Goal: Task Accomplishment & Management: Complete application form

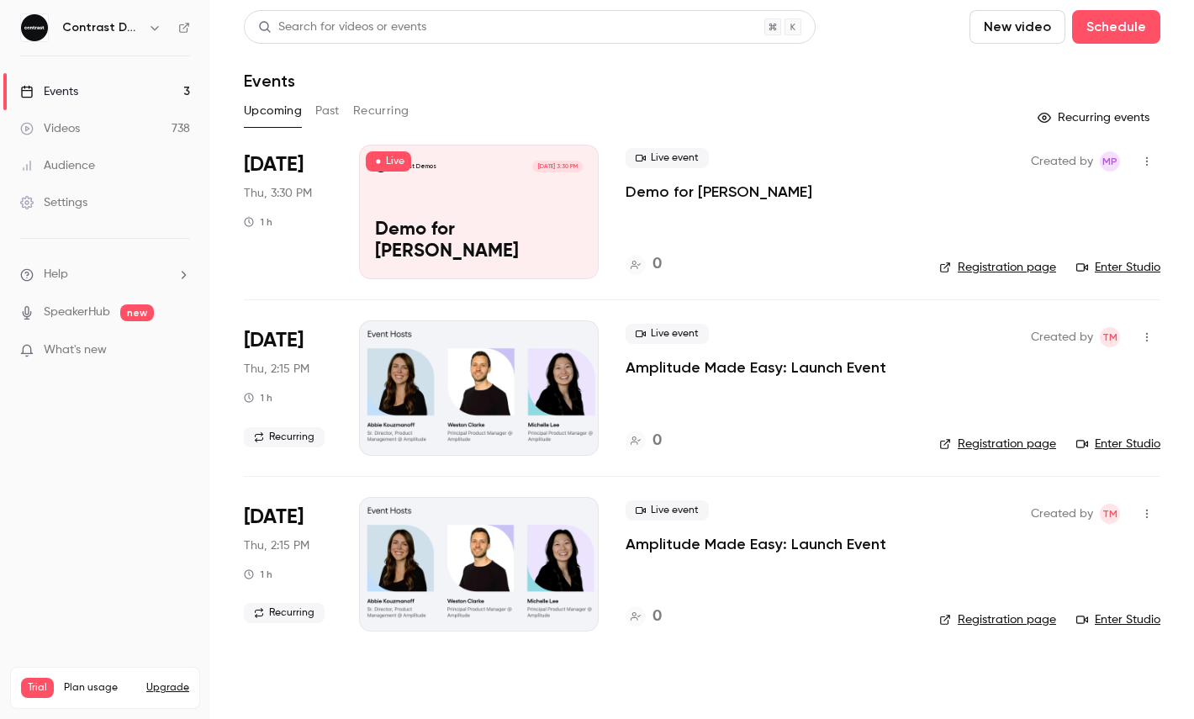
click at [156, 28] on icon "button" at bounding box center [154, 28] width 8 height 4
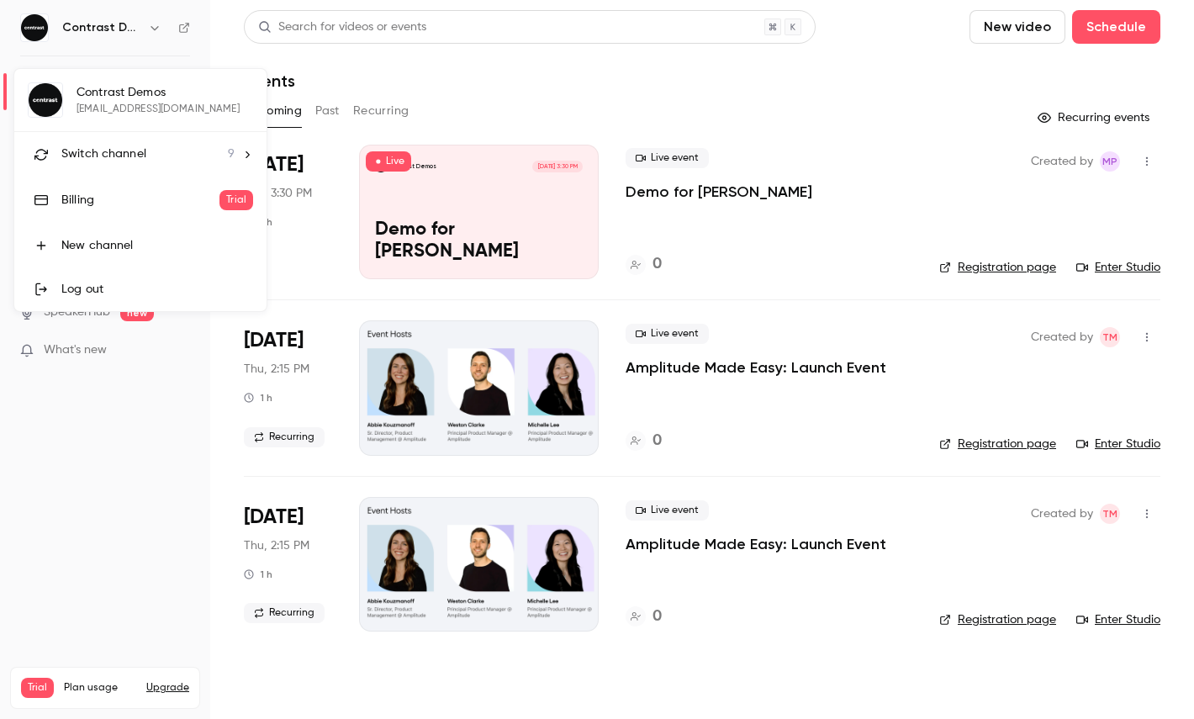
click at [135, 173] on li "Switch channel 9" at bounding box center [140, 154] width 252 height 45
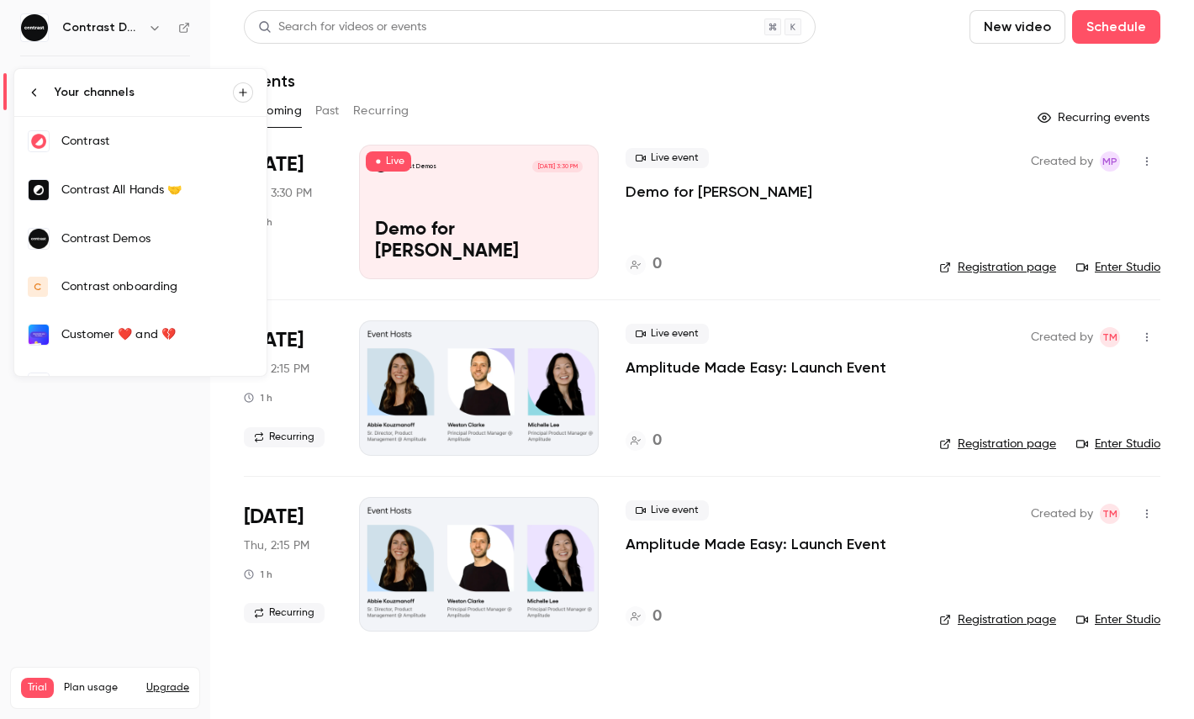
click at [122, 145] on div "Contrast" at bounding box center [157, 141] width 192 height 17
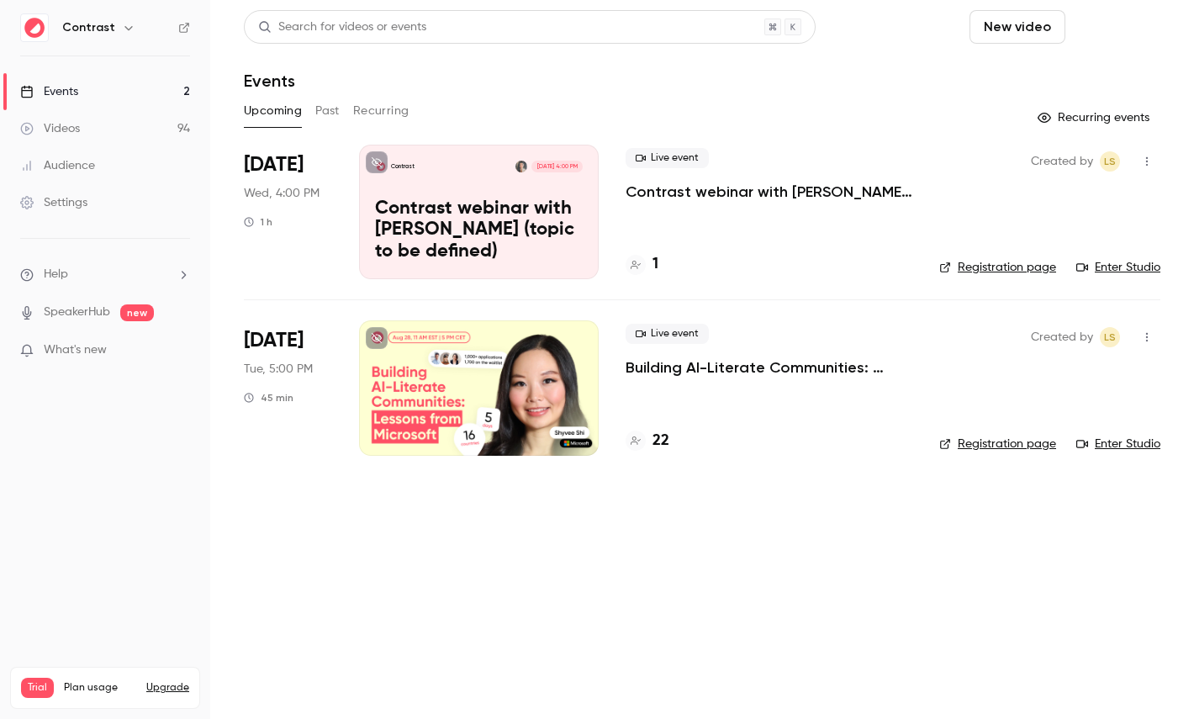
click at [1108, 25] on button "Schedule" at bounding box center [1116, 27] width 88 height 34
click at [1035, 113] on span "Recurring event" at bounding box center [1062, 117] width 88 height 18
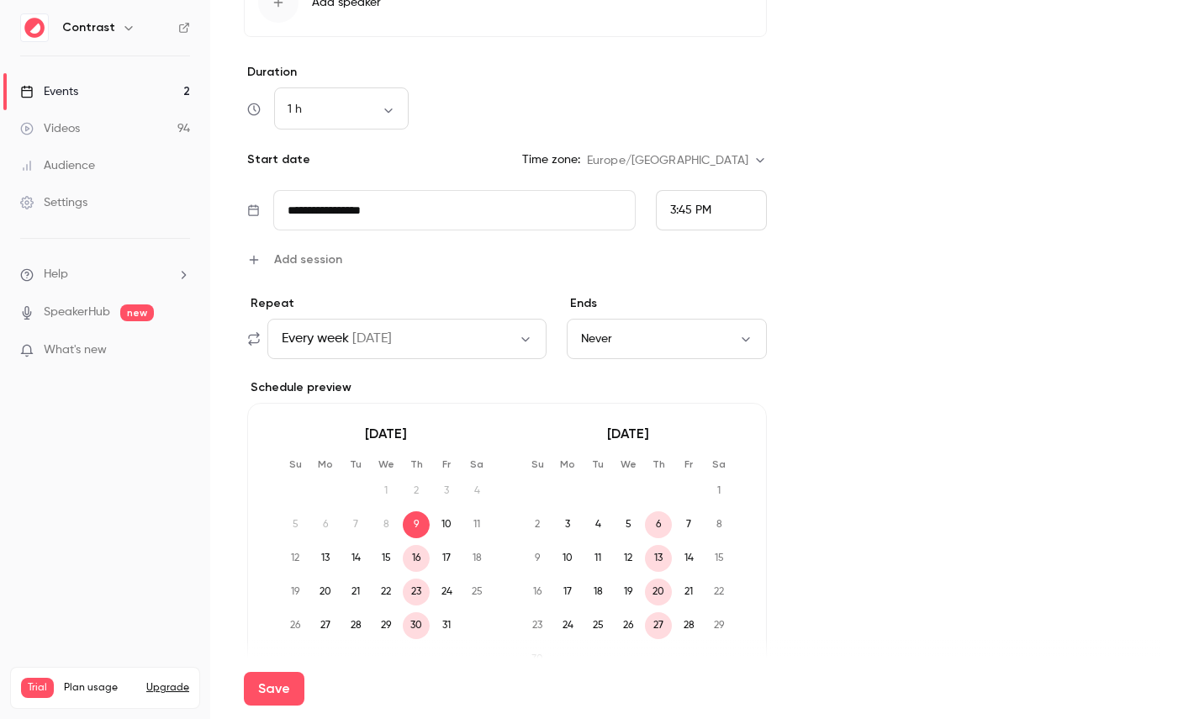
scroll to position [615, 0]
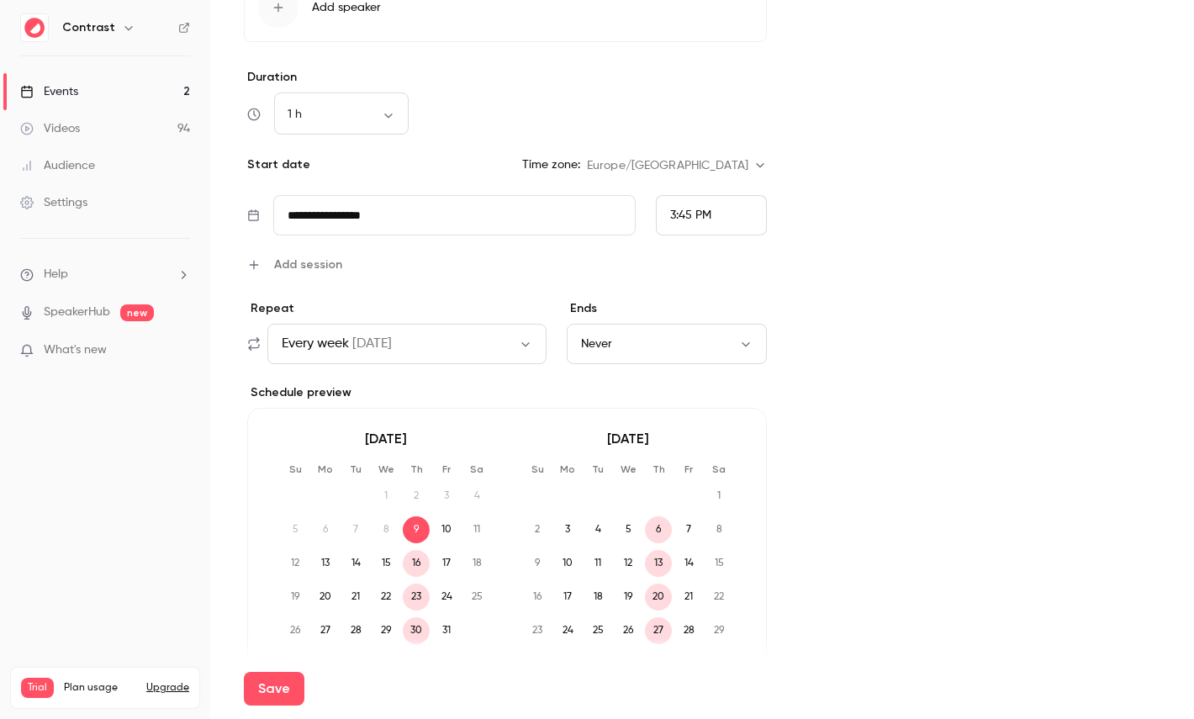
type input "**********"
click at [299, 268] on span "Add session" at bounding box center [308, 265] width 68 height 18
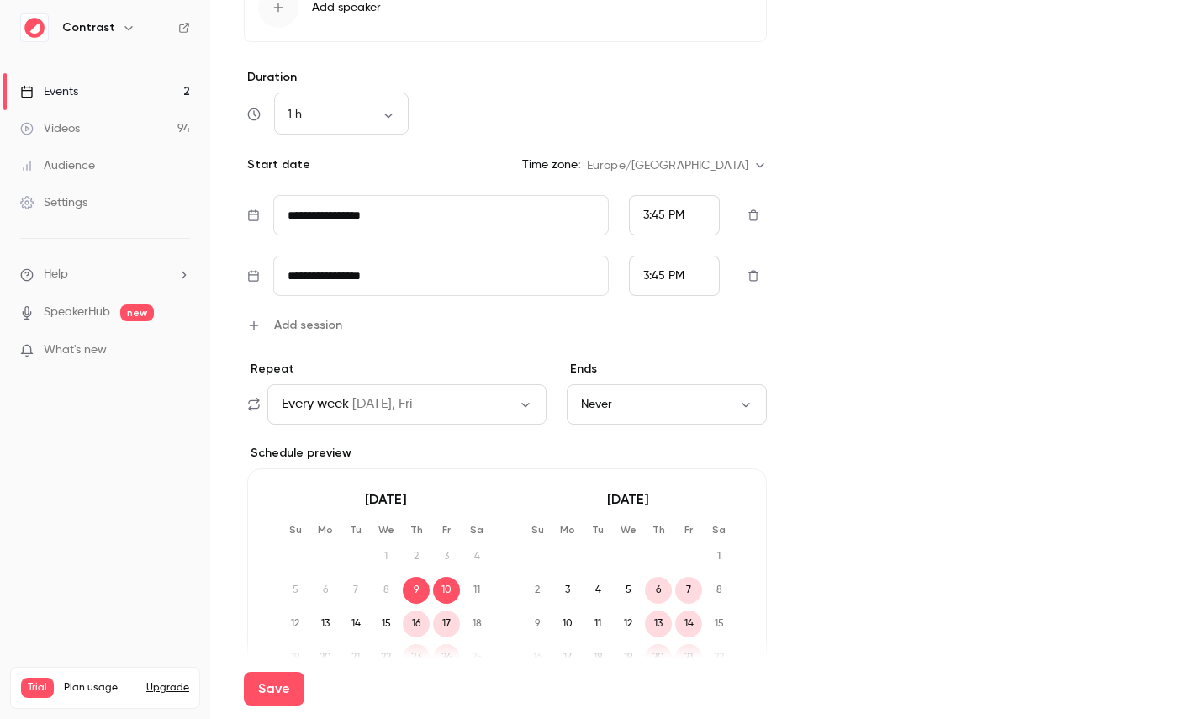
click at [378, 282] on input "**********" at bounding box center [441, 276] width 336 height 40
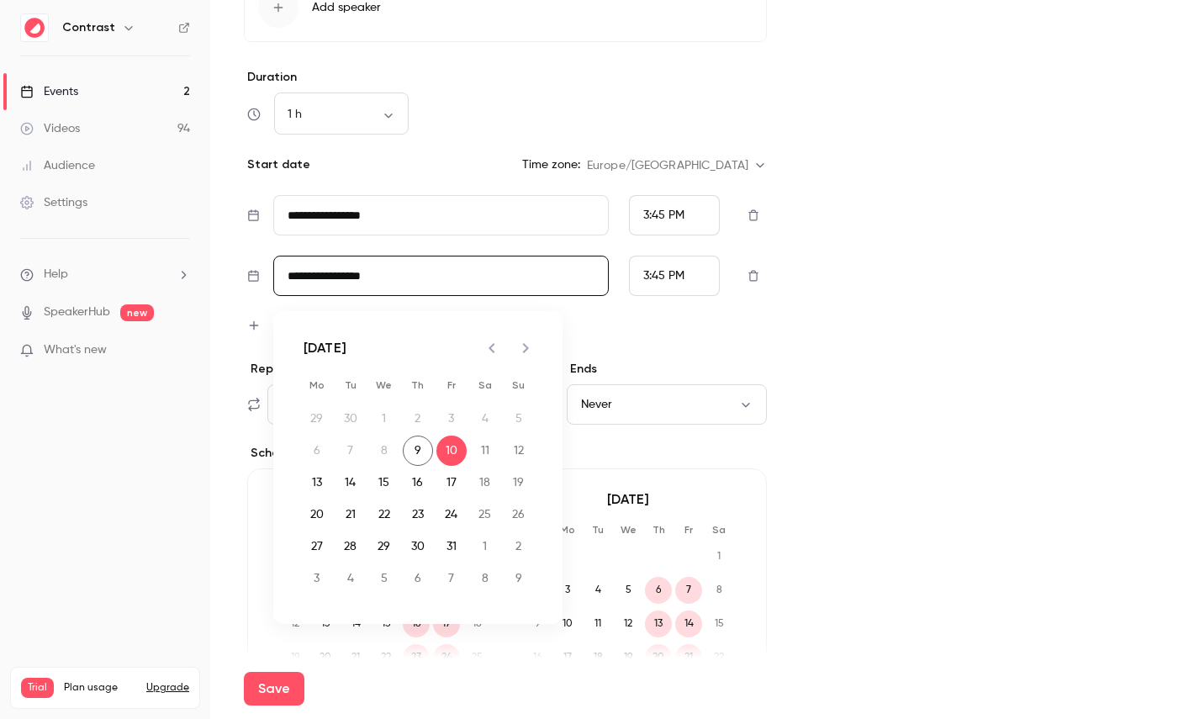
click at [673, 268] on div "3:45 PM" at bounding box center [663, 276] width 41 height 18
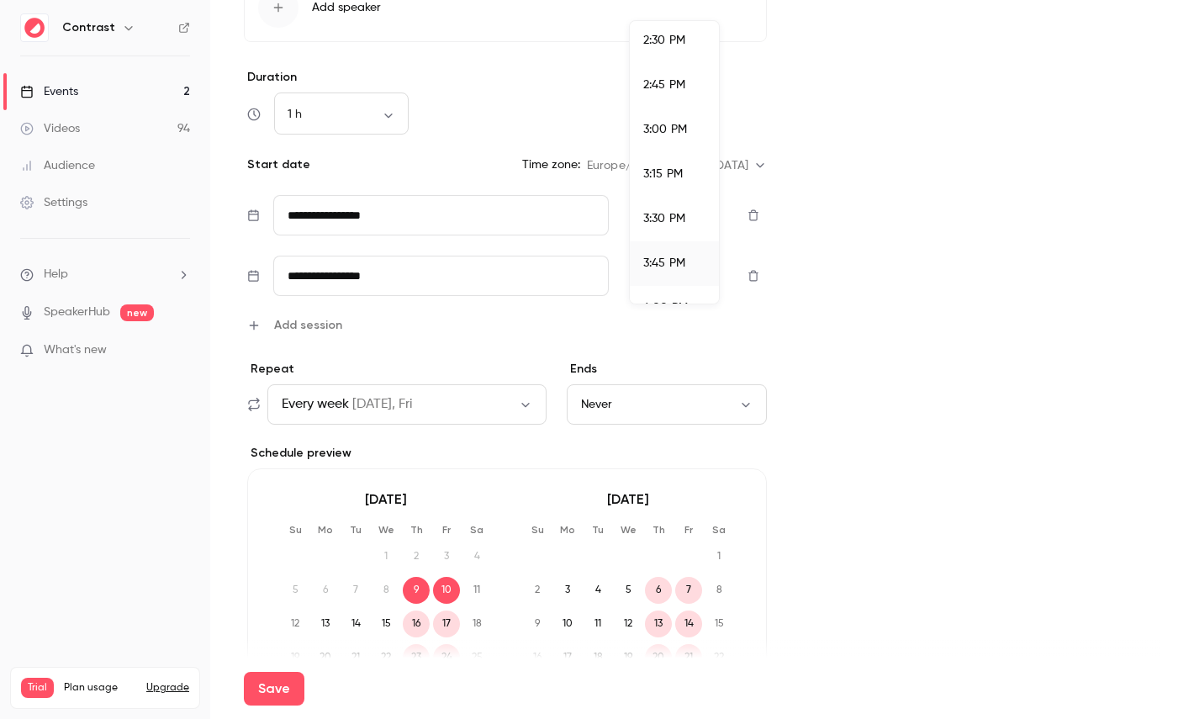
scroll to position [2578, 0]
click at [656, 88] on span "2:45 PM" at bounding box center [664, 94] width 42 height 12
click at [293, 314] on div "**********" at bounding box center [505, 264] width 523 height 139
click at [295, 326] on span "Add session" at bounding box center [308, 325] width 68 height 18
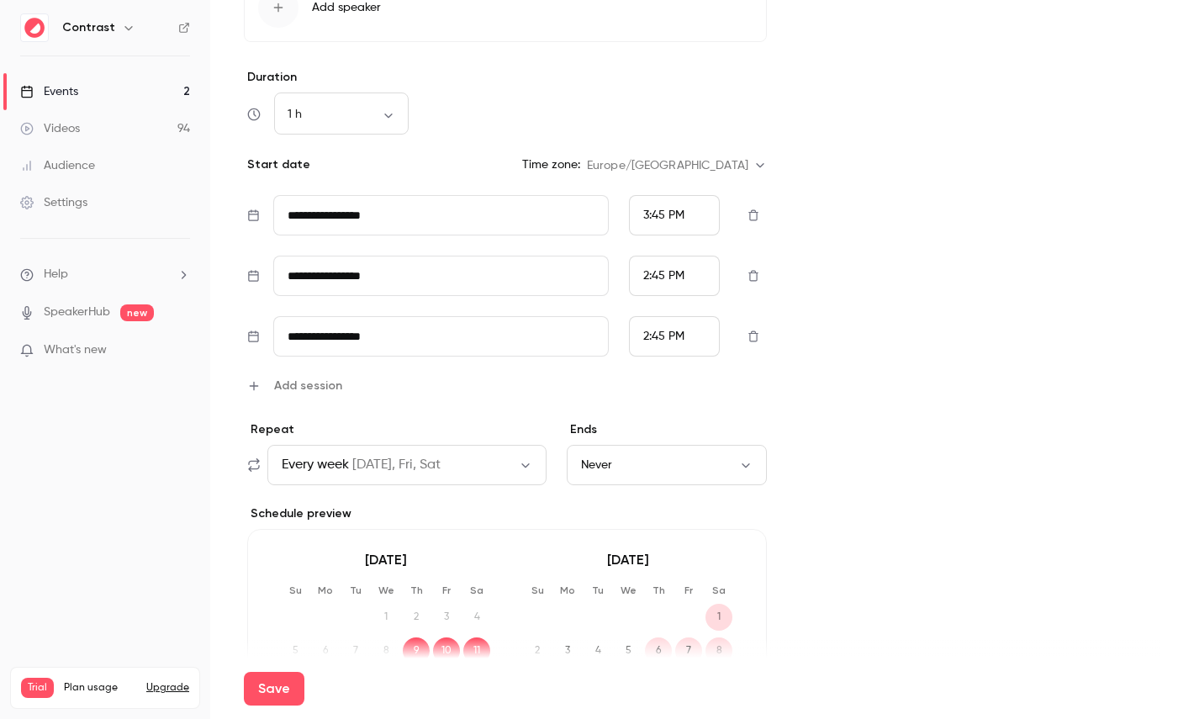
click at [404, 344] on input "**********" at bounding box center [441, 336] width 336 height 40
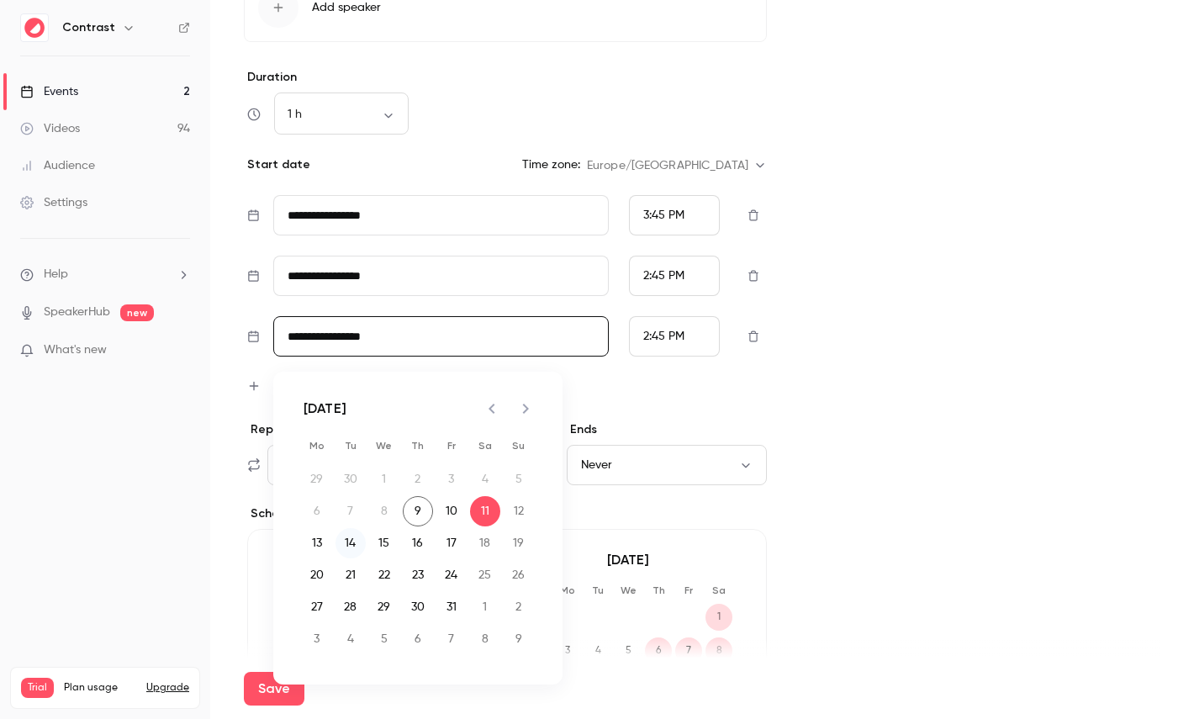
click at [356, 541] on button "14" at bounding box center [350, 543] width 30 height 30
type input "**********"
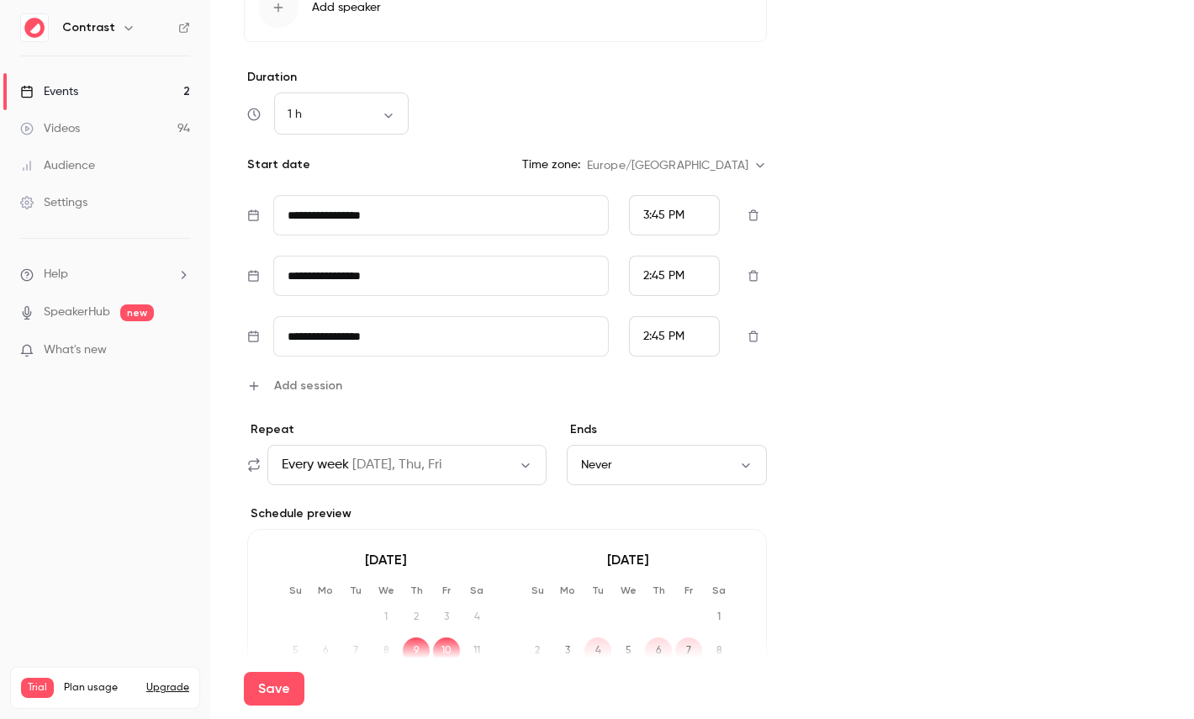
click at [667, 355] on div "2:45 PM" at bounding box center [674, 336] width 91 height 40
click at [689, 72] on li "12:45 PM" at bounding box center [674, 85] width 89 height 45
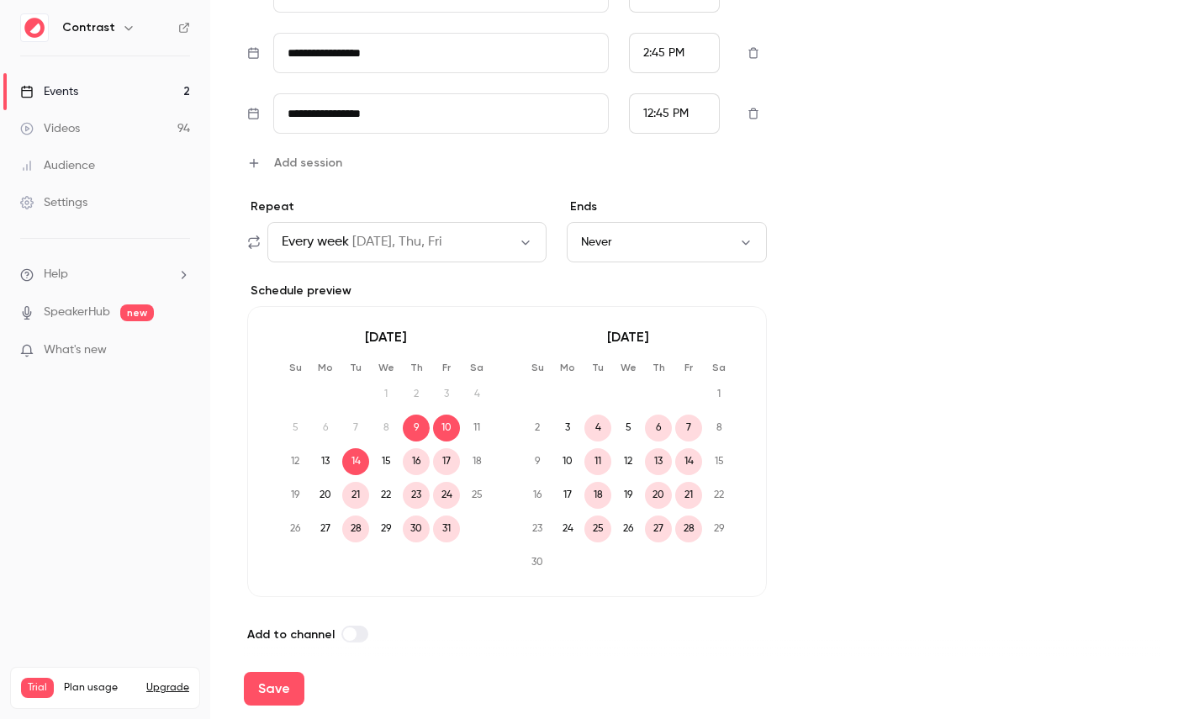
scroll to position [851, 0]
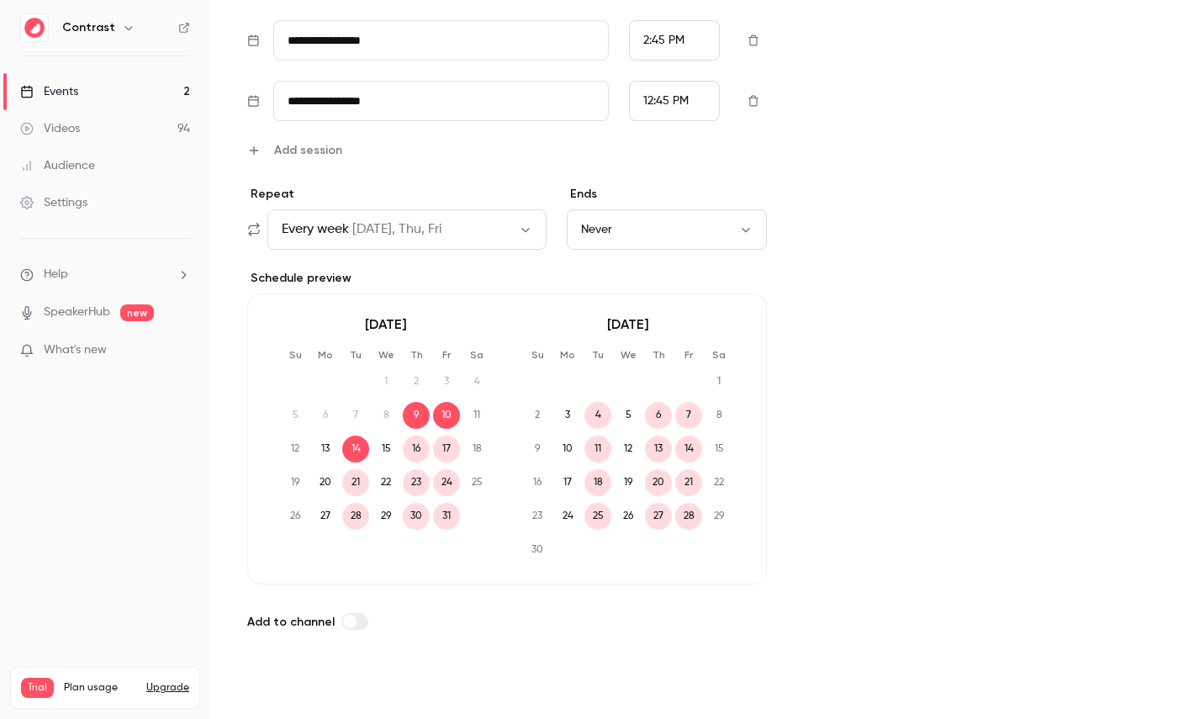
click at [277, 688] on button "Save" at bounding box center [274, 689] width 61 height 34
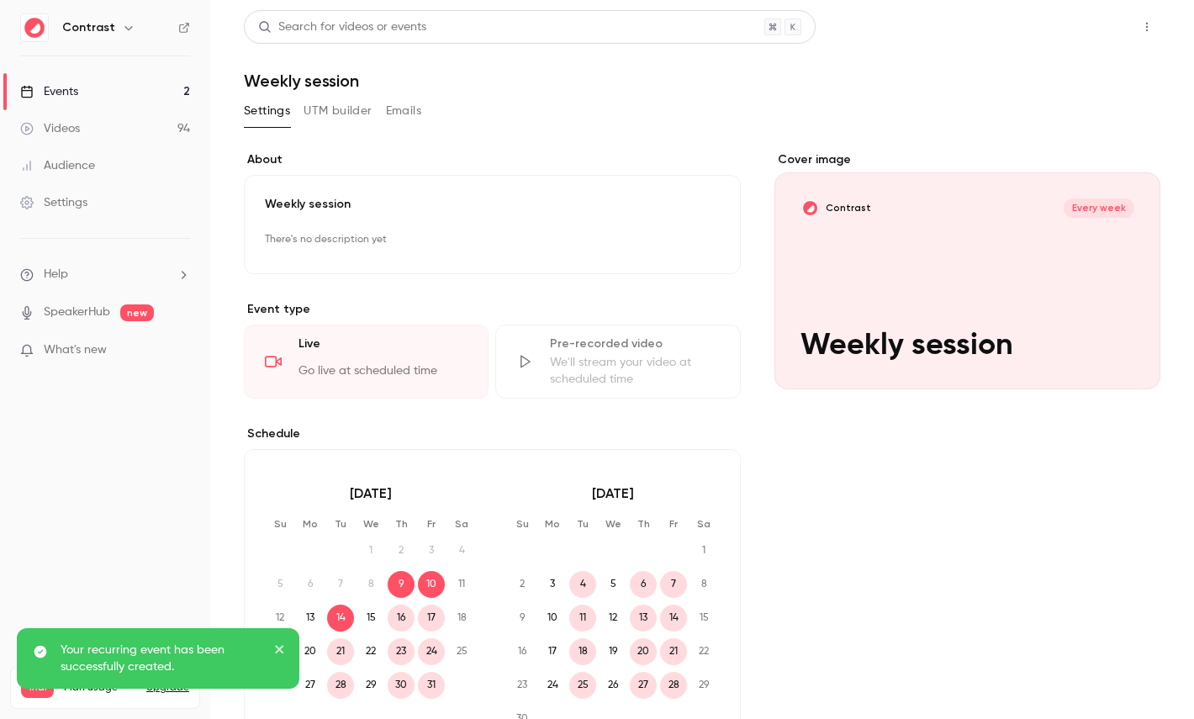
click at [1089, 33] on button "Share" at bounding box center [1086, 27] width 66 height 34
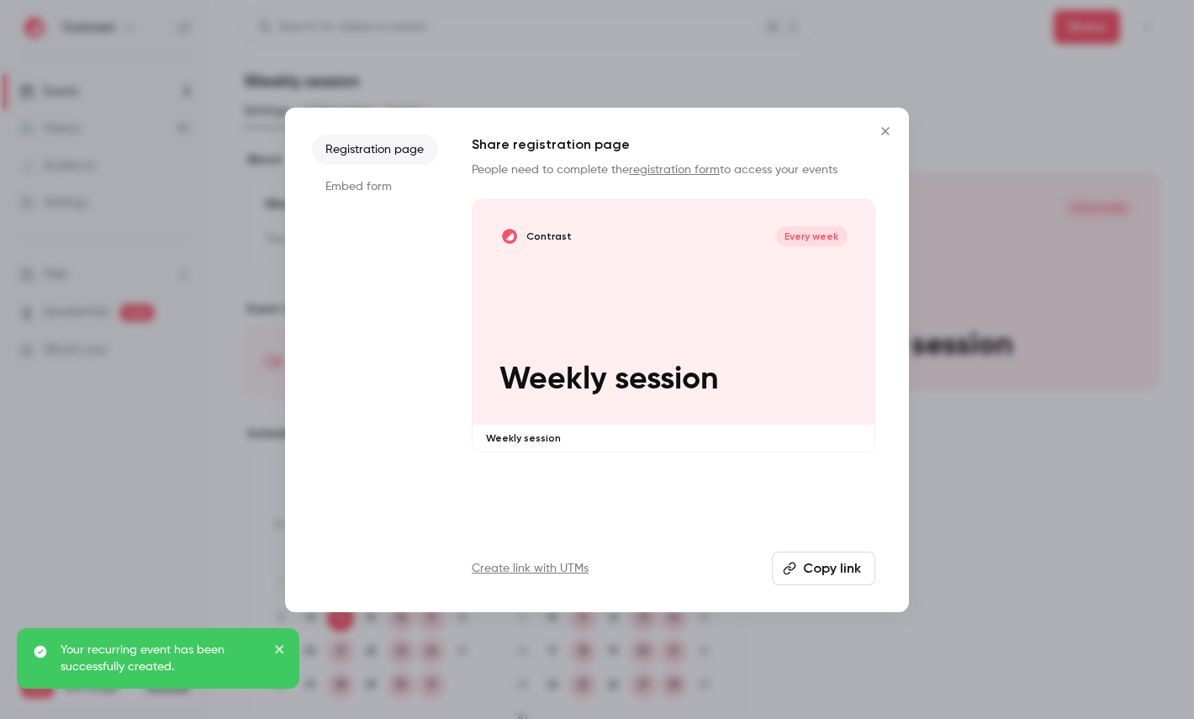
click at [373, 188] on li "Embed form" at bounding box center [375, 187] width 126 height 30
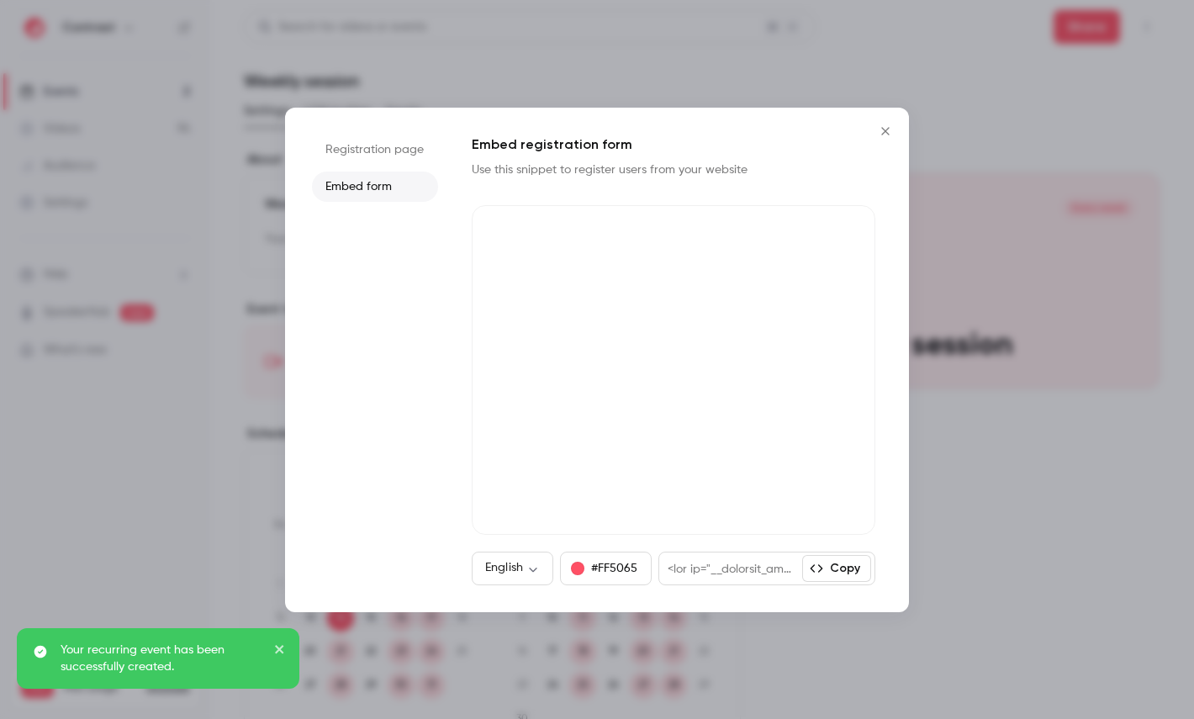
click at [881, 132] on icon "Close" at bounding box center [885, 130] width 20 height 13
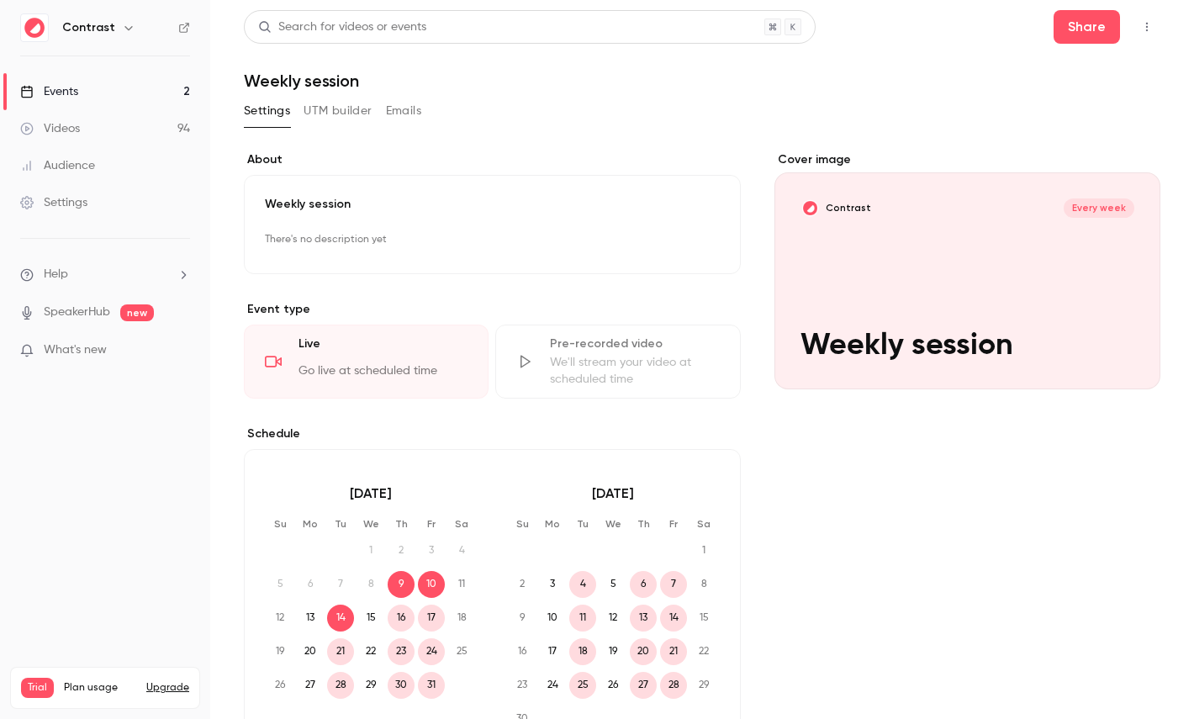
click at [162, 87] on link "Events 2" at bounding box center [105, 91] width 210 height 37
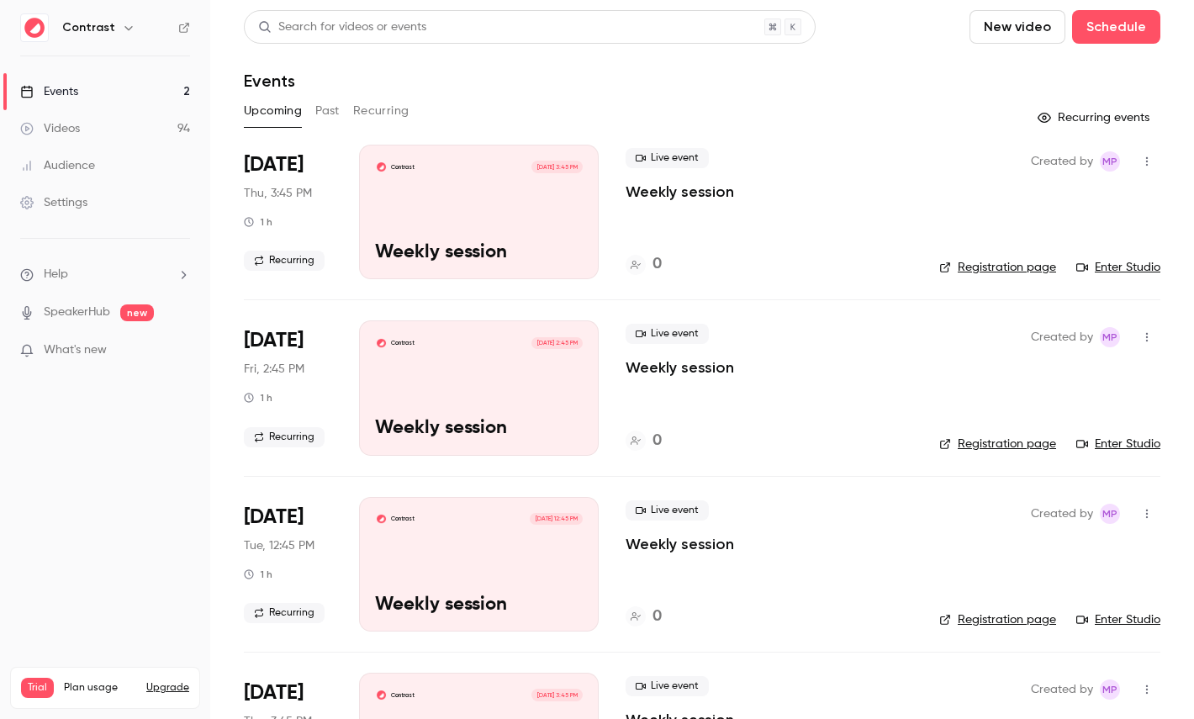
click at [388, 109] on button "Recurring" at bounding box center [381, 111] width 56 height 27
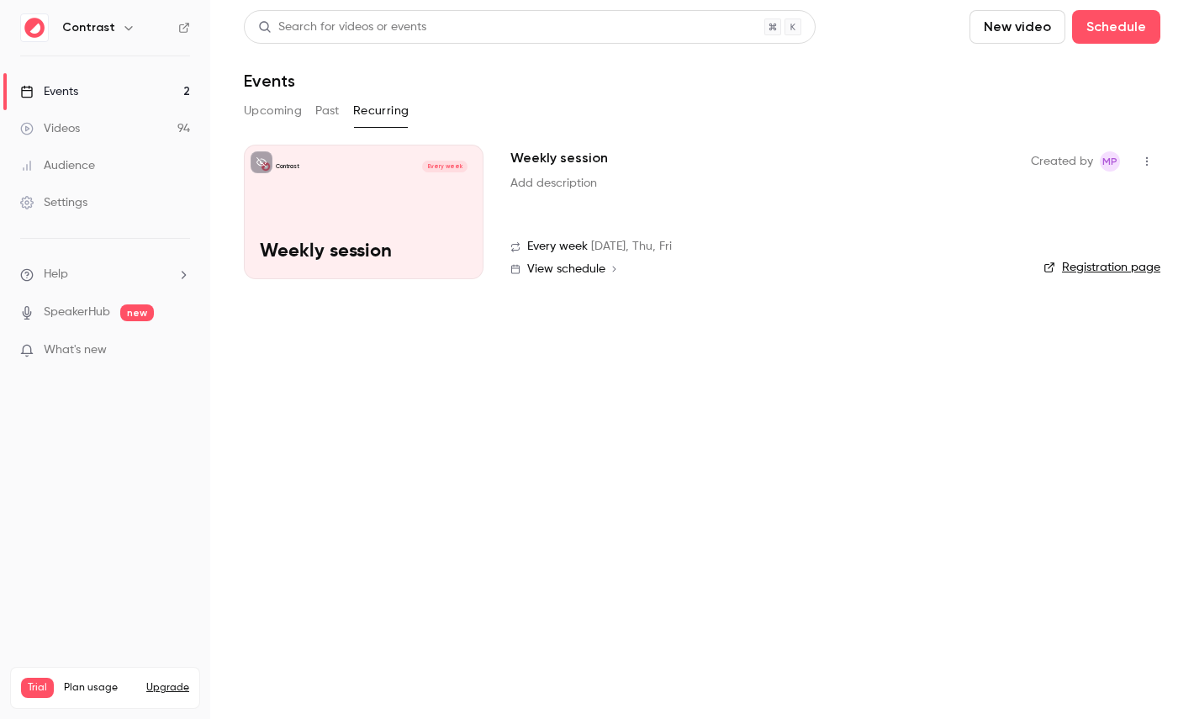
click at [1158, 158] on button "button" at bounding box center [1146, 161] width 27 height 27
click at [1074, 240] on div "Delete" at bounding box center [1082, 248] width 128 height 17
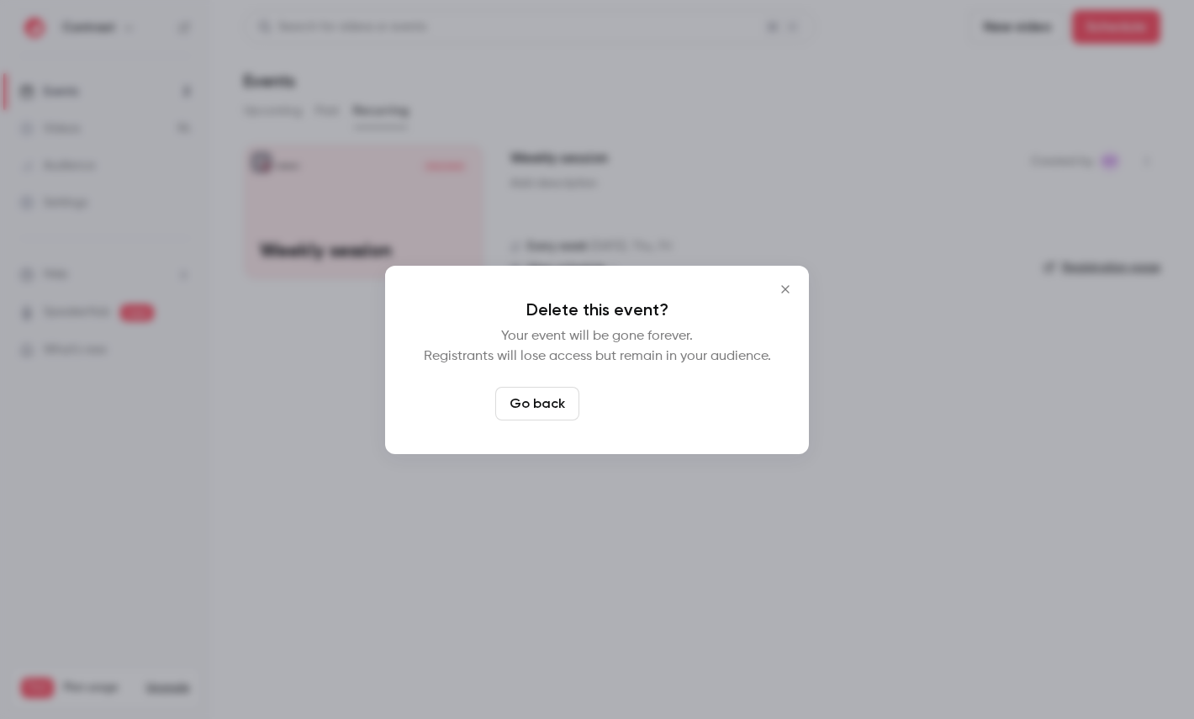
click at [629, 407] on button "Delete event" at bounding box center [642, 404] width 113 height 34
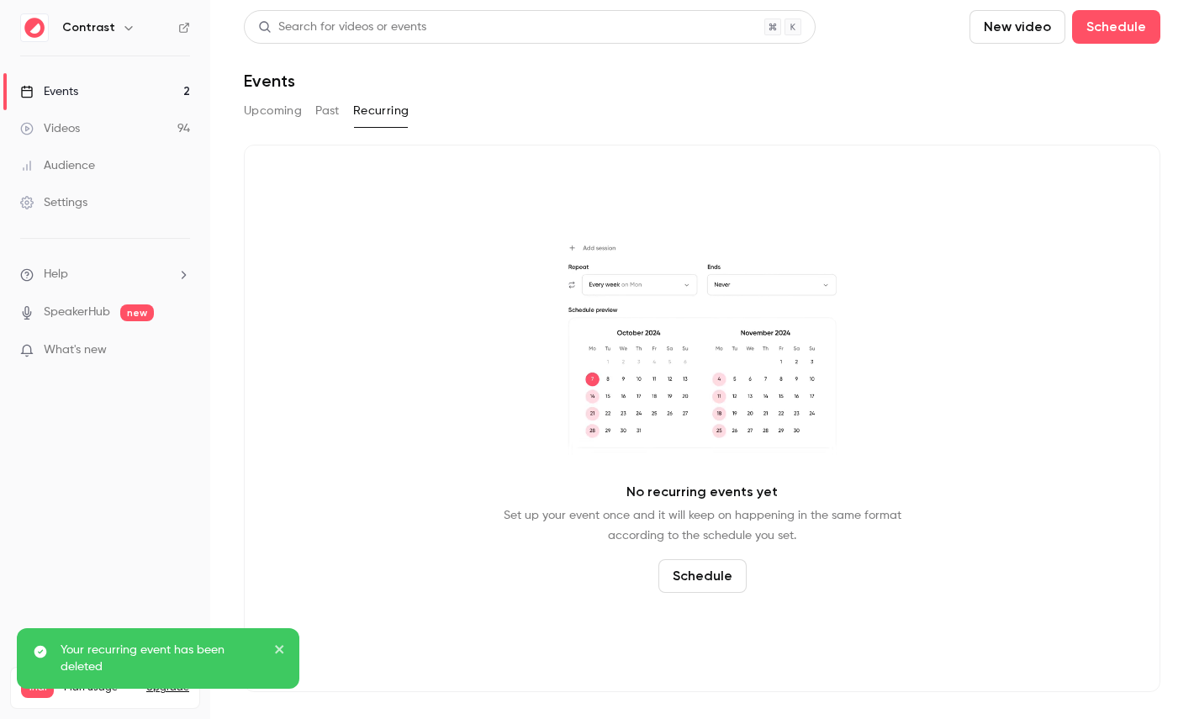
click at [73, 201] on div "Settings" at bounding box center [53, 202] width 67 height 17
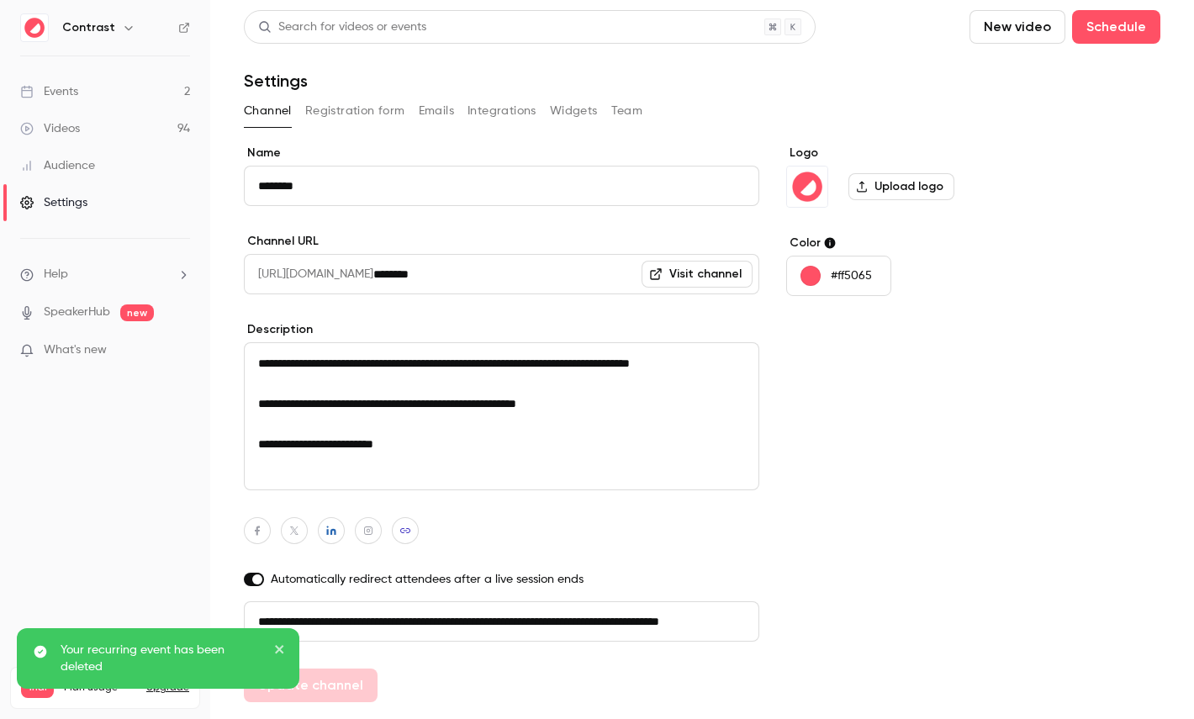
click at [354, 115] on button "Registration form" at bounding box center [355, 111] width 100 height 27
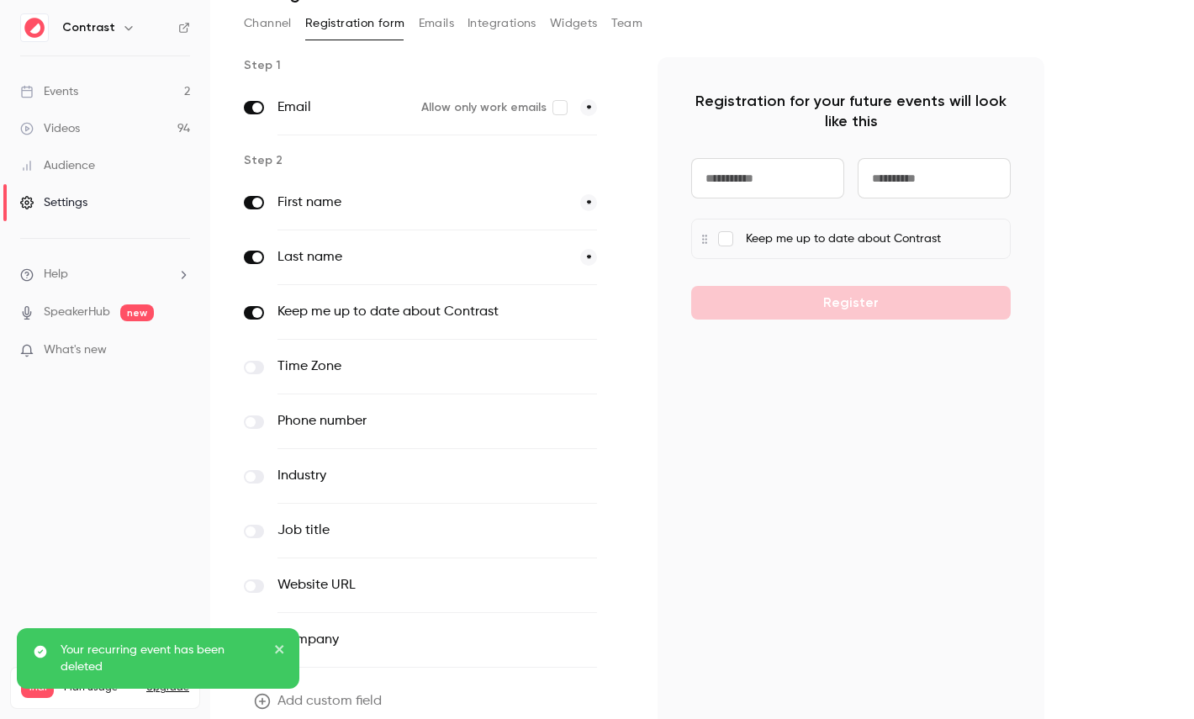
scroll to position [90, 0]
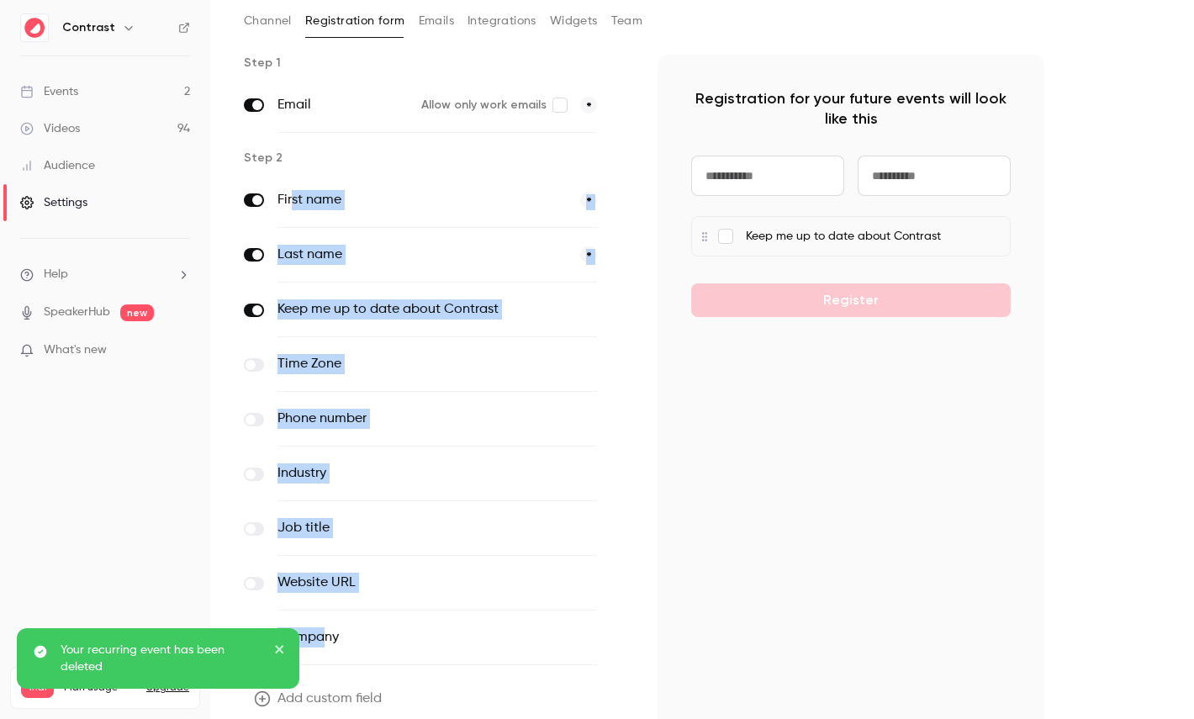
drag, startPoint x: 291, startPoint y: 196, endPoint x: 319, endPoint y: 636, distance: 440.6
click at [319, 636] on div "First name * Last name * Keep me up to date about Contrast optional Time Zone o…" at bounding box center [437, 419] width 387 height 492
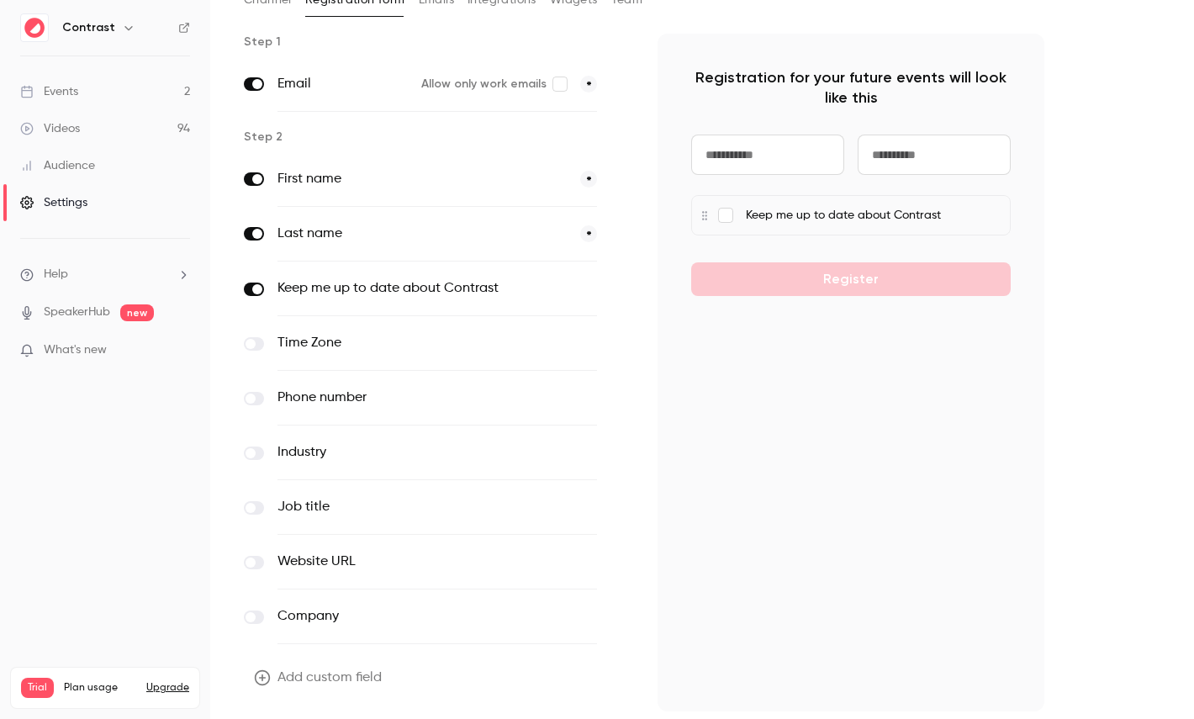
click at [755, 392] on div "Registration for your future events will look like this Keep me up to date abou…" at bounding box center [850, 373] width 387 height 678
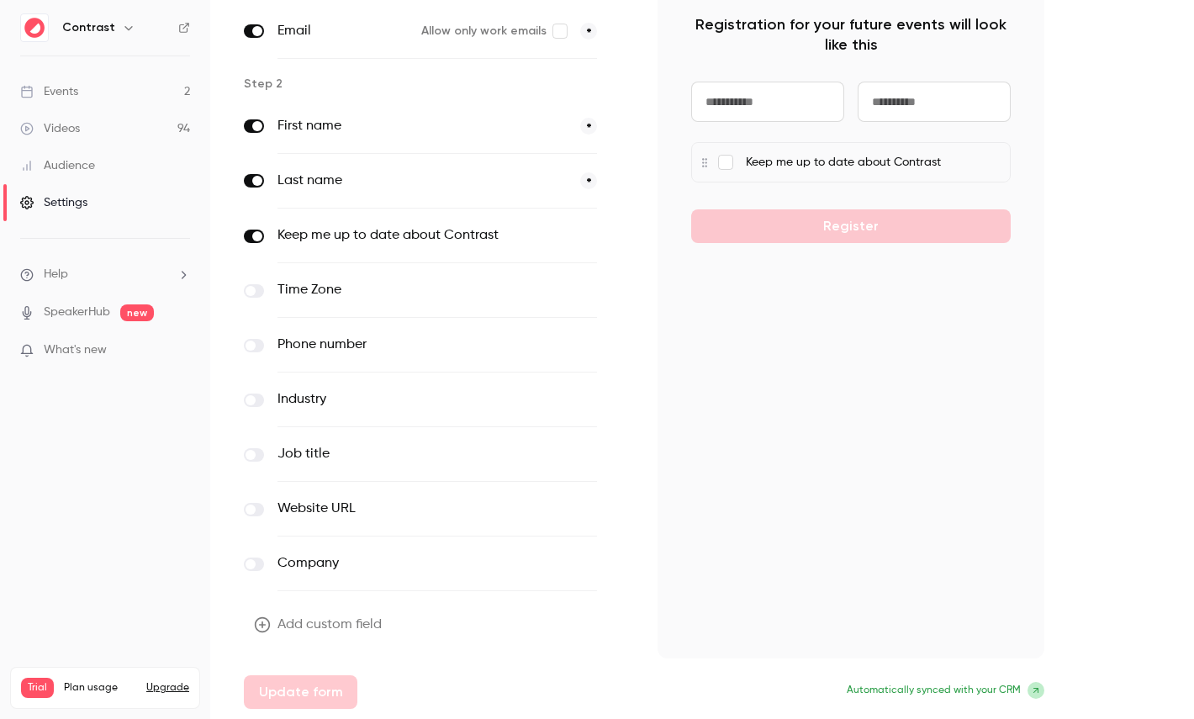
click at [300, 620] on button "Add custom field" at bounding box center [319, 625] width 151 height 34
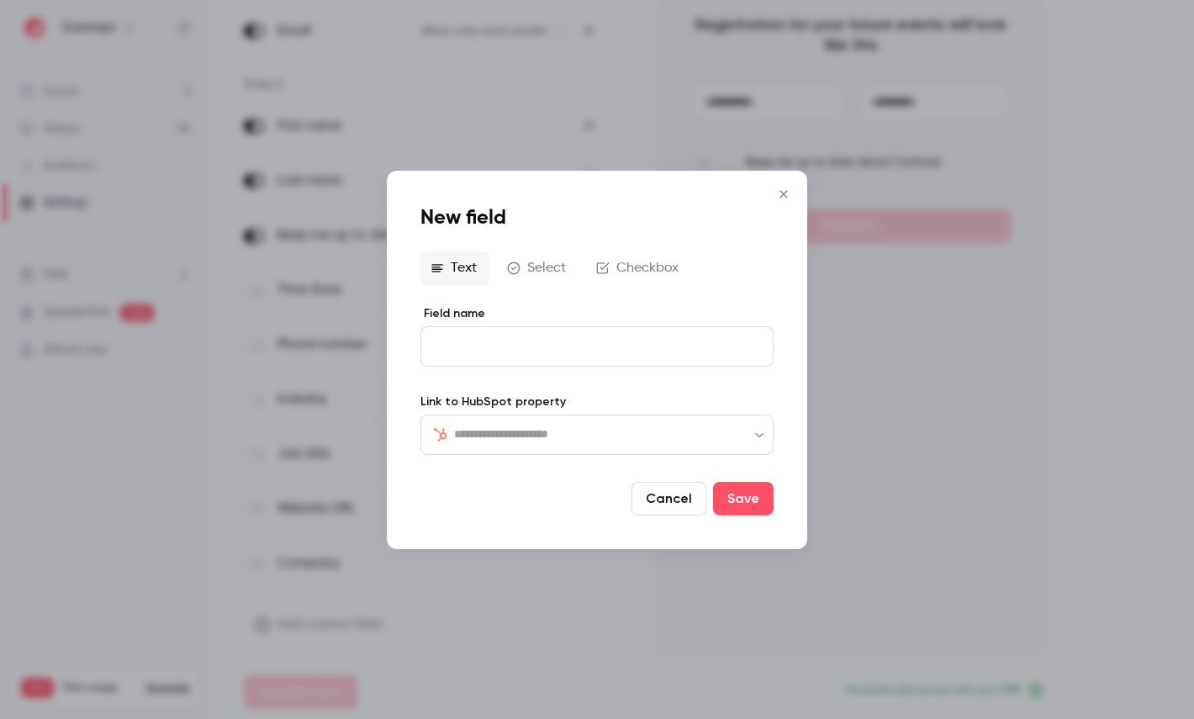
click at [521, 438] on input "text" at bounding box center [607, 434] width 306 height 20
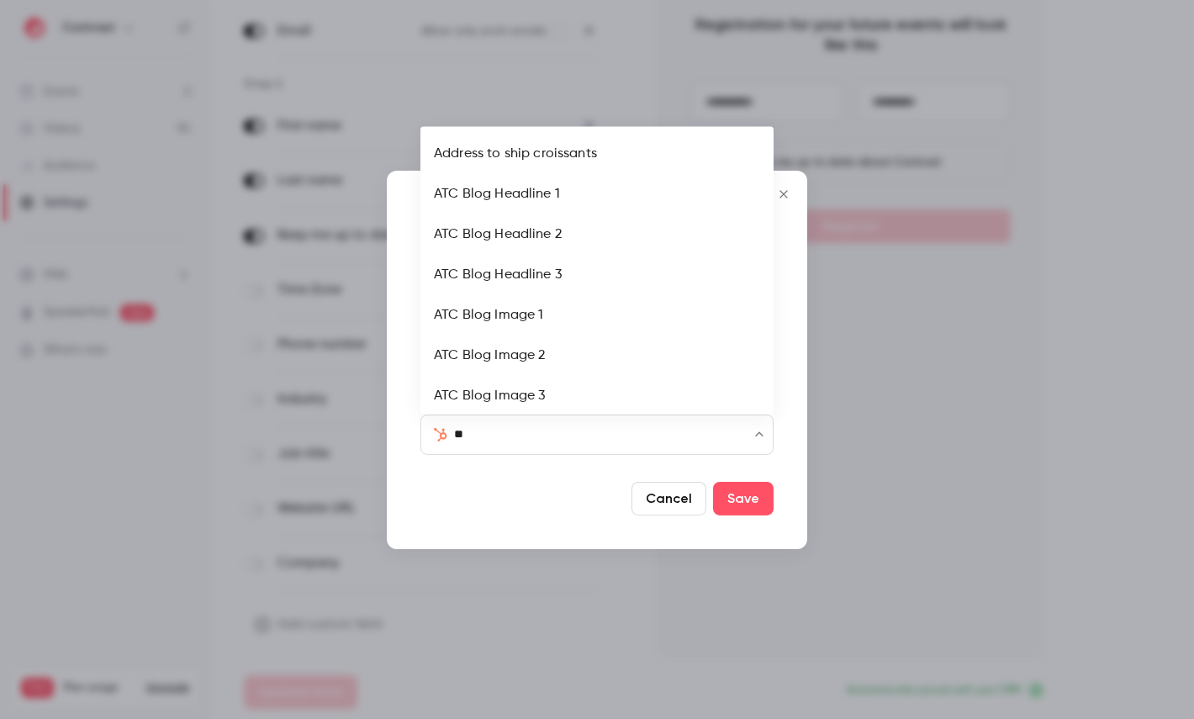
type input "***"
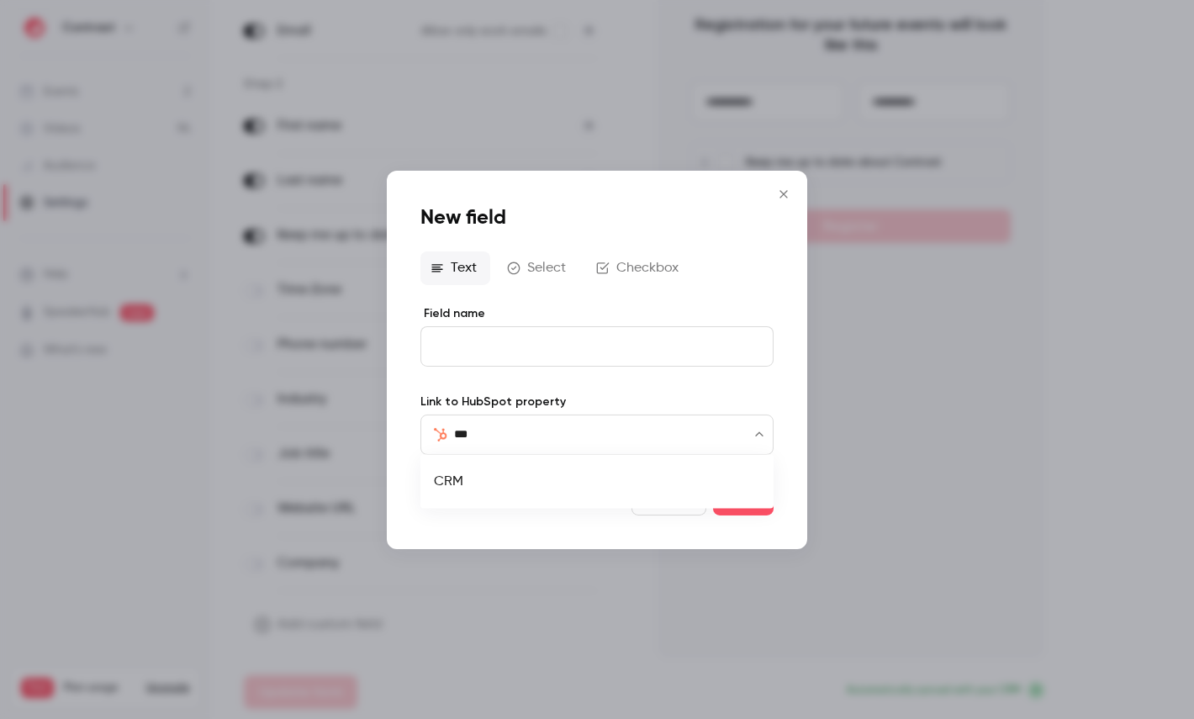
click at [478, 469] on li "CRM" at bounding box center [596, 482] width 353 height 40
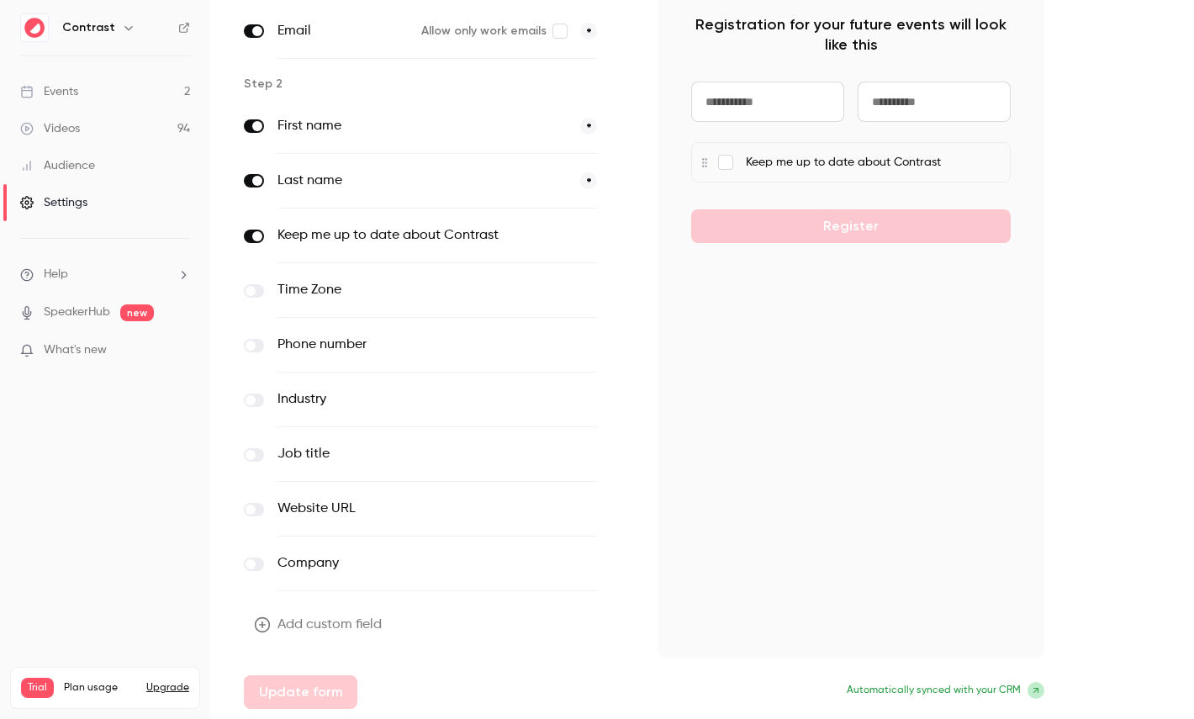
click at [359, 623] on button "Add custom field" at bounding box center [319, 625] width 151 height 34
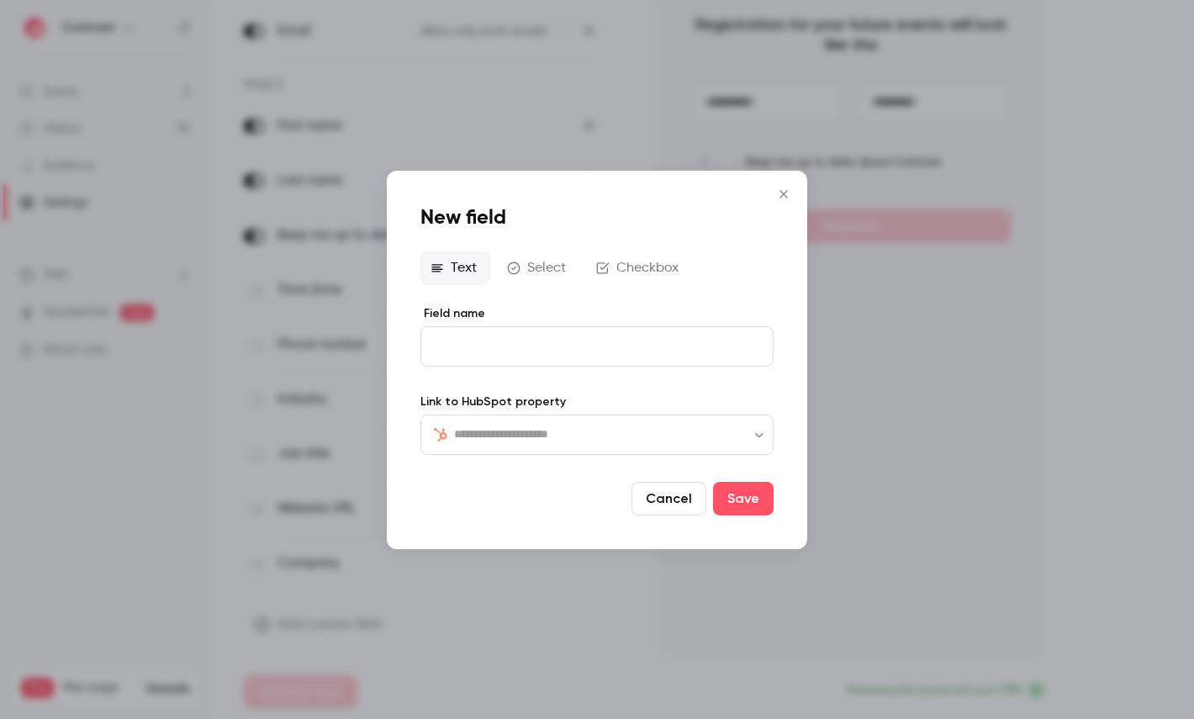
click at [499, 441] on input "text" at bounding box center [607, 434] width 306 height 20
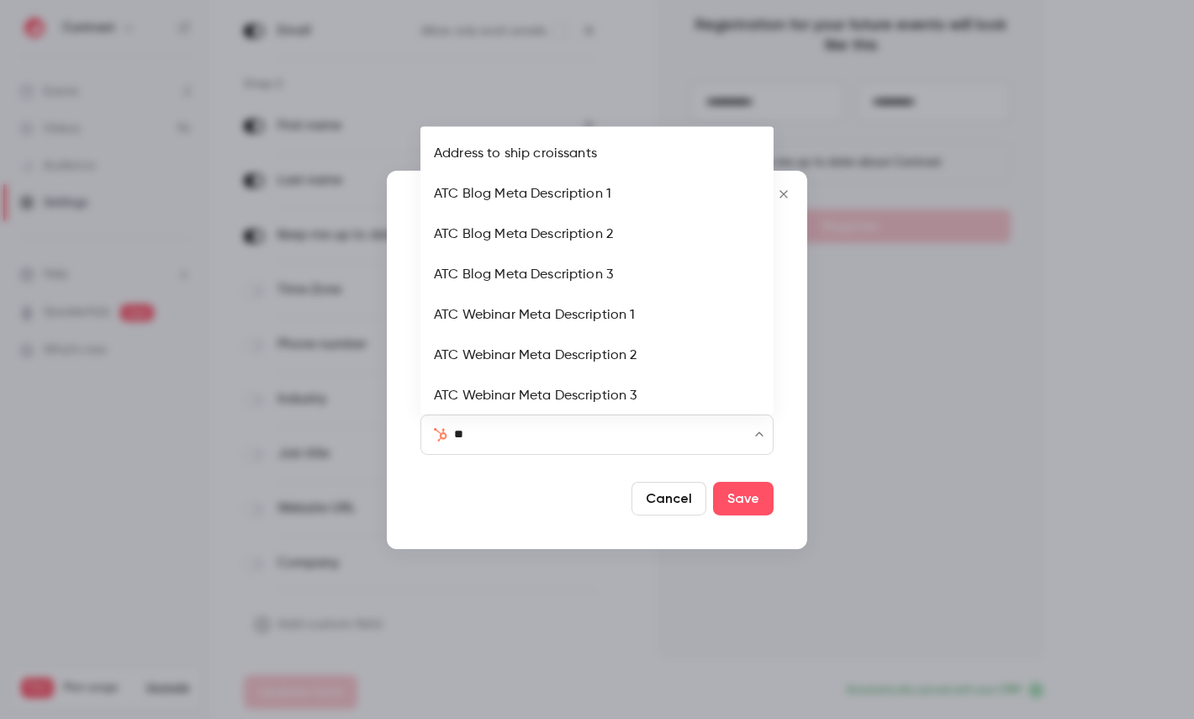
type input "***"
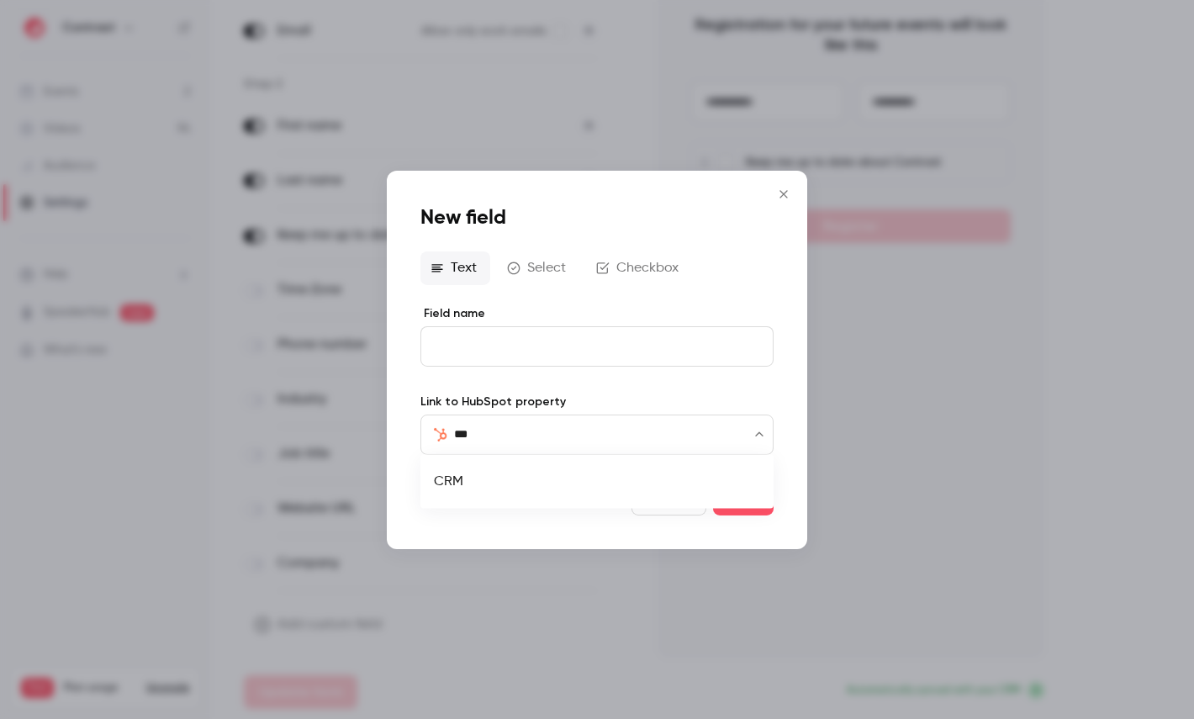
click at [471, 493] on li "CRM" at bounding box center [596, 482] width 353 height 40
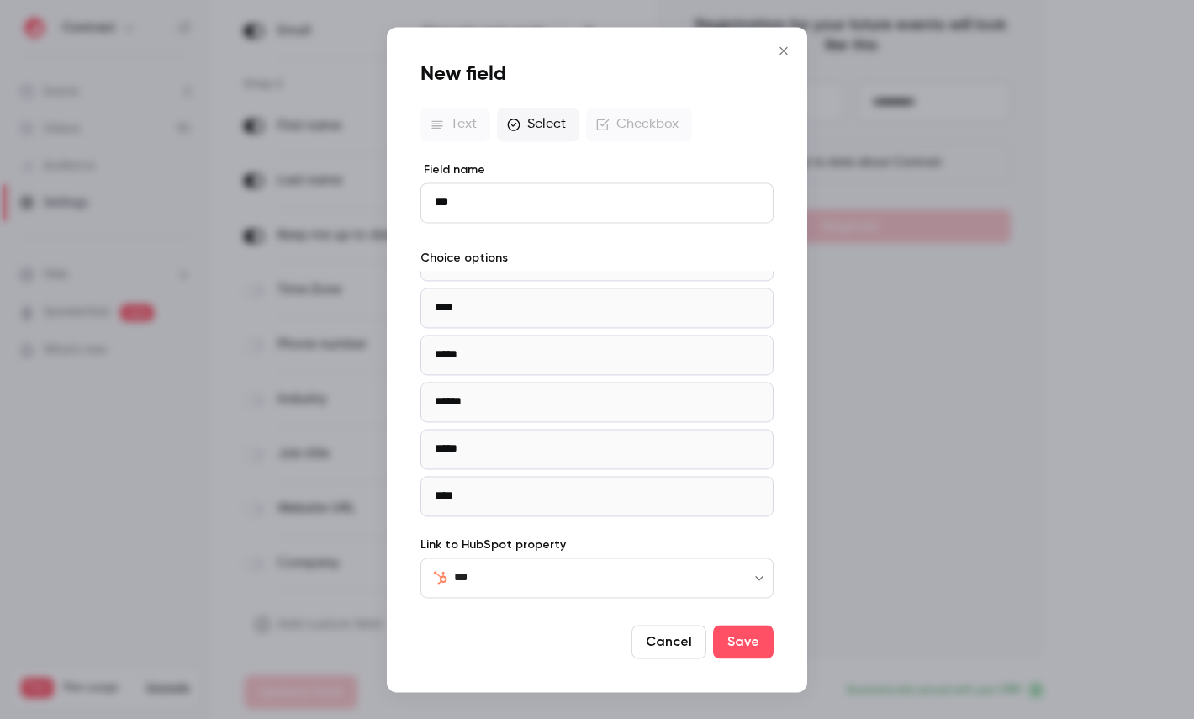
scroll to position [0, 0]
type input "**********"
click at [754, 648] on button "Save" at bounding box center [743, 642] width 61 height 34
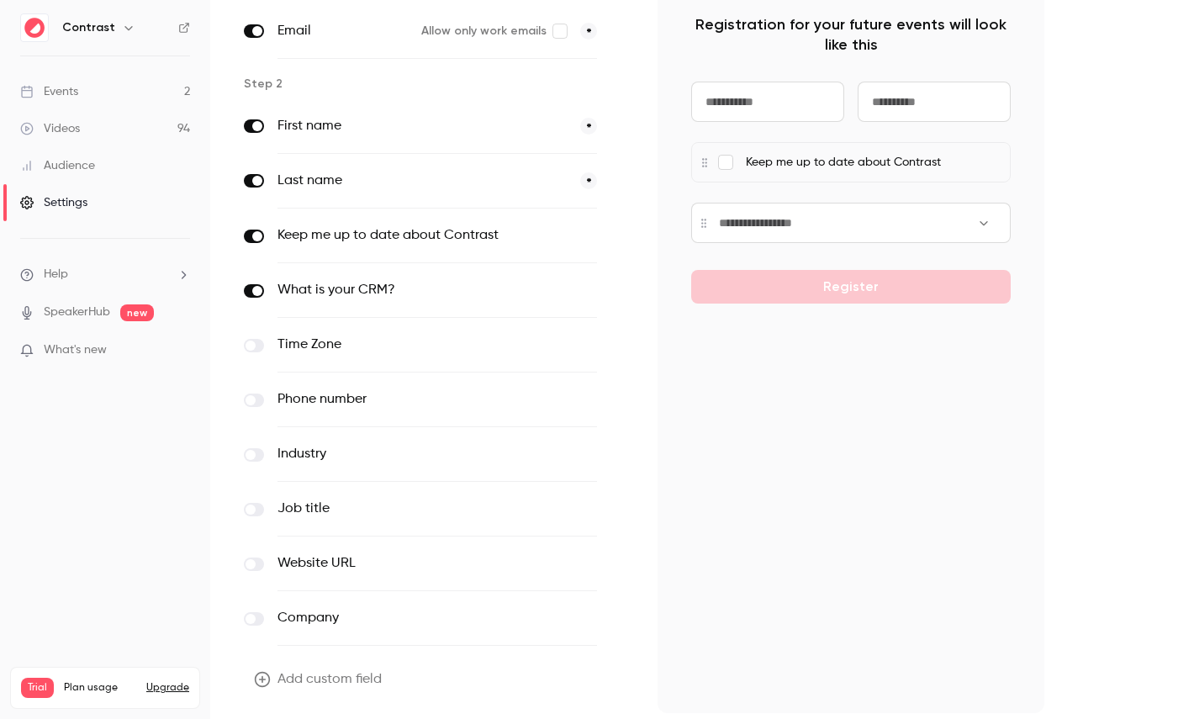
click at [790, 236] on input at bounding box center [850, 223] width 319 height 40
click at [981, 223] on input at bounding box center [850, 223] width 319 height 40
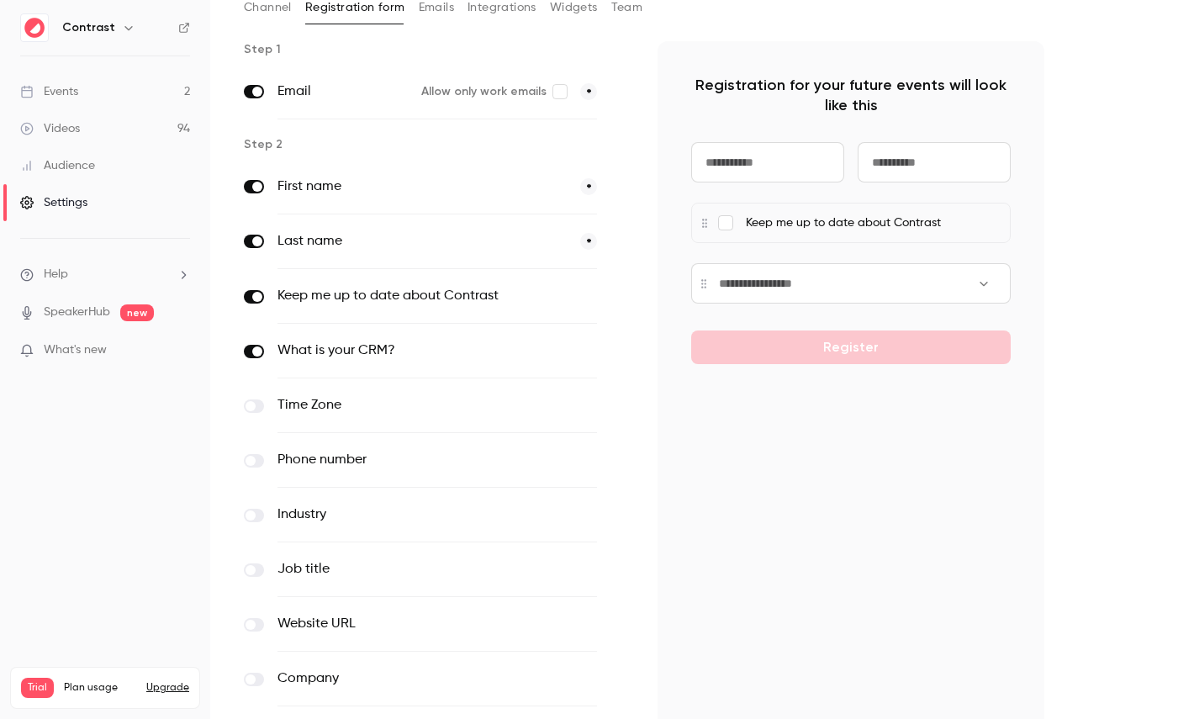
scroll to position [103, 0]
click at [254, 347] on span at bounding box center [257, 352] width 10 height 10
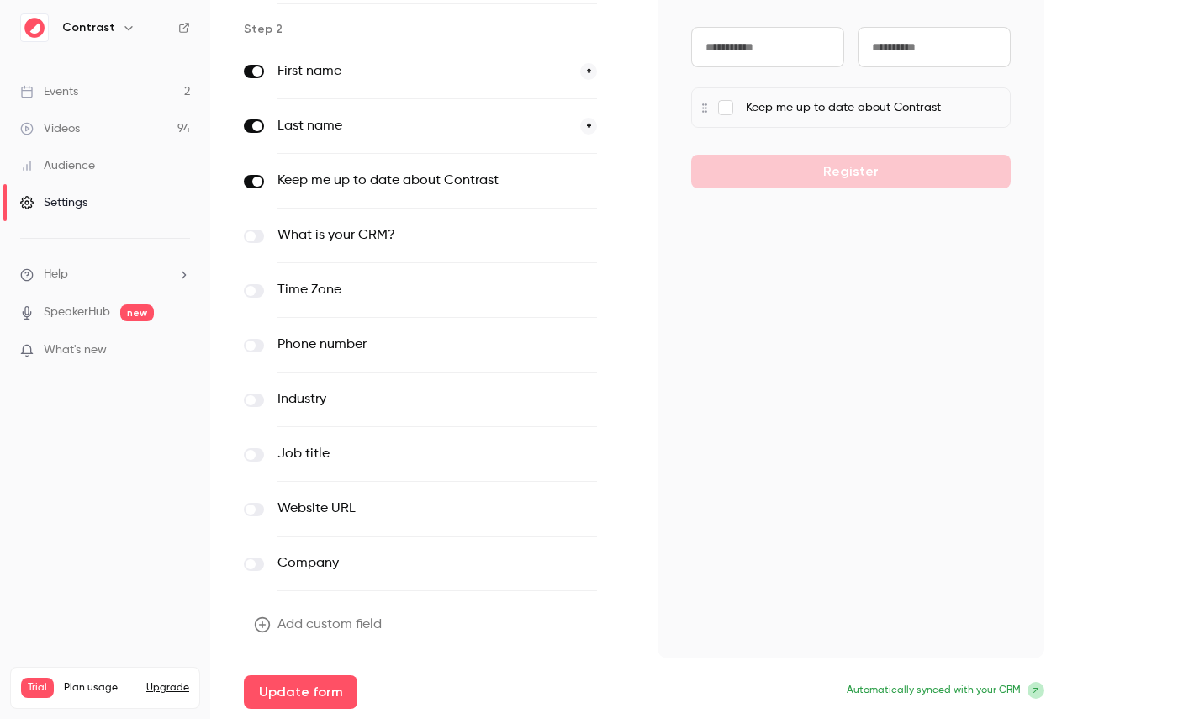
scroll to position [0, 0]
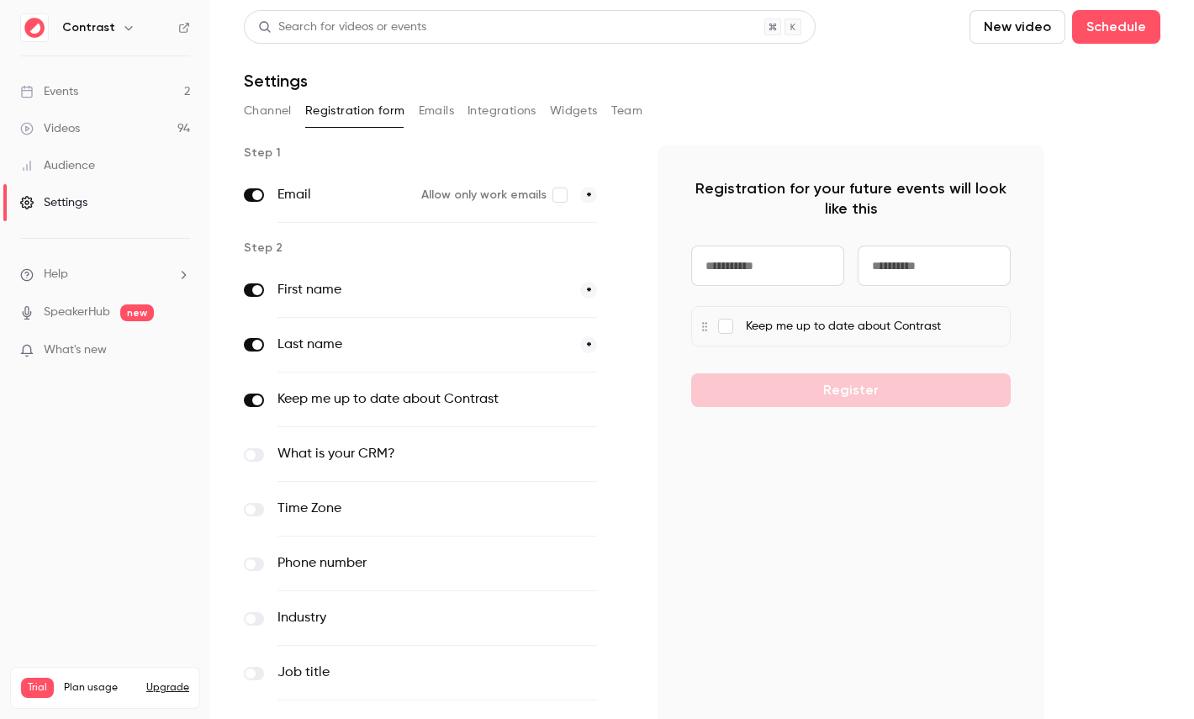
click at [276, 108] on button "Channel" at bounding box center [268, 111] width 48 height 27
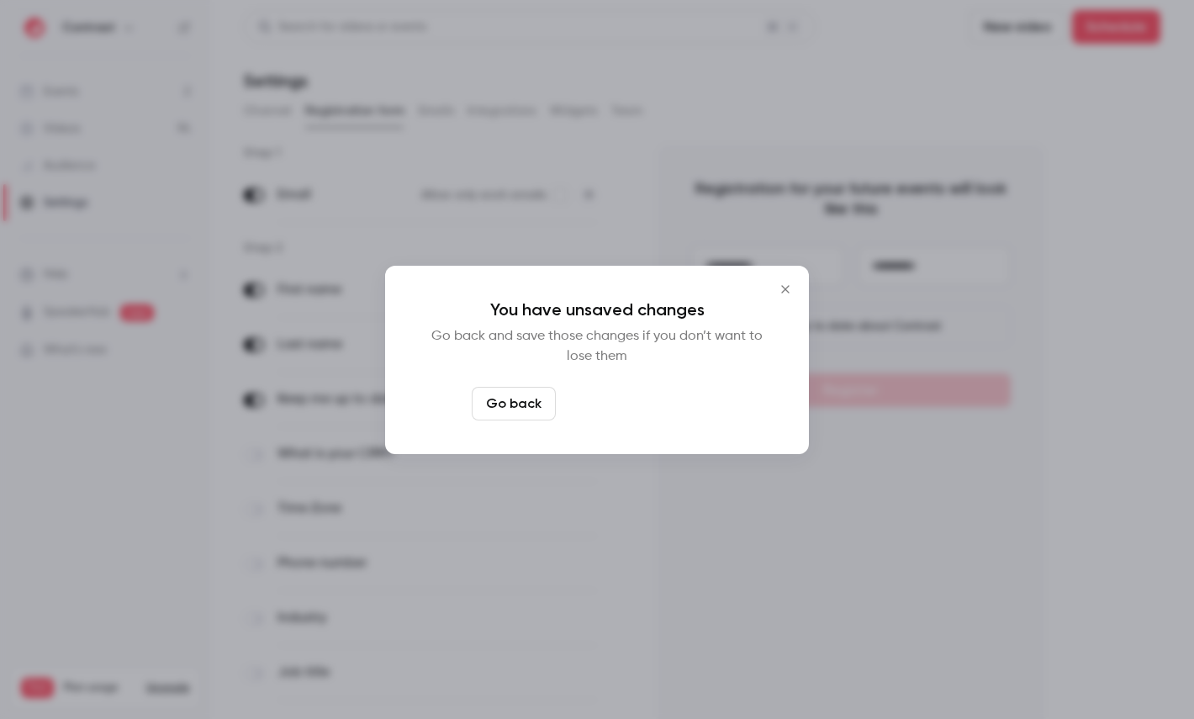
click at [635, 401] on button "Leave page anyway" at bounding box center [642, 404] width 160 height 34
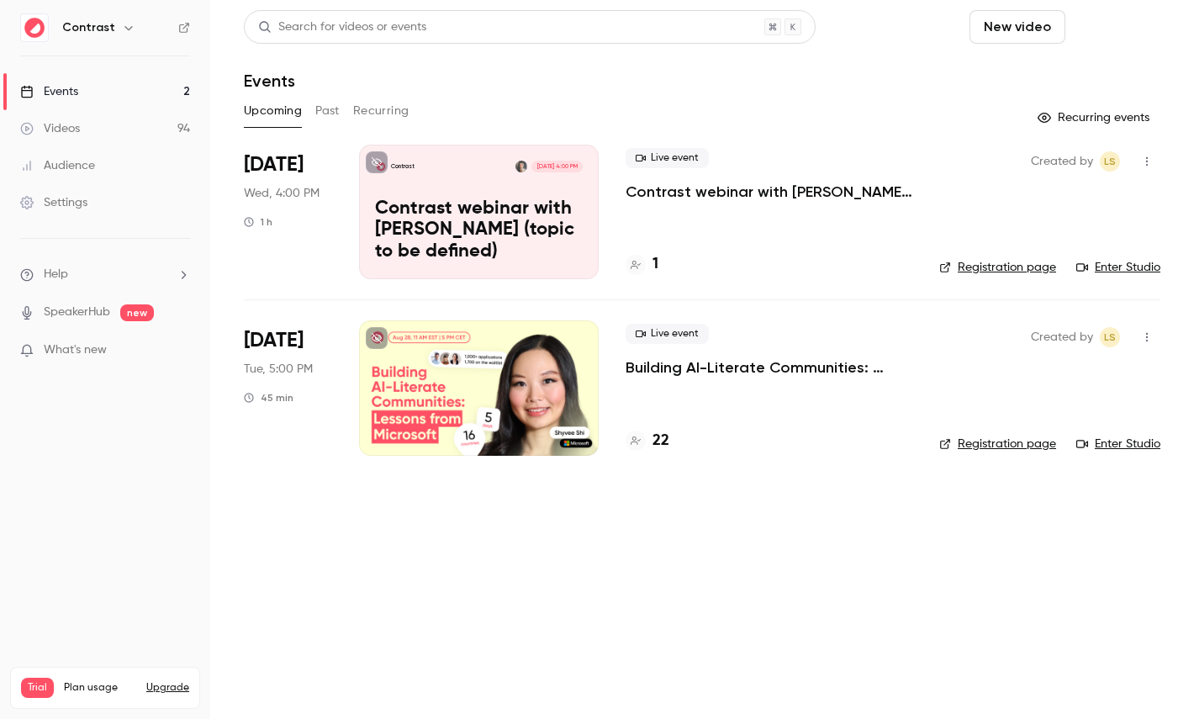
click at [1107, 25] on button "Schedule" at bounding box center [1116, 27] width 88 height 34
click at [1048, 119] on span "Recurring event" at bounding box center [1062, 117] width 88 height 18
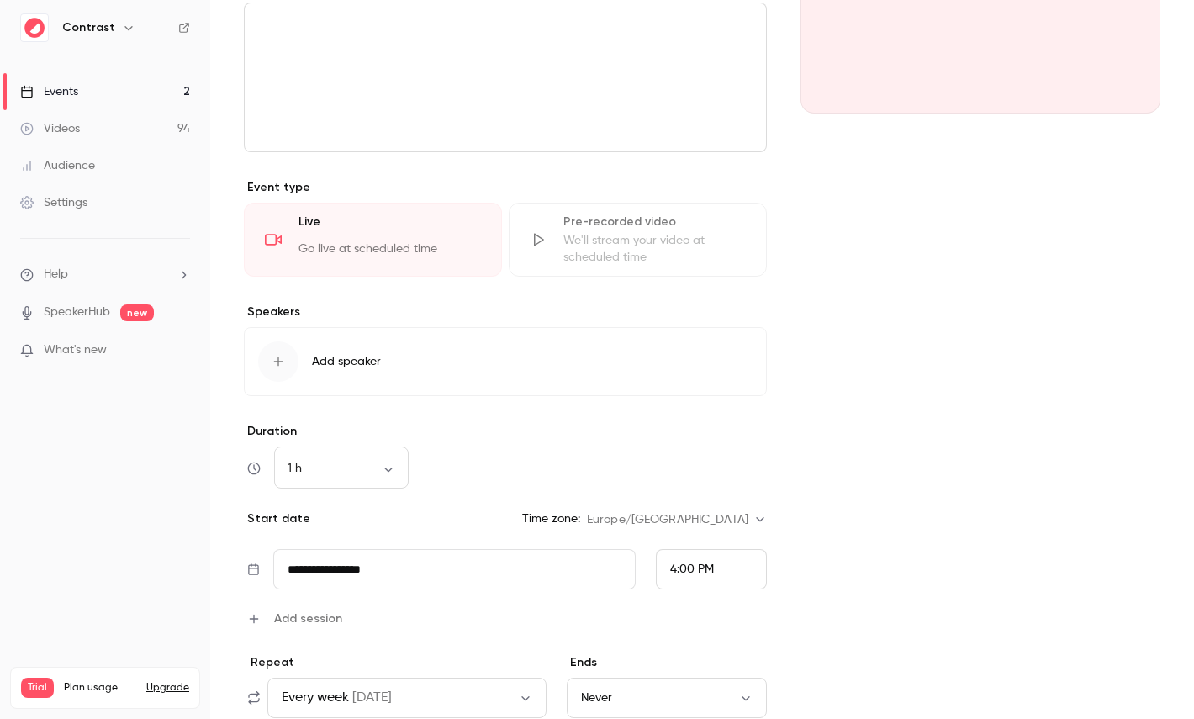
scroll to position [282, 0]
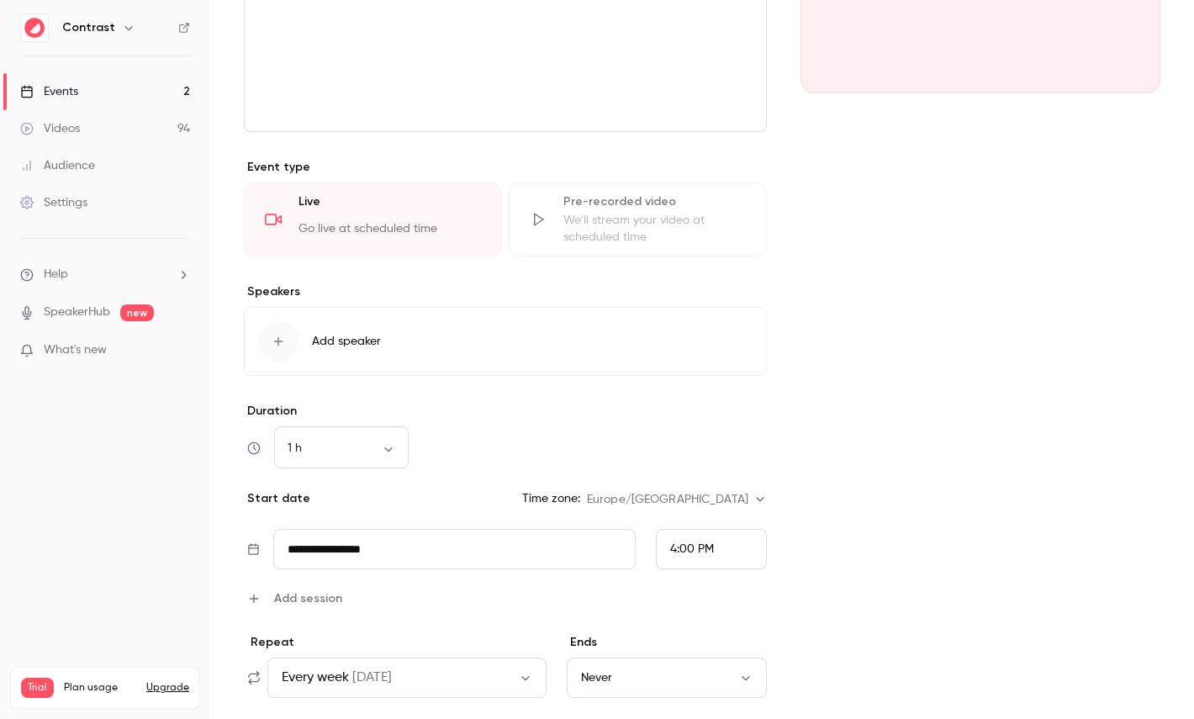
click at [662, 186] on div "Pre-recorded video We'll stream your video at scheduled time" at bounding box center [638, 219] width 258 height 74
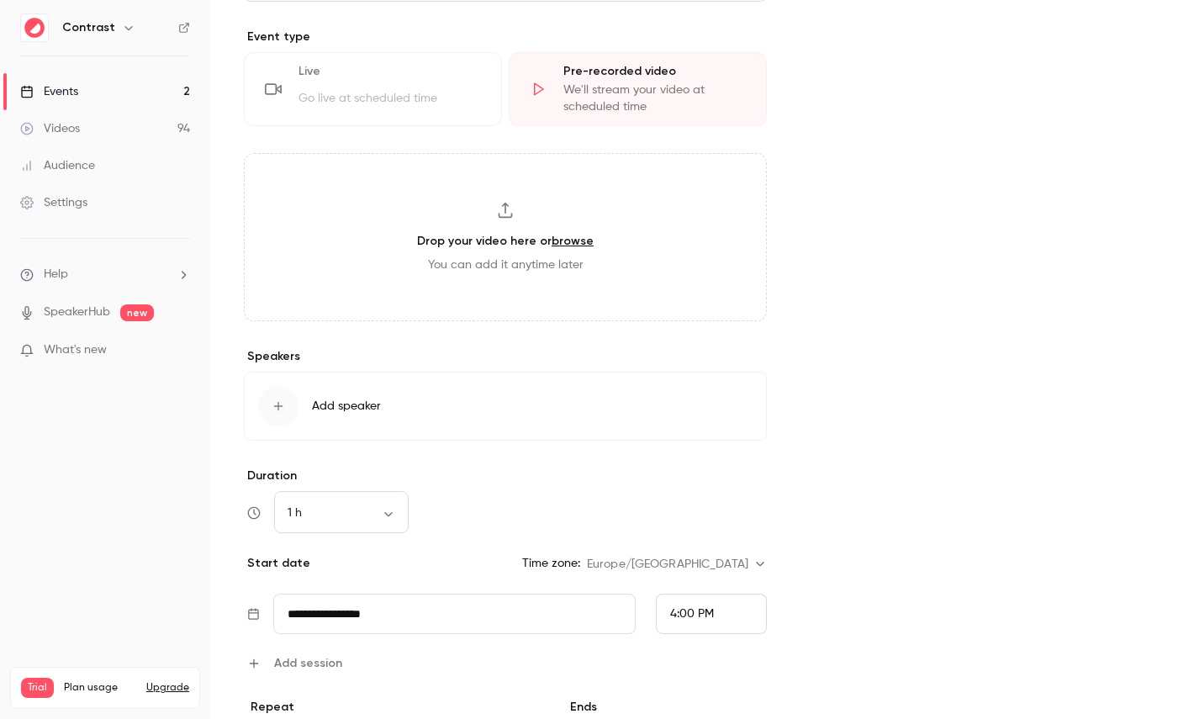
scroll to position [517, 0]
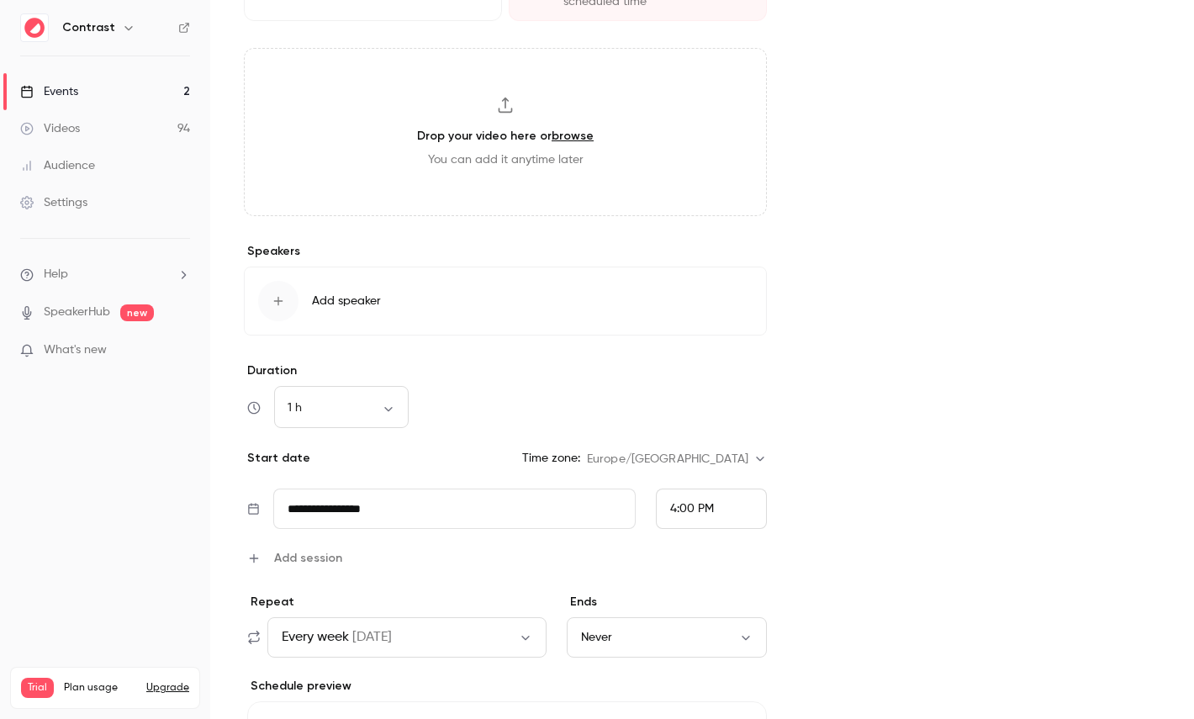
click at [614, 331] on button "Add speaker" at bounding box center [505, 301] width 523 height 69
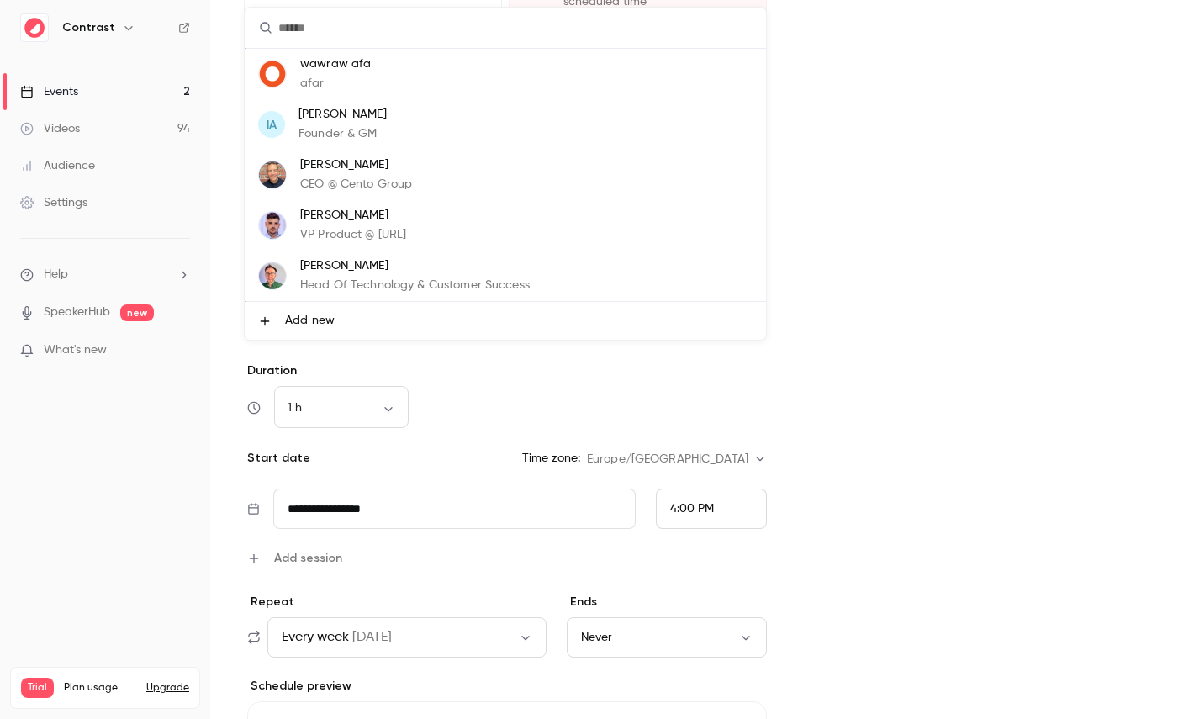
click at [979, 333] on div at bounding box center [597, 359] width 1194 height 719
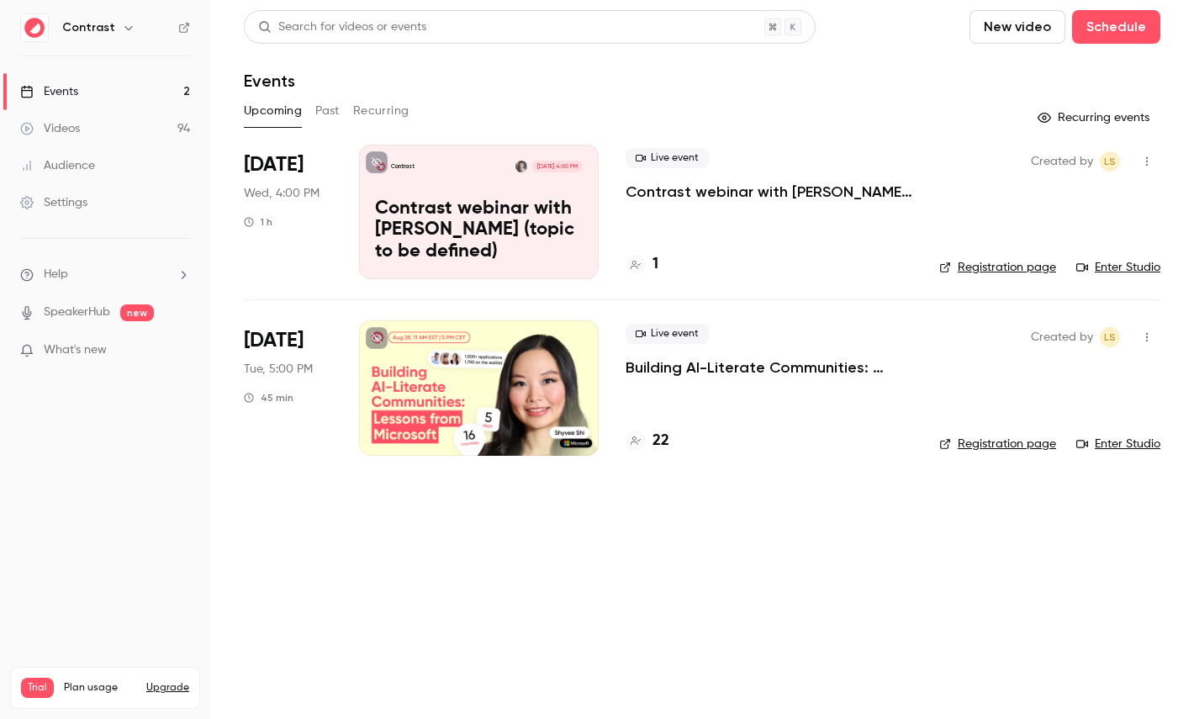
click at [100, 140] on link "Videos 94" at bounding box center [105, 128] width 210 height 37
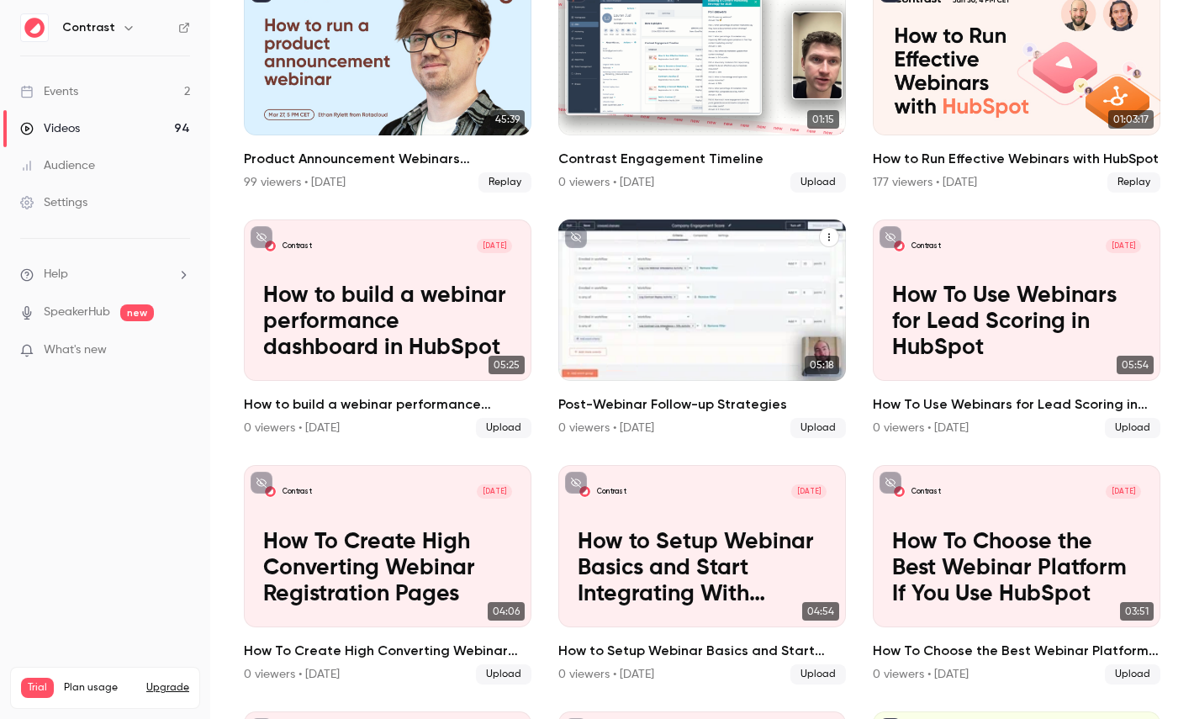
scroll to position [1139, 0]
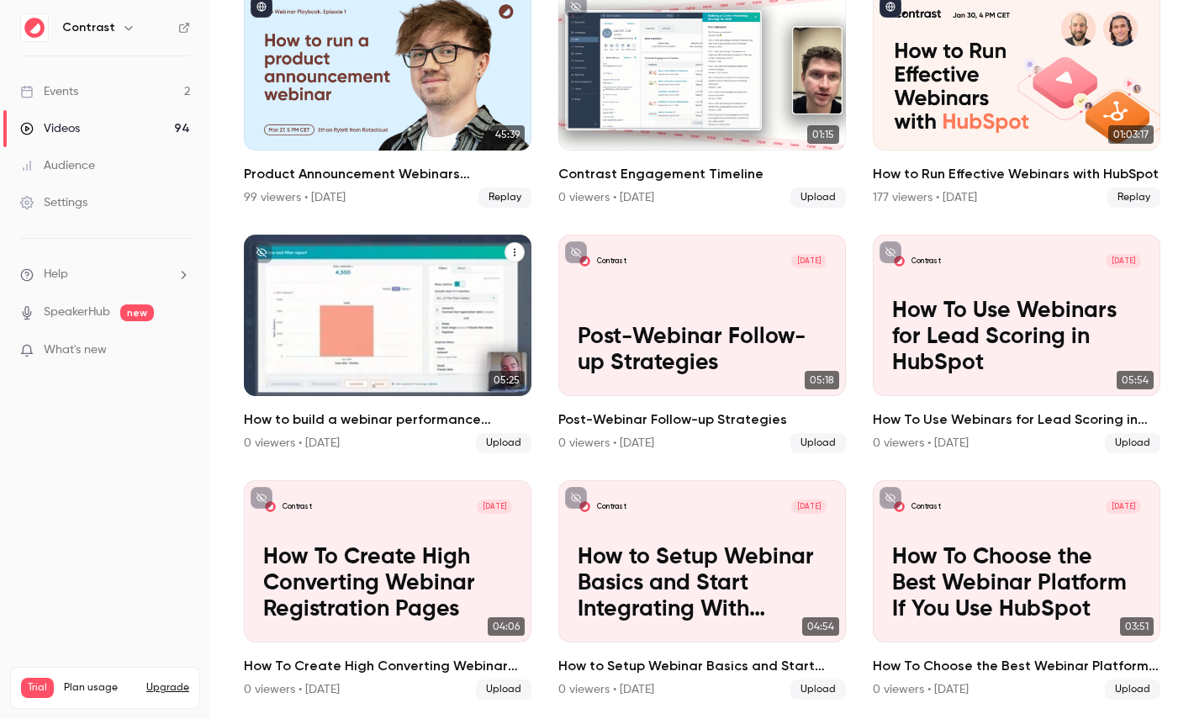
click at [362, 314] on p "How to build a webinar performance dashboard in HubSpot" at bounding box center [387, 337] width 249 height 78
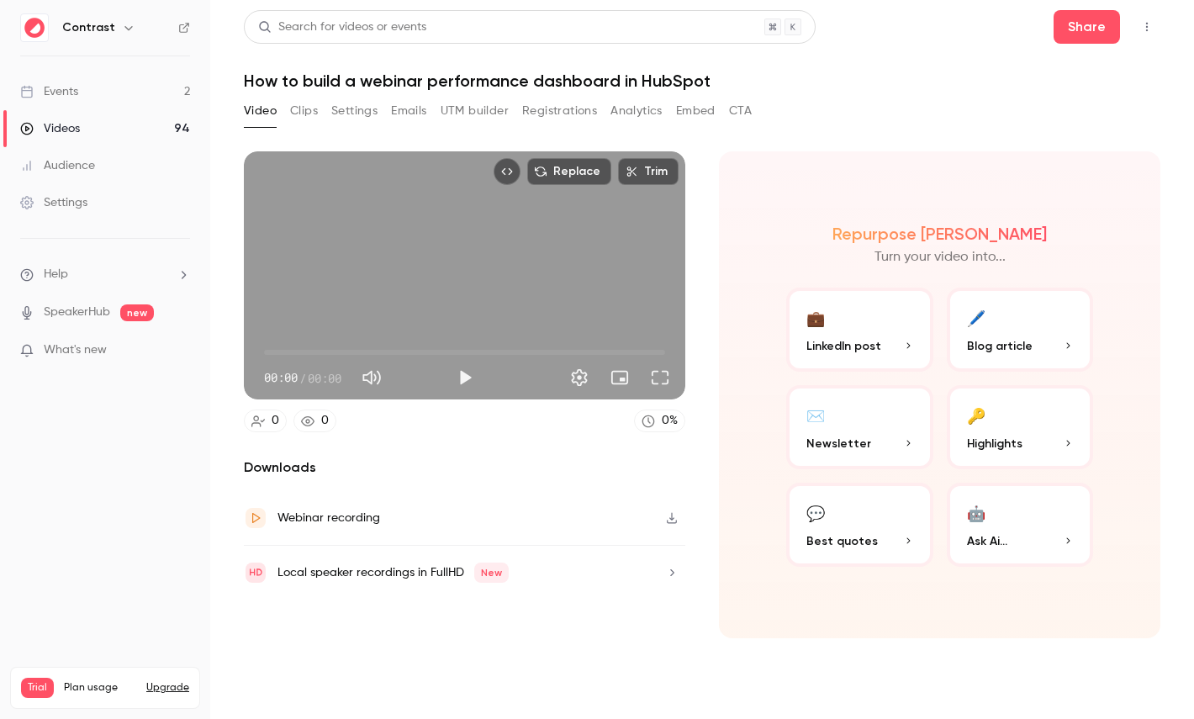
click at [303, 100] on button "Clips" at bounding box center [304, 111] width 28 height 27
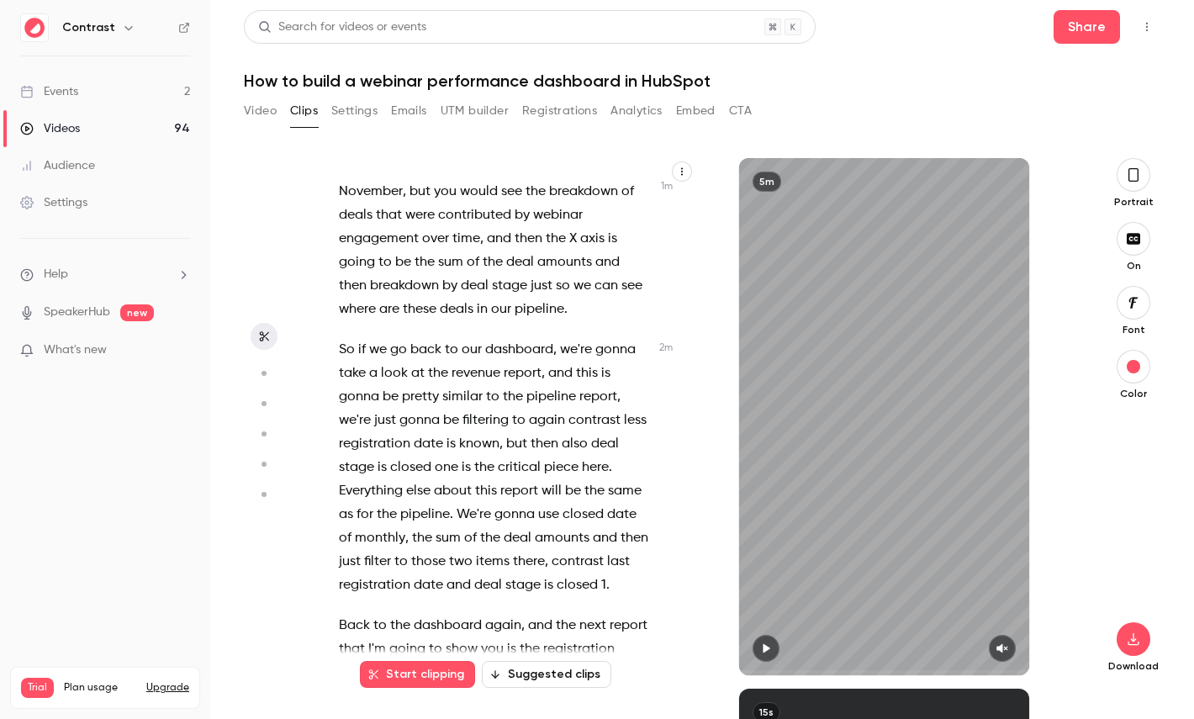
scroll to position [251, 0]
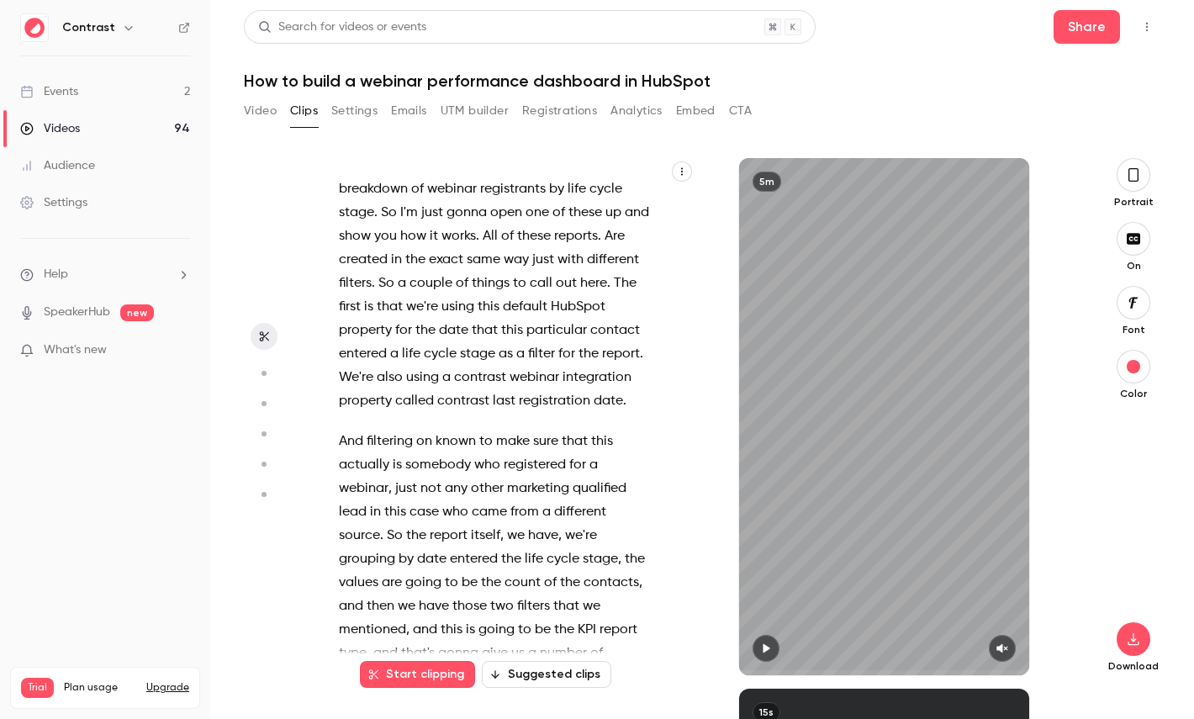
click at [679, 166] on icon "button" at bounding box center [682, 171] width 10 height 10
click at [490, 403] on div at bounding box center [597, 359] width 1194 height 719
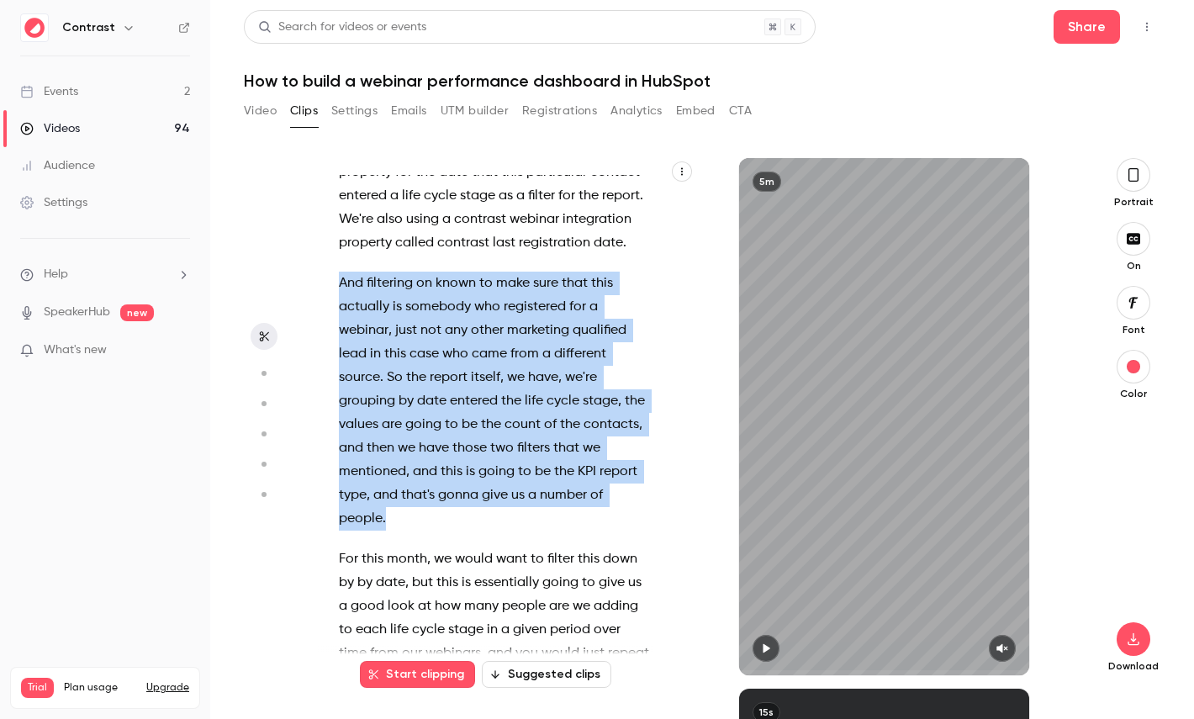
drag, startPoint x: 424, startPoint y: 512, endPoint x: 309, endPoint y: 269, distance: 268.9
click at [309, 268] on section "Hi , in this video , I'm going to show you how to build a webinar performance d…" at bounding box center [702, 438] width 916 height 561
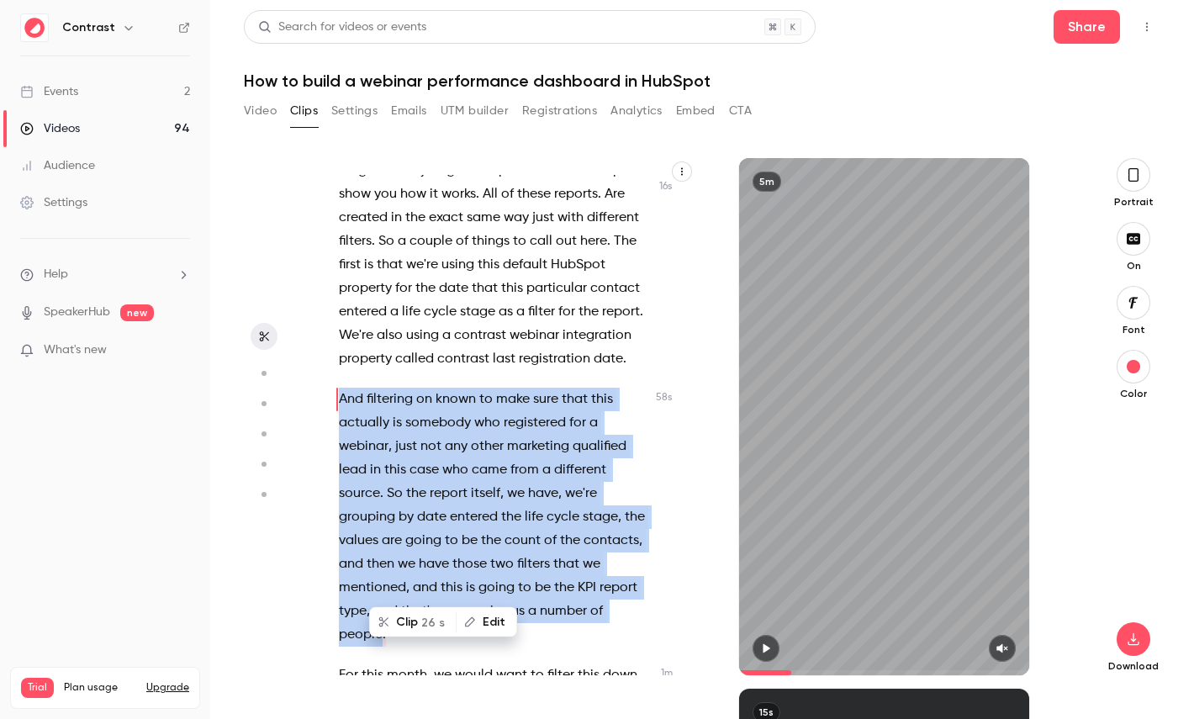
scroll to position [267, 0]
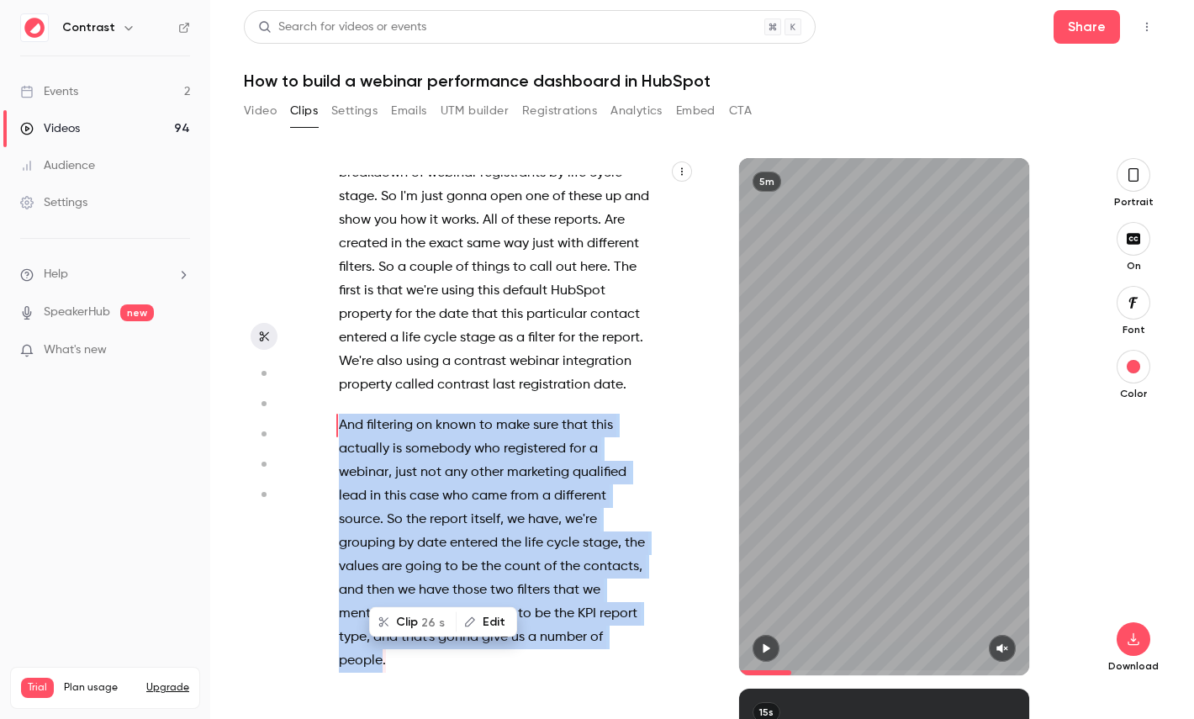
click at [409, 625] on button "Clip 26 s" at bounding box center [413, 622] width 84 height 27
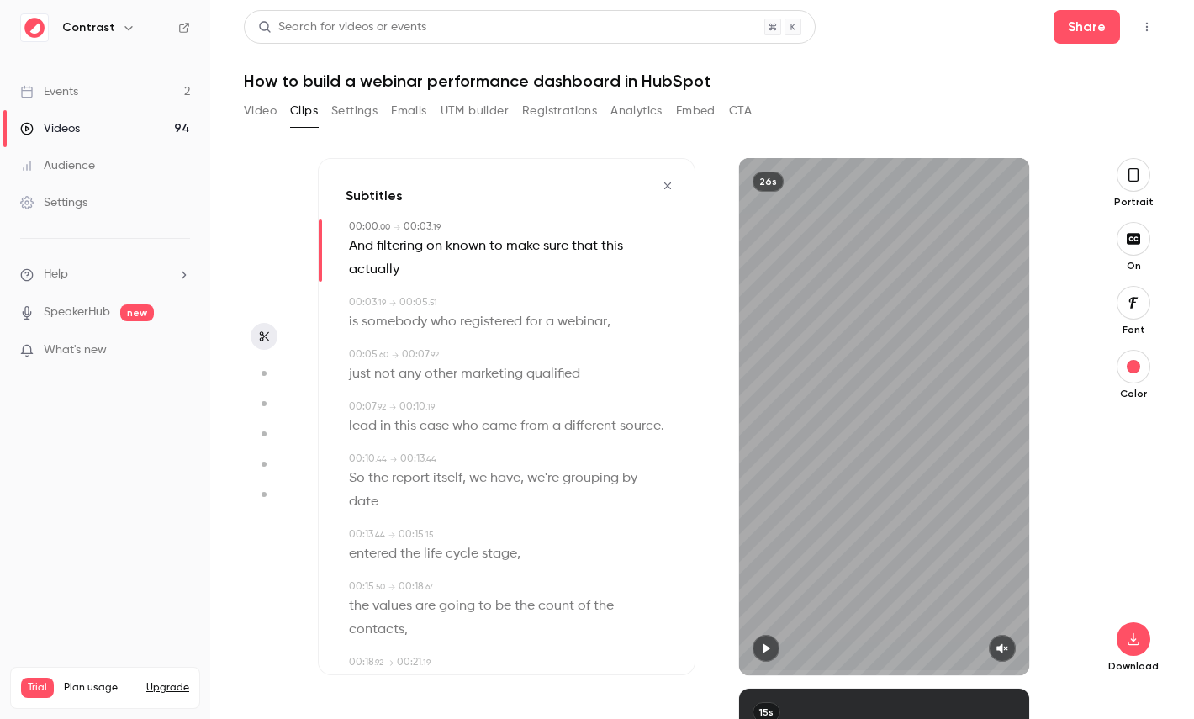
click at [1131, 175] on icon "button" at bounding box center [1133, 175] width 13 height 18
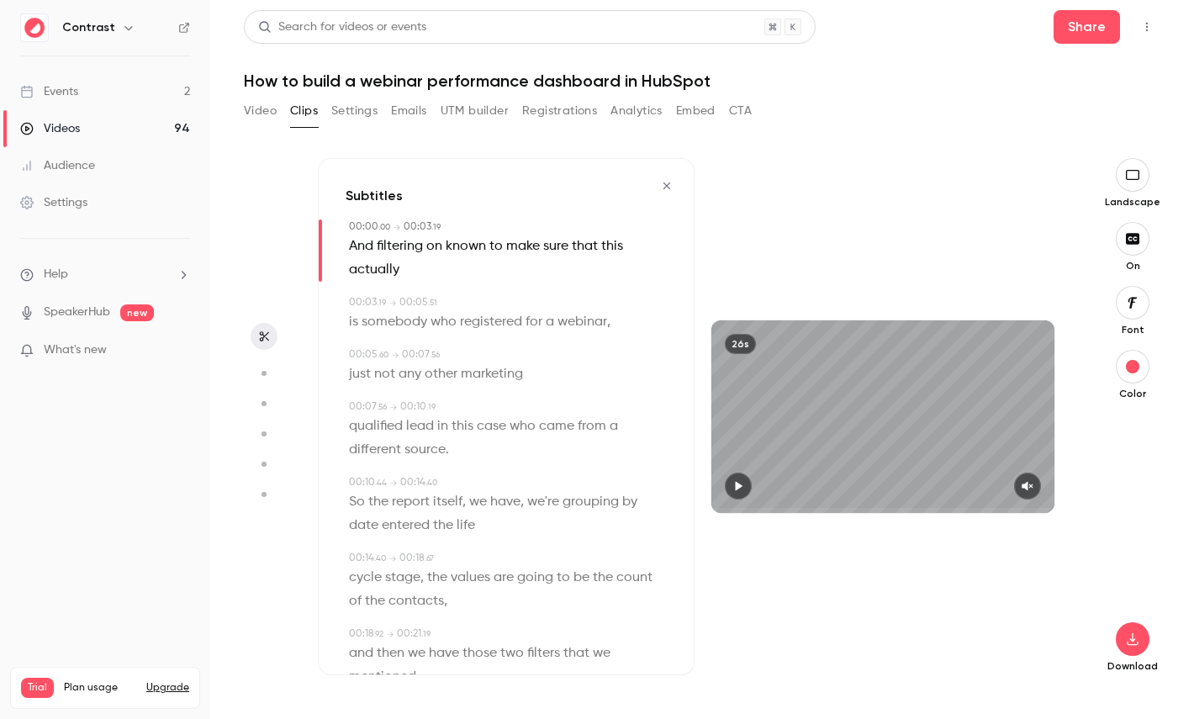
click at [523, 427] on span "who" at bounding box center [522, 426] width 26 height 24
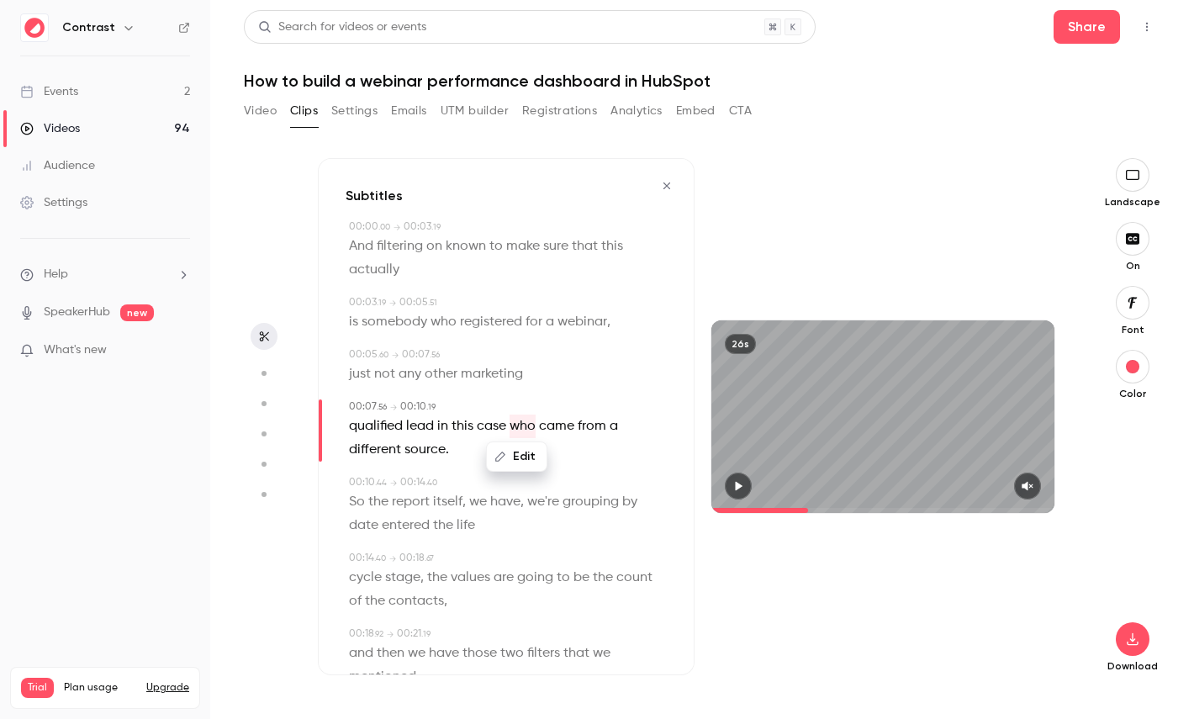
click at [265, 381] on button "button" at bounding box center [264, 373] width 27 height 27
type input "***"
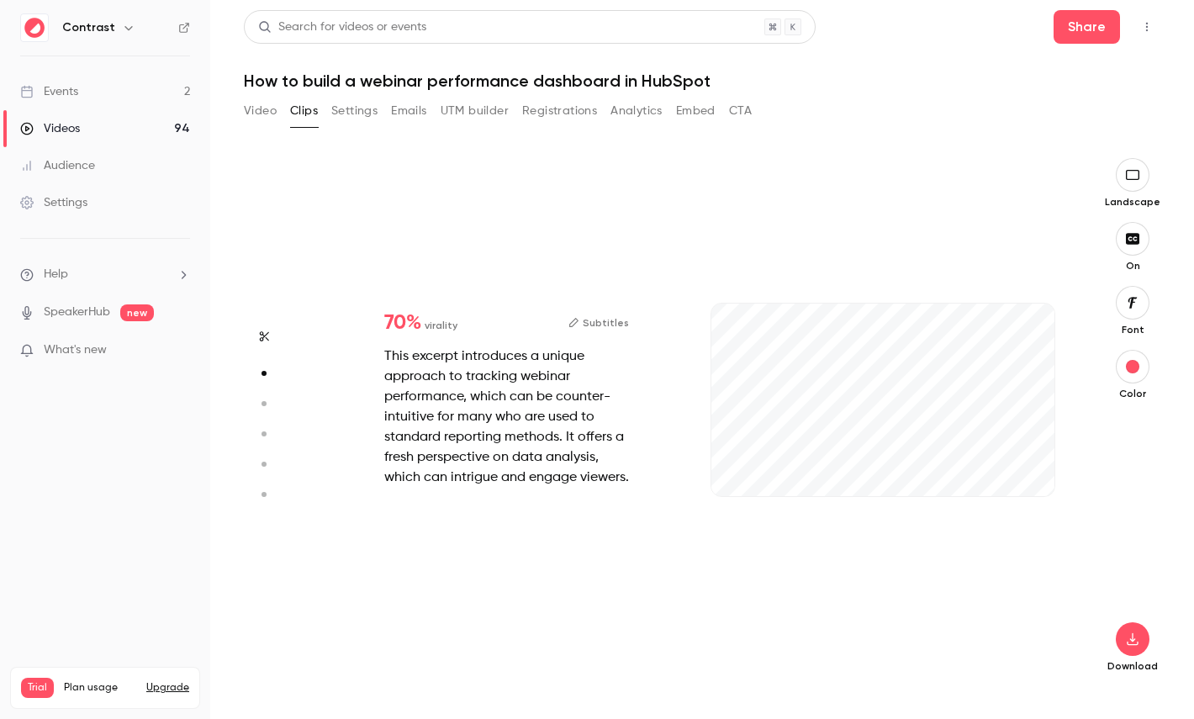
type input "*"
click at [264, 402] on circle "button" at bounding box center [263, 403] width 5 height 5
type input "***"
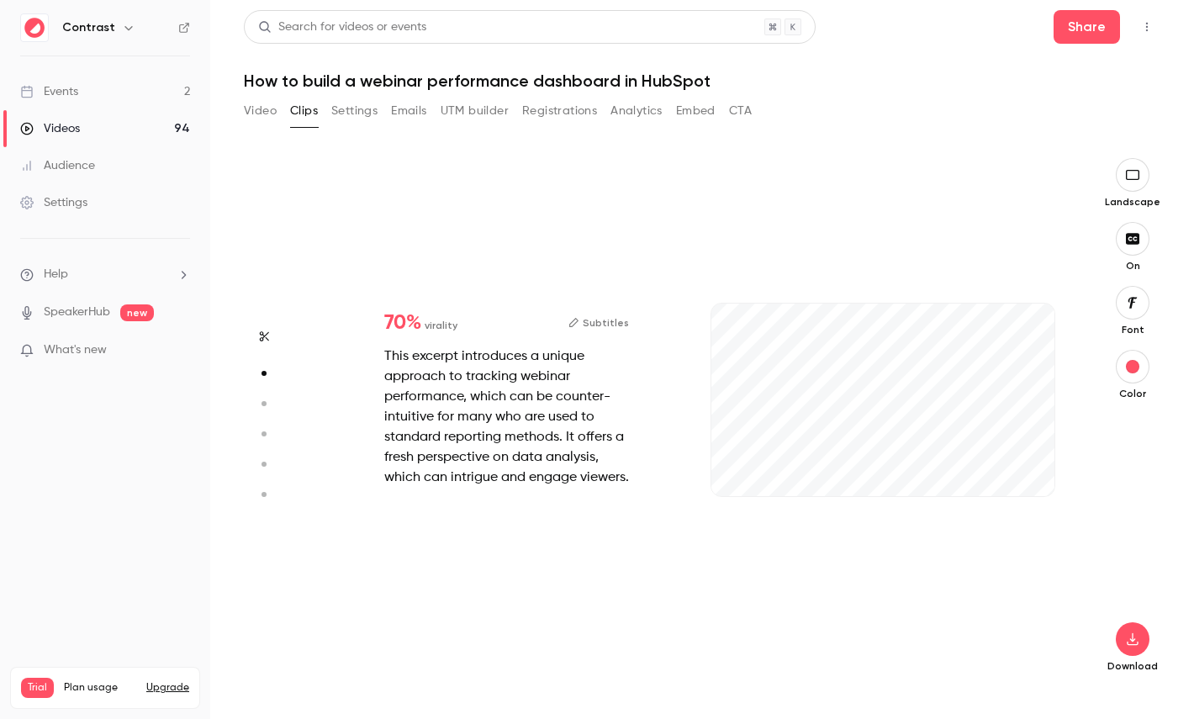
type input "*"
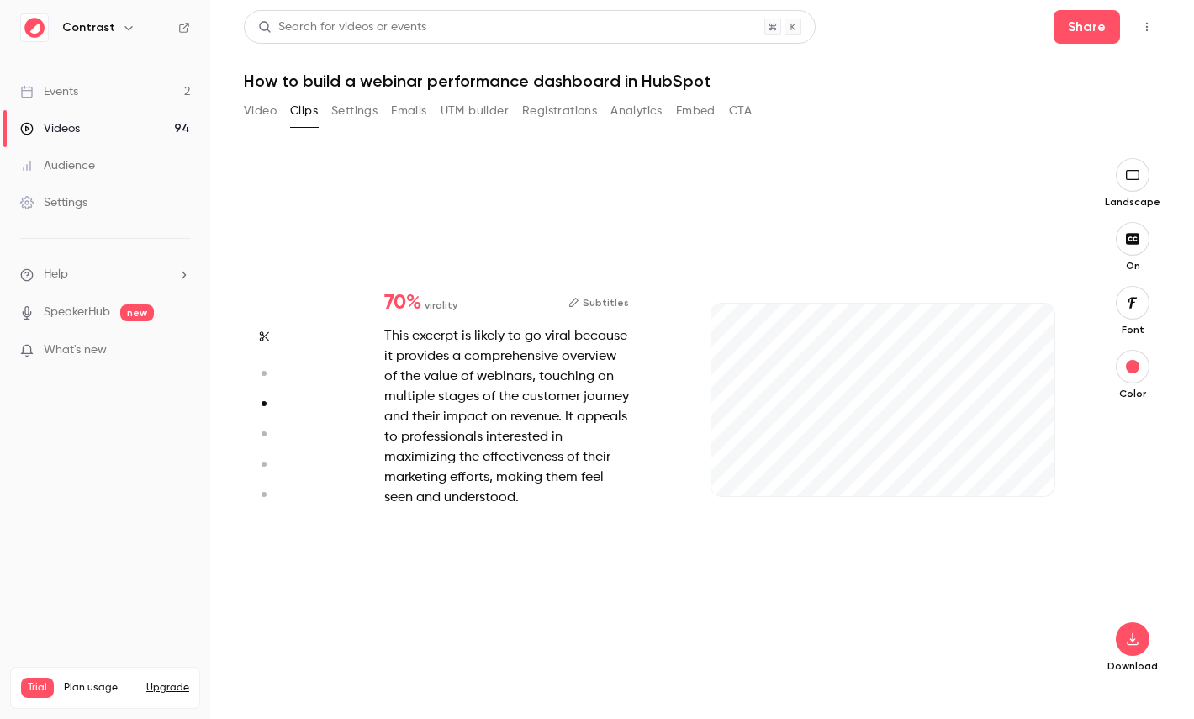
type input "***"
click at [264, 431] on circle "button" at bounding box center [263, 433] width 5 height 5
type input "***"
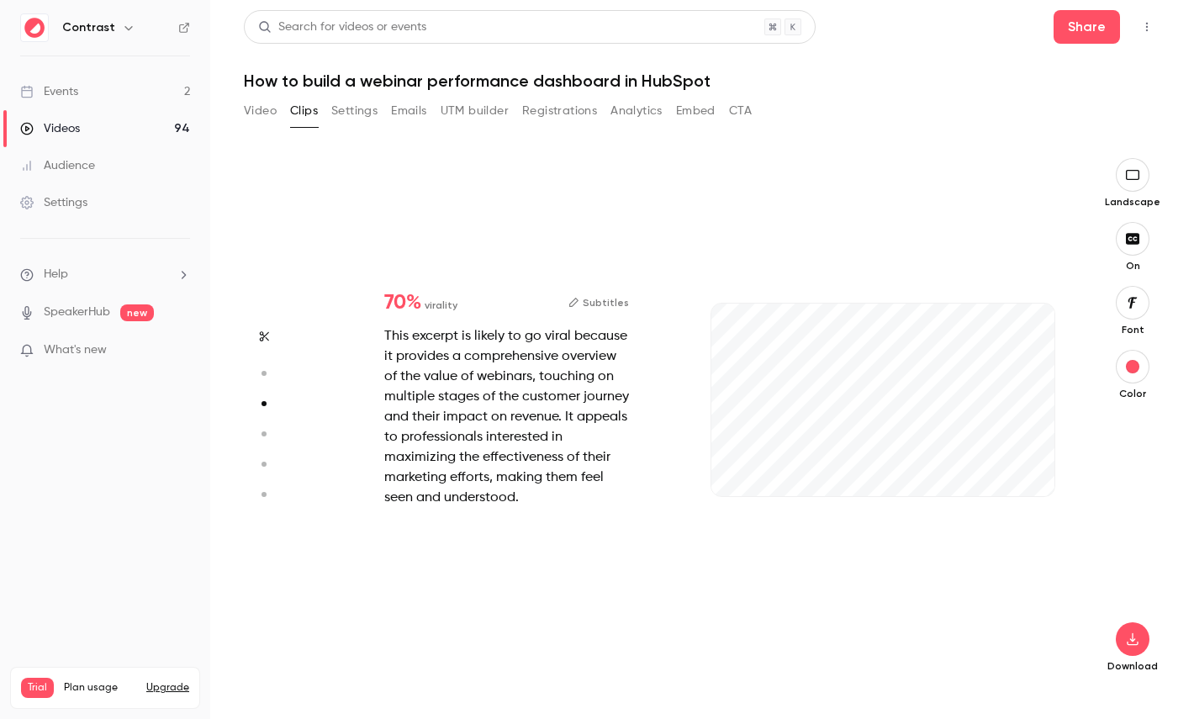
type input "*"
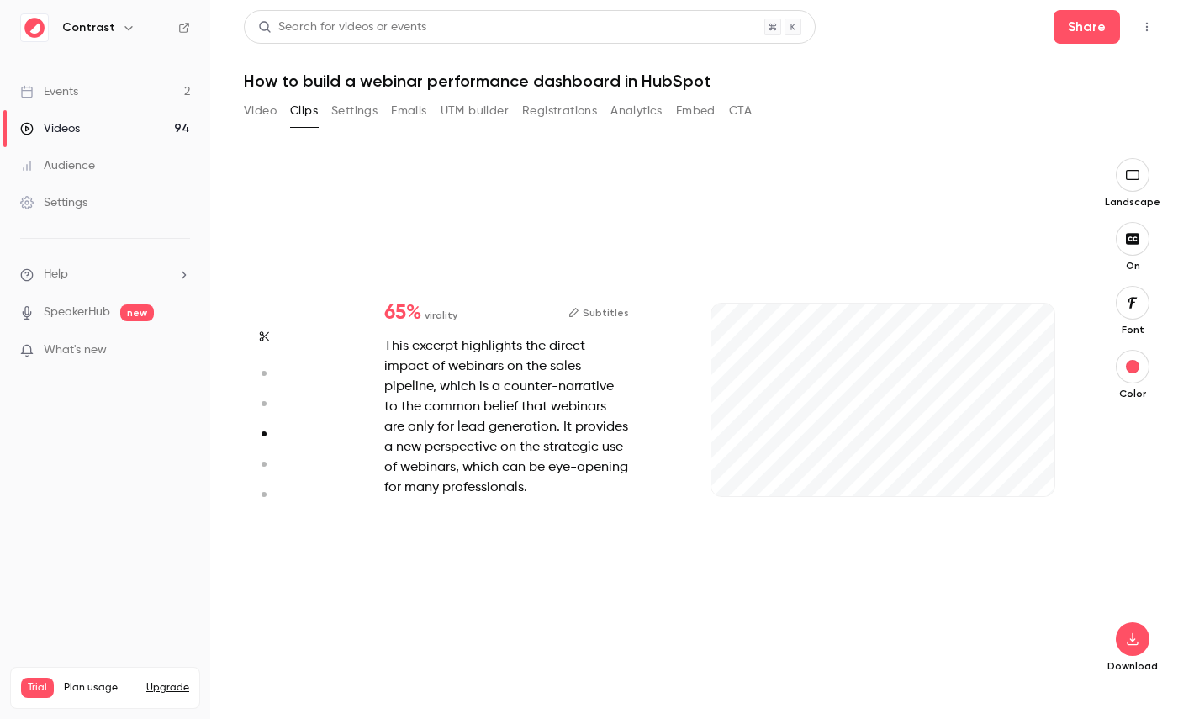
click at [263, 467] on icon "button" at bounding box center [263, 464] width 15 height 12
type input "***"
type input "*"
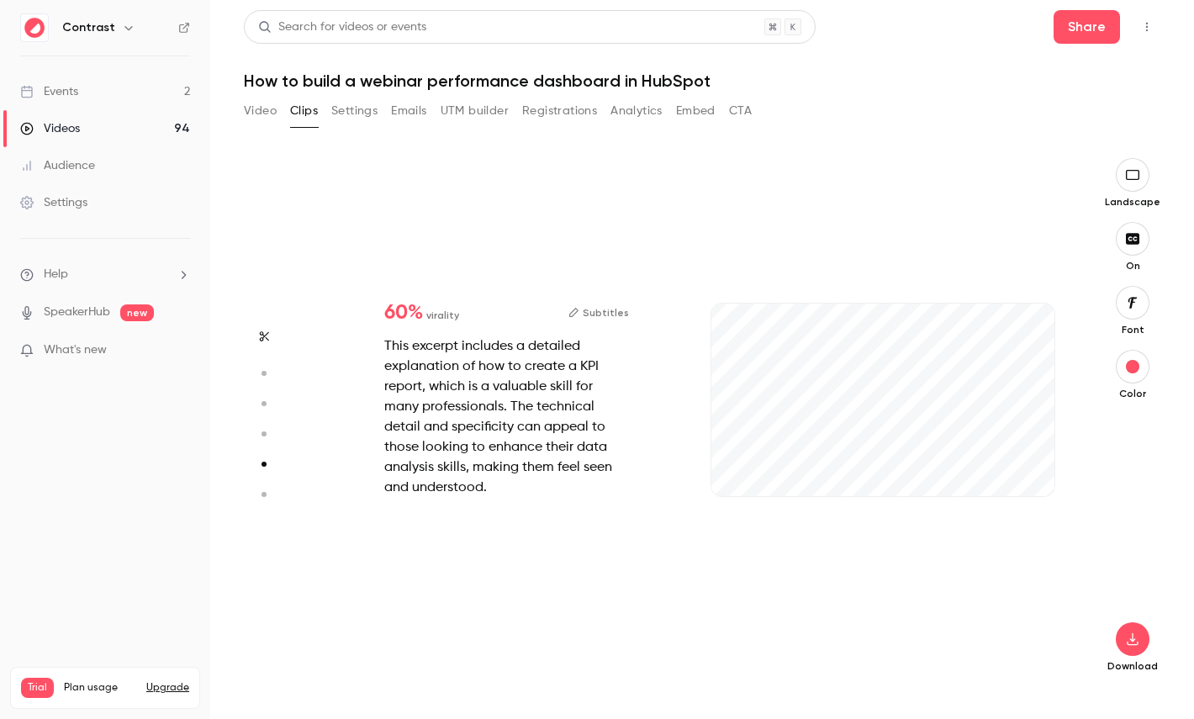
click at [266, 493] on icon "button" at bounding box center [263, 494] width 15 height 12
type input "***"
type input "*"
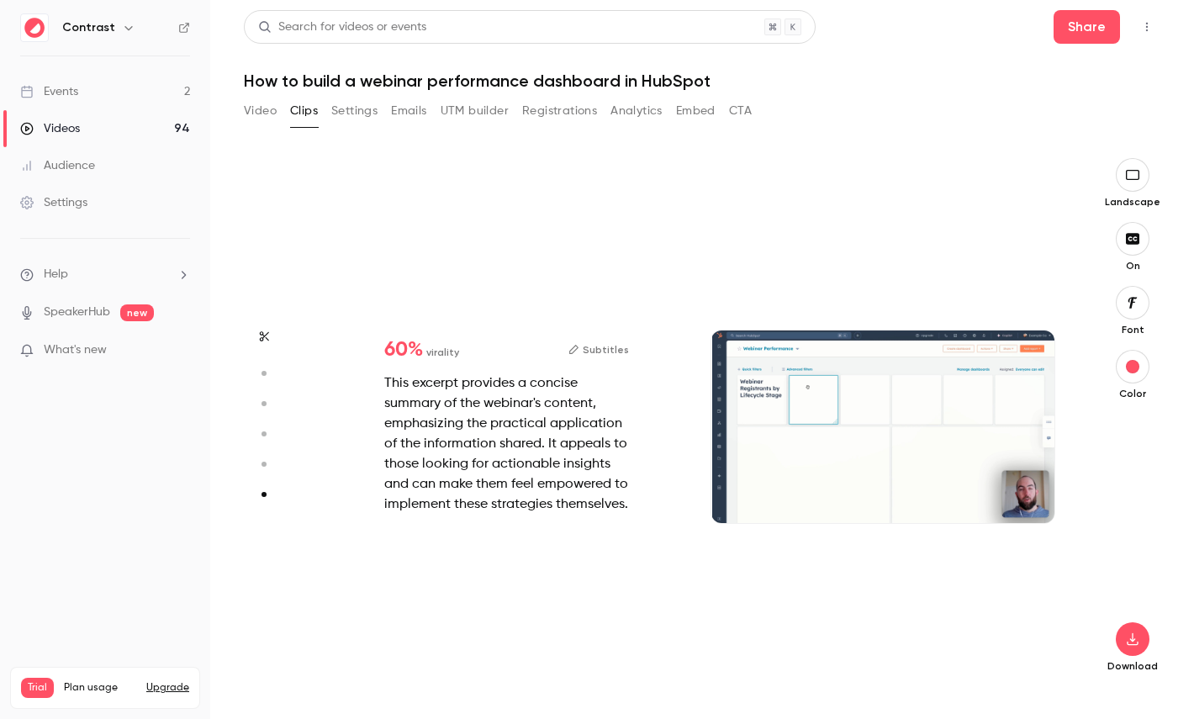
click at [265, 468] on icon "button" at bounding box center [263, 464] width 15 height 12
type input "***"
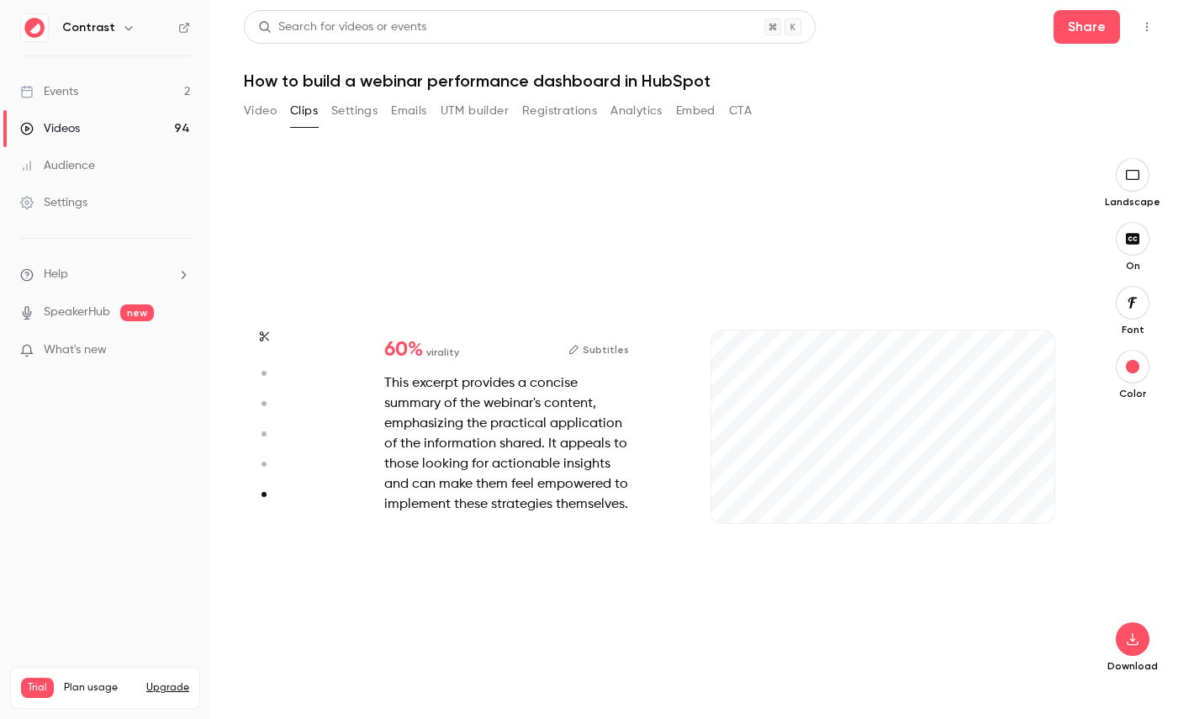
type input "***"
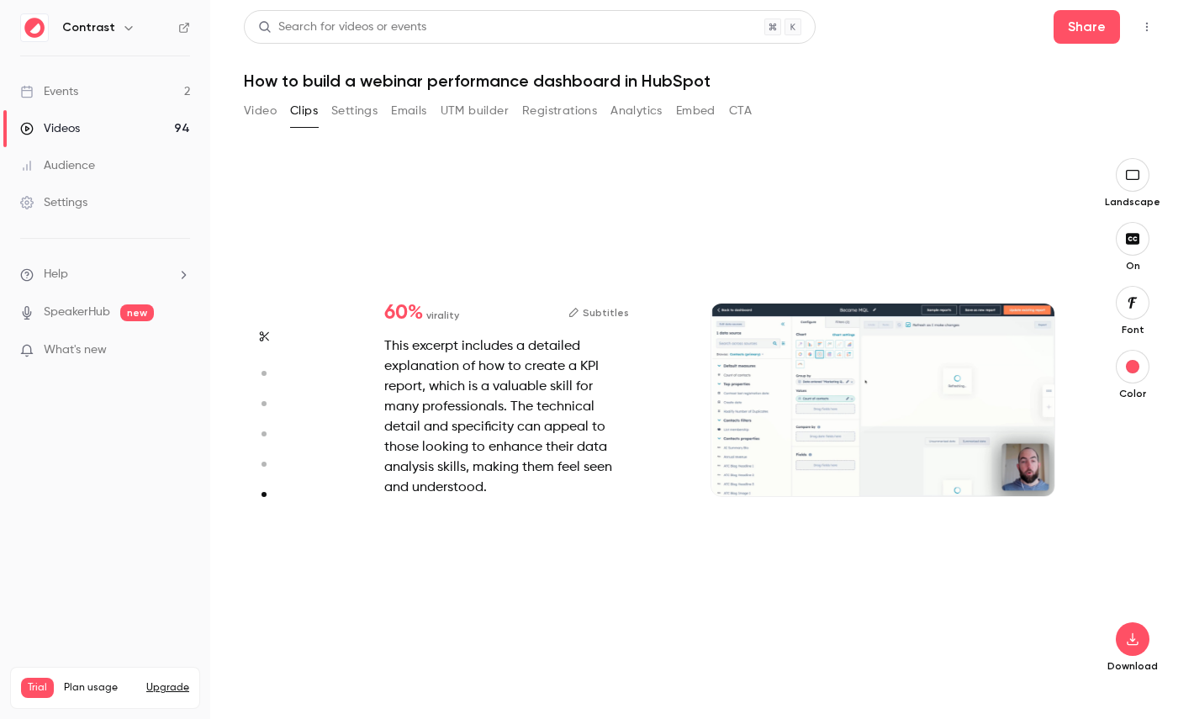
type input "***"
type input "*"
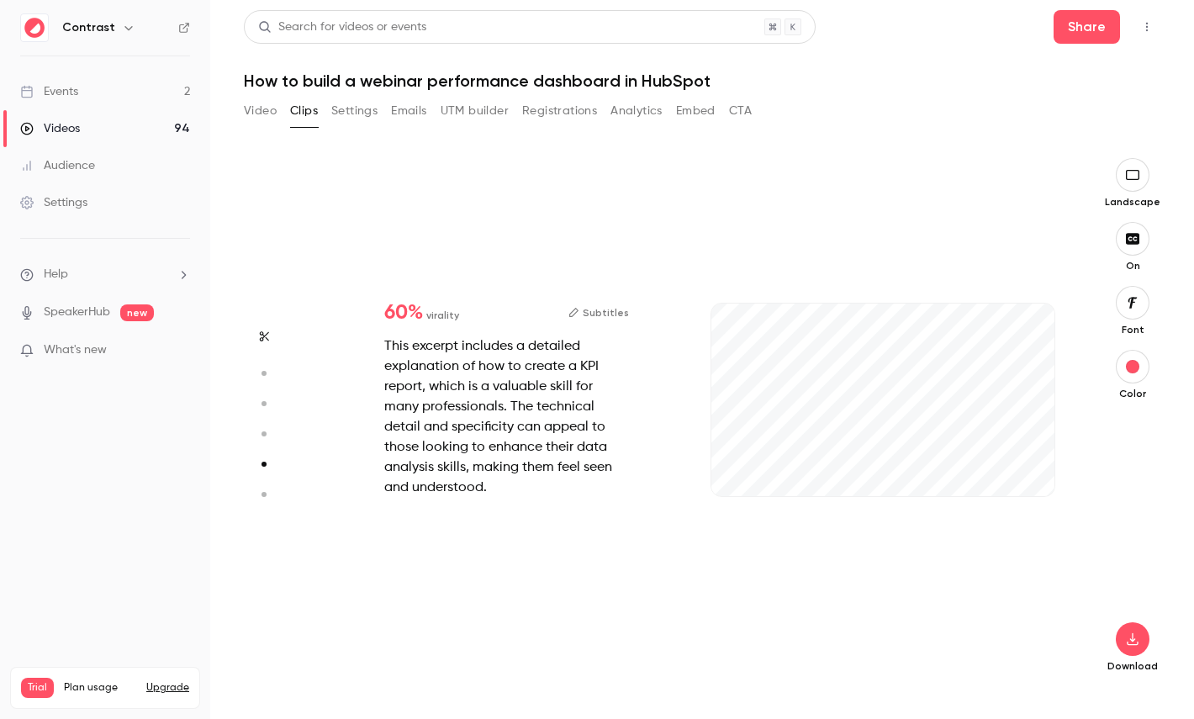
type input "****"
click at [254, 116] on button "Video" at bounding box center [260, 111] width 33 height 27
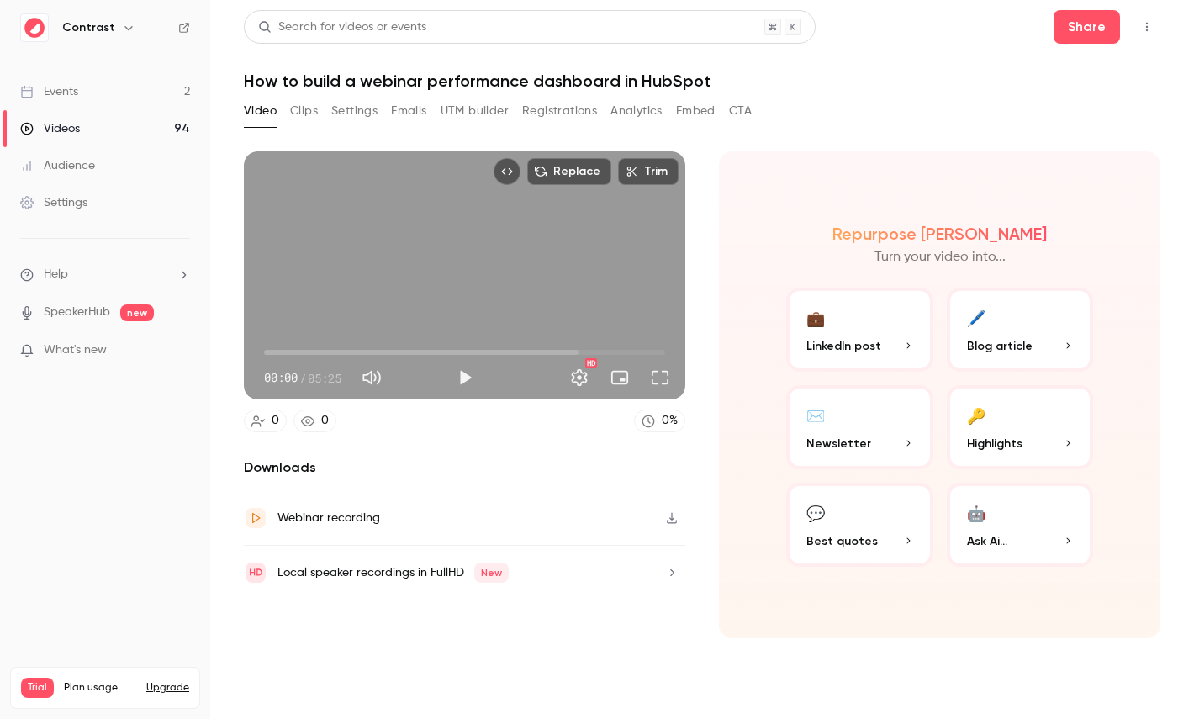
click at [571, 106] on button "Registrations" at bounding box center [559, 111] width 75 height 27
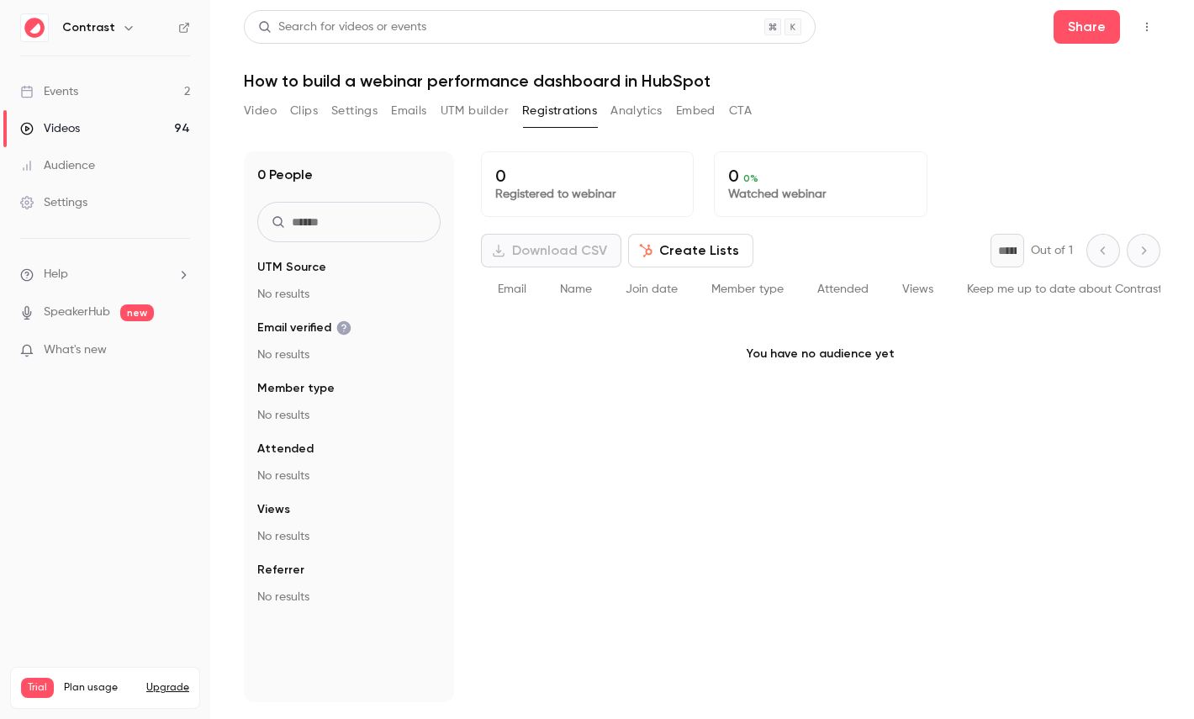
click at [92, 141] on link "Videos 94" at bounding box center [105, 128] width 210 height 37
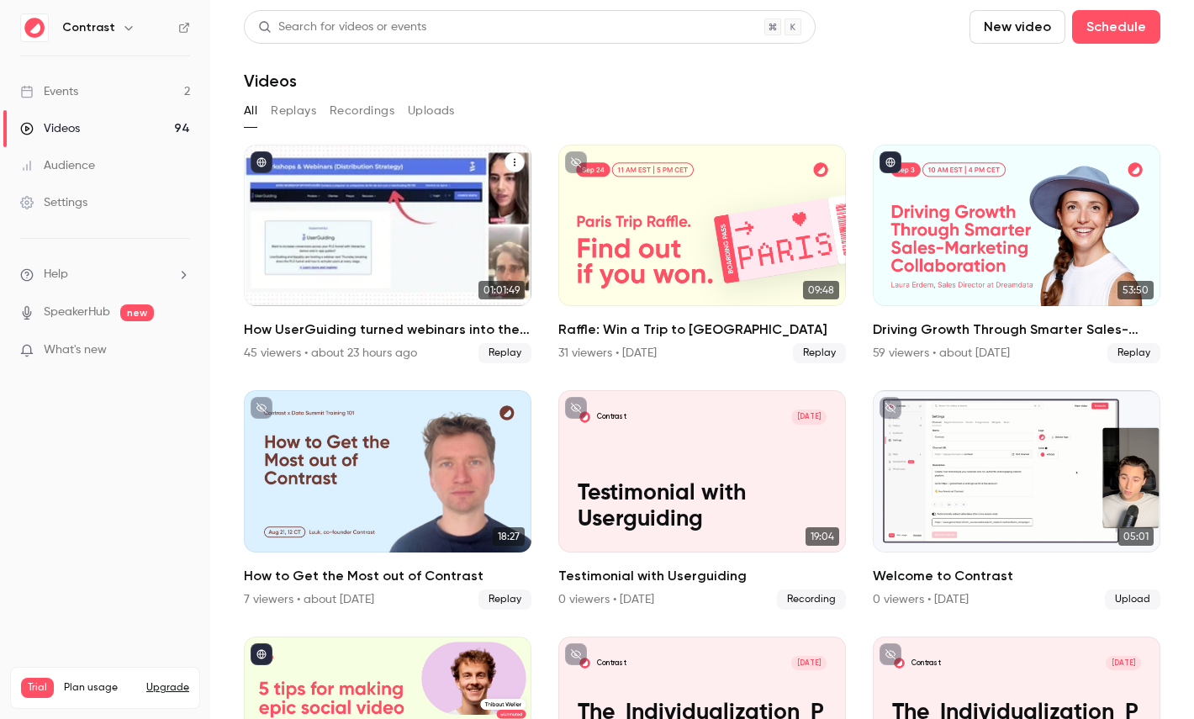
click at [384, 208] on div "How UserGuiding turned webinars into their #1 lead gen channel" at bounding box center [388, 225] width 288 height 161
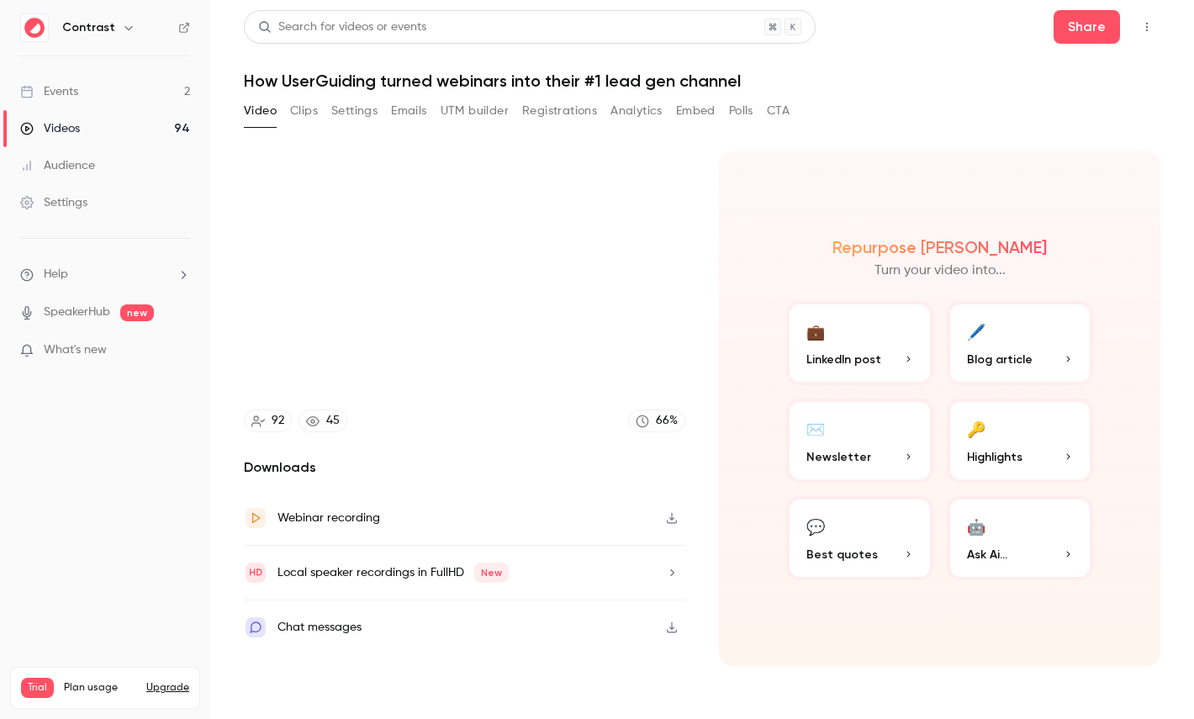
click at [550, 108] on button "Registrations" at bounding box center [559, 111] width 75 height 27
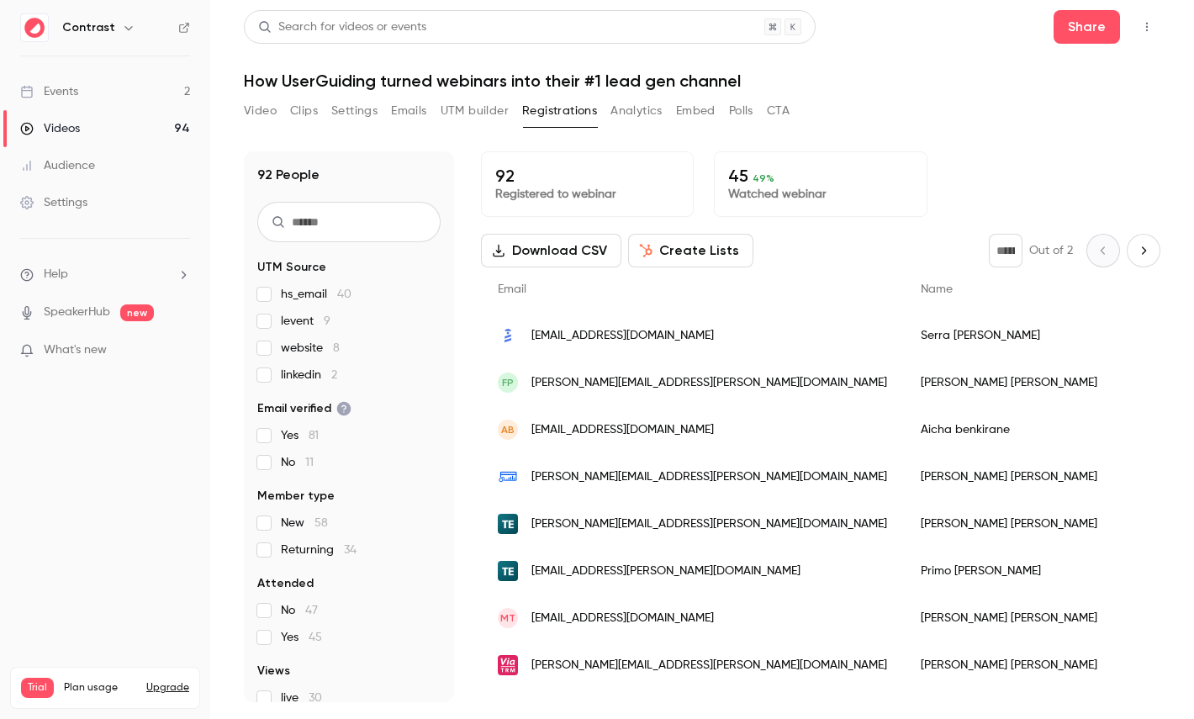
click at [636, 110] on button "Analytics" at bounding box center [636, 111] width 52 height 27
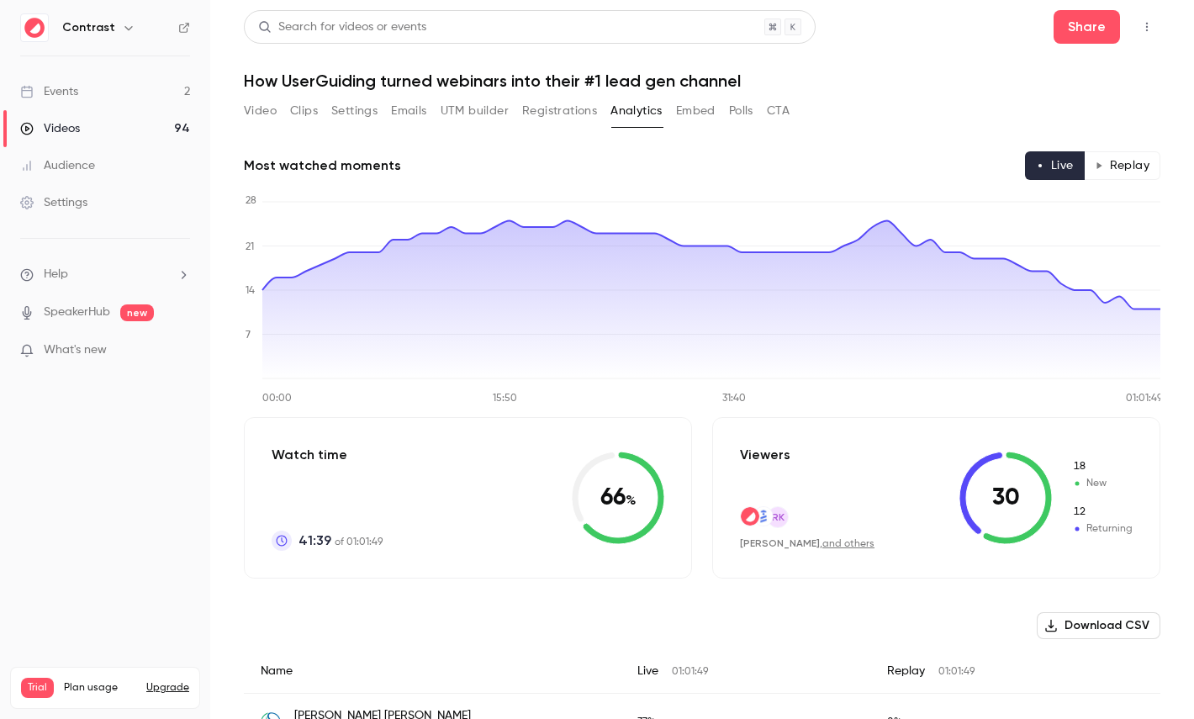
click at [1138, 167] on button "Replay" at bounding box center [1122, 165] width 77 height 29
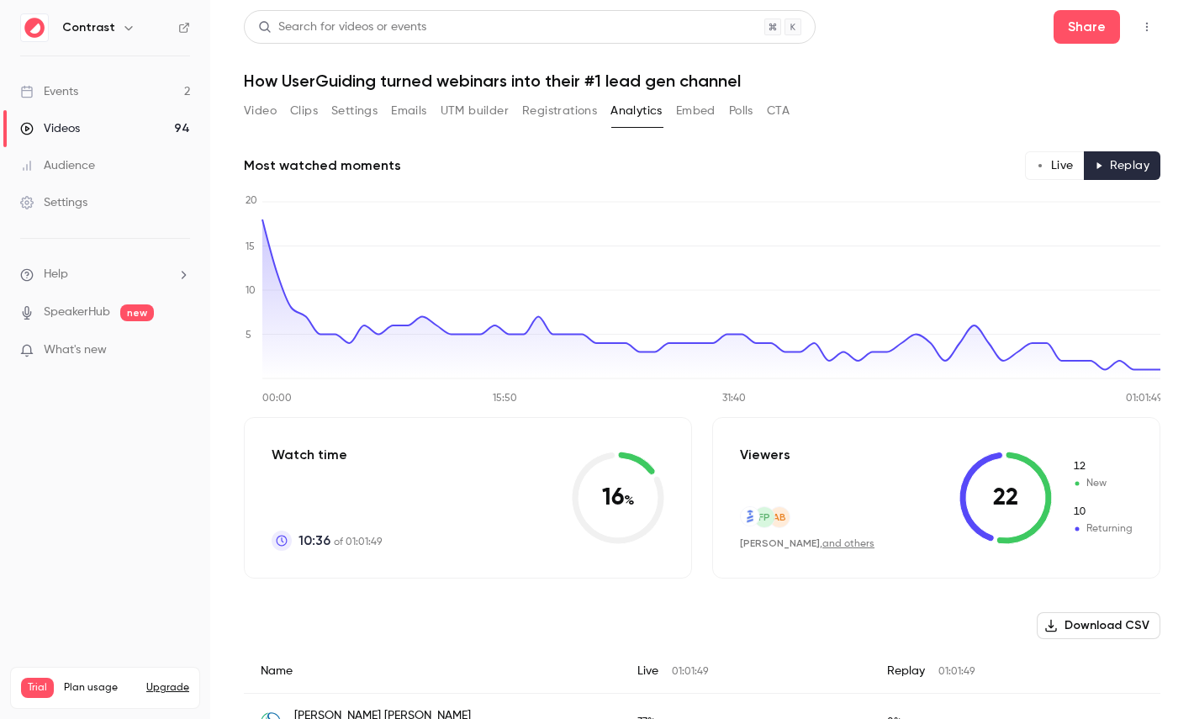
click at [750, 115] on button "Polls" at bounding box center [741, 111] width 24 height 27
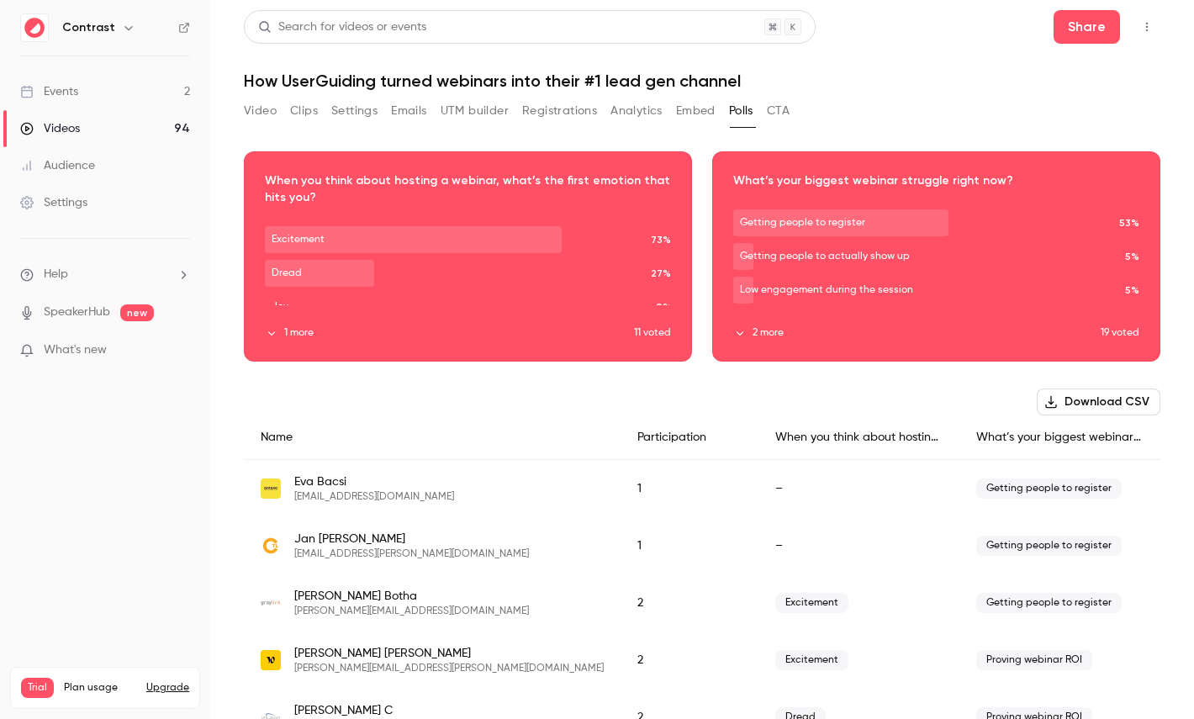
click at [779, 110] on button "CTA" at bounding box center [778, 111] width 23 height 27
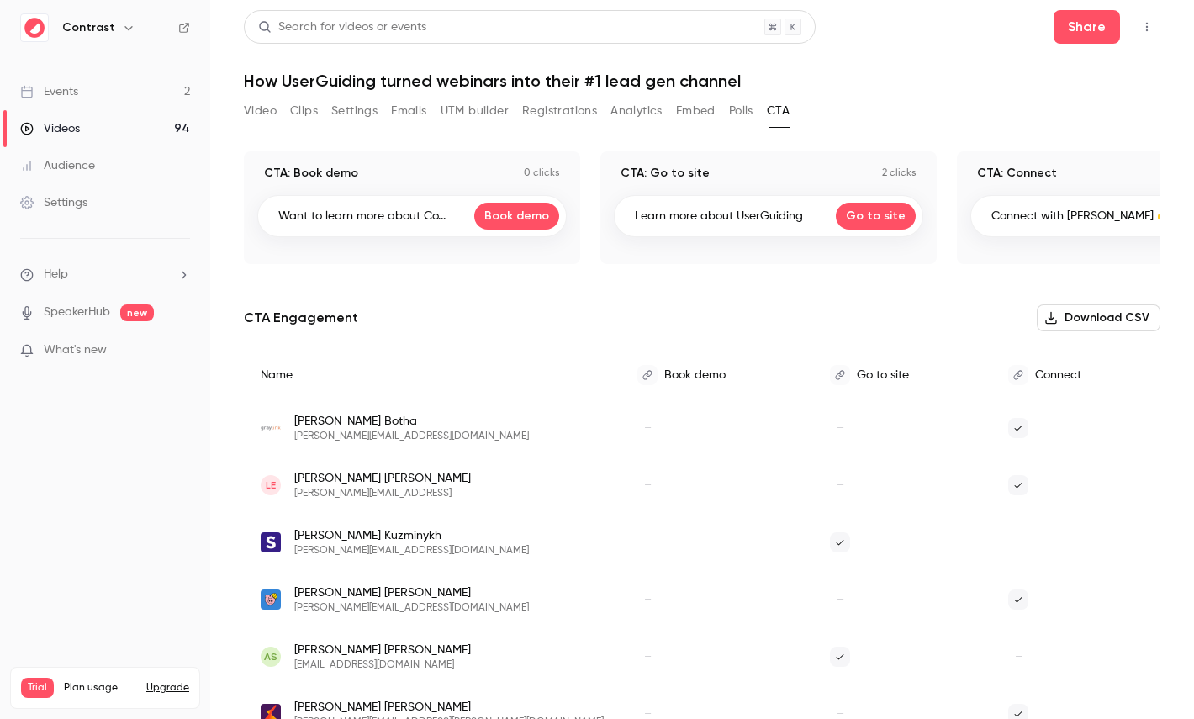
click at [547, 113] on button "Registrations" at bounding box center [559, 111] width 75 height 27
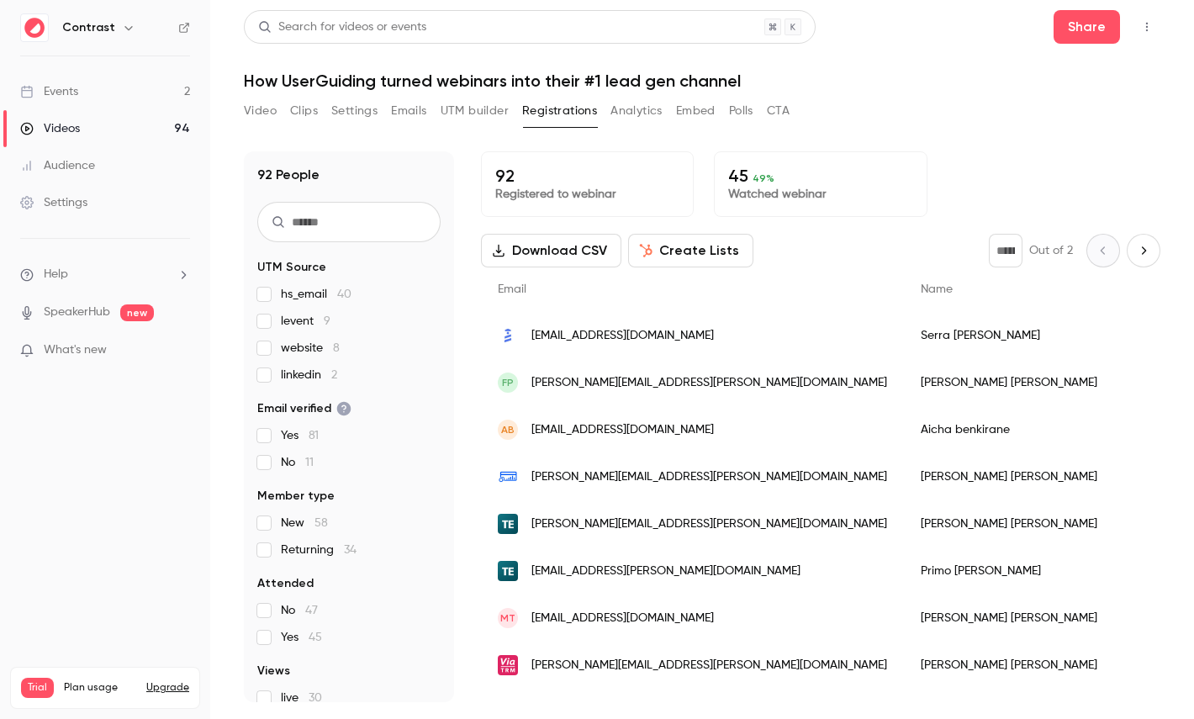
click at [690, 259] on button "Create Lists" at bounding box center [690, 251] width 125 height 34
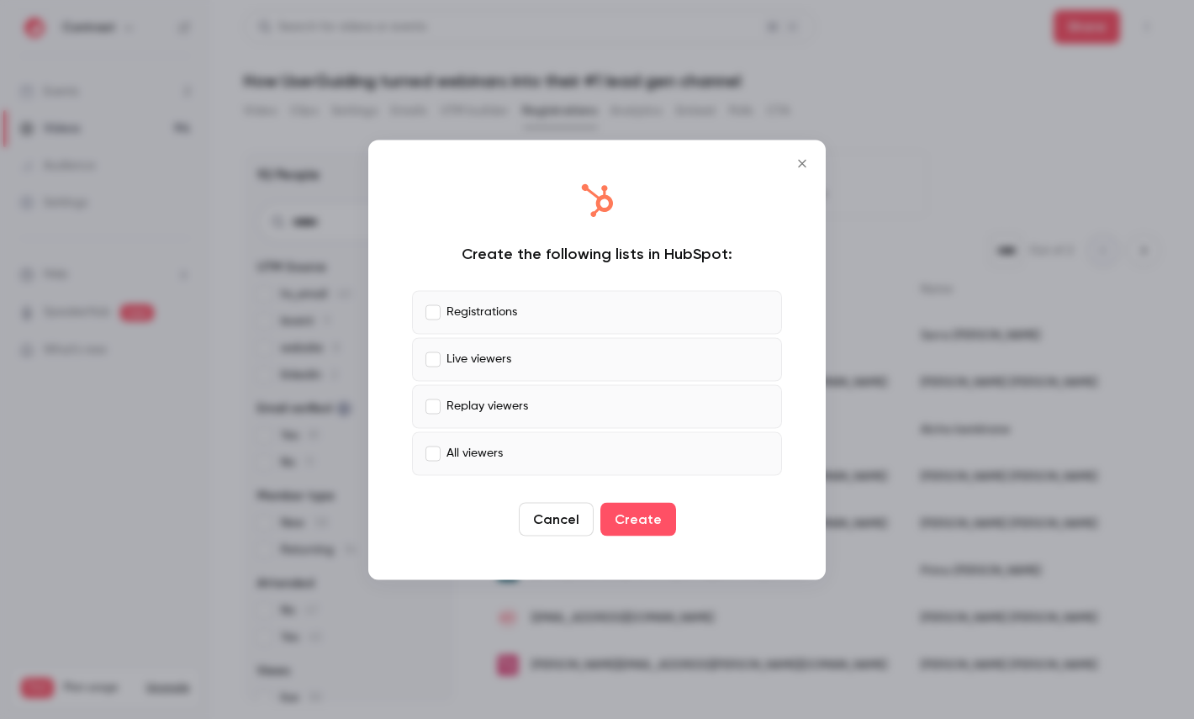
click at [498, 344] on label "Live viewers" at bounding box center [597, 359] width 370 height 44
click at [498, 394] on label "Replay viewers" at bounding box center [597, 406] width 370 height 44
click at [506, 446] on label "All viewers" at bounding box center [597, 453] width 370 height 44
click at [472, 349] on label "Live viewers" at bounding box center [597, 359] width 370 height 44
click at [567, 319] on label "Registrations" at bounding box center [597, 312] width 370 height 44
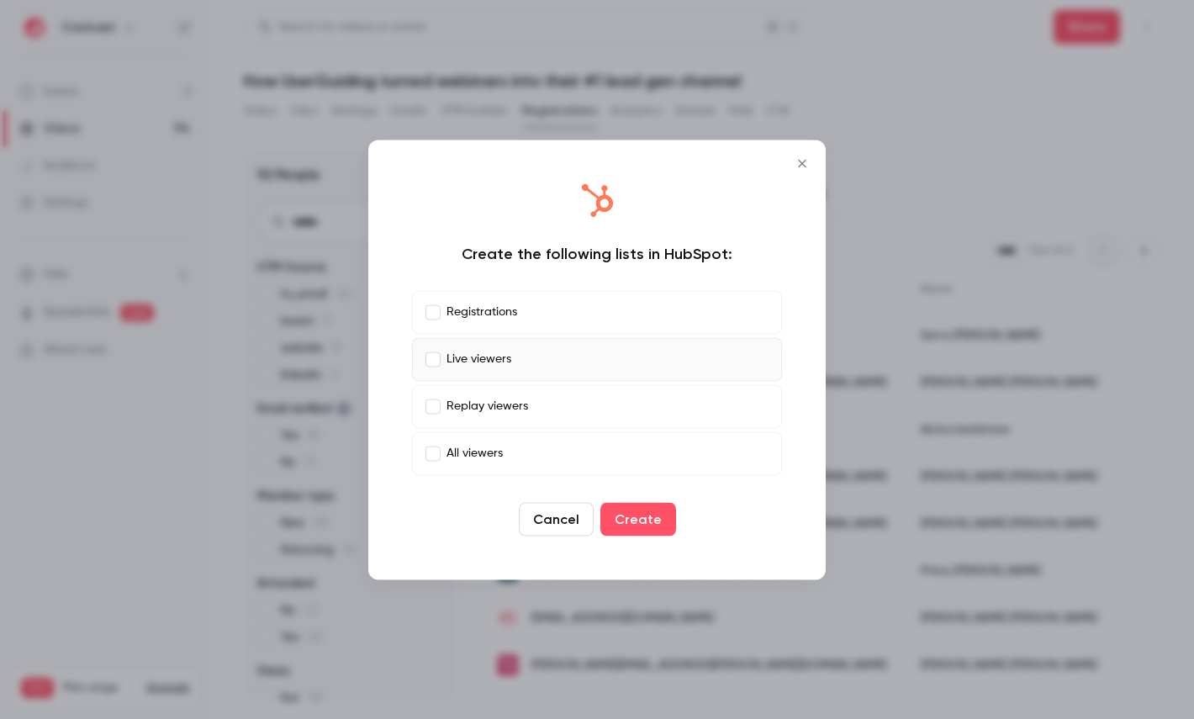
click at [100, 230] on div at bounding box center [597, 359] width 1194 height 719
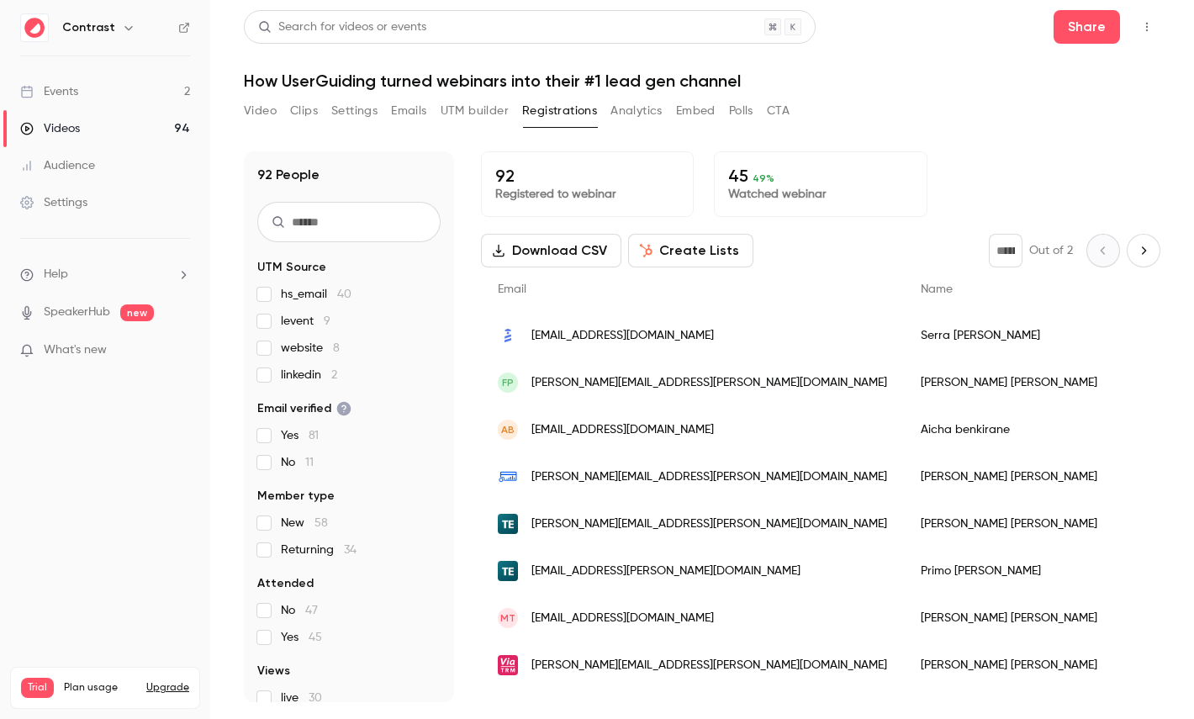
click at [112, 196] on link "Settings" at bounding box center [105, 202] width 210 height 37
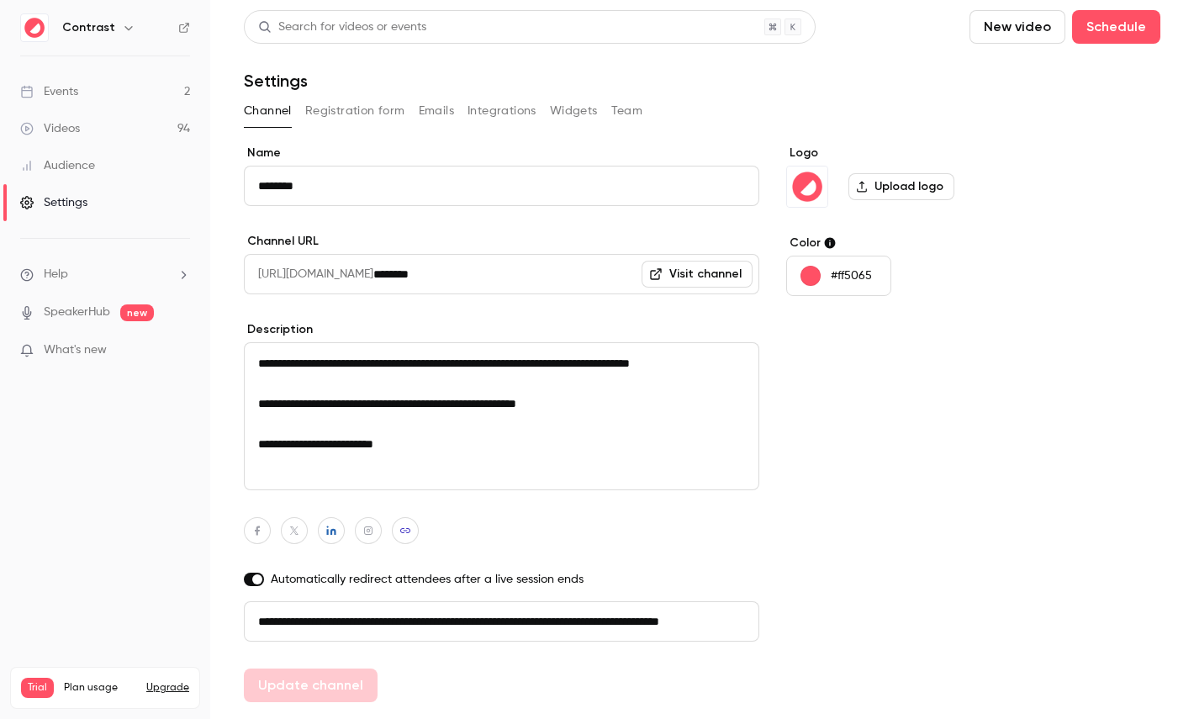
scroll to position [0, 95]
click at [362, 107] on button "Registration form" at bounding box center [355, 111] width 100 height 27
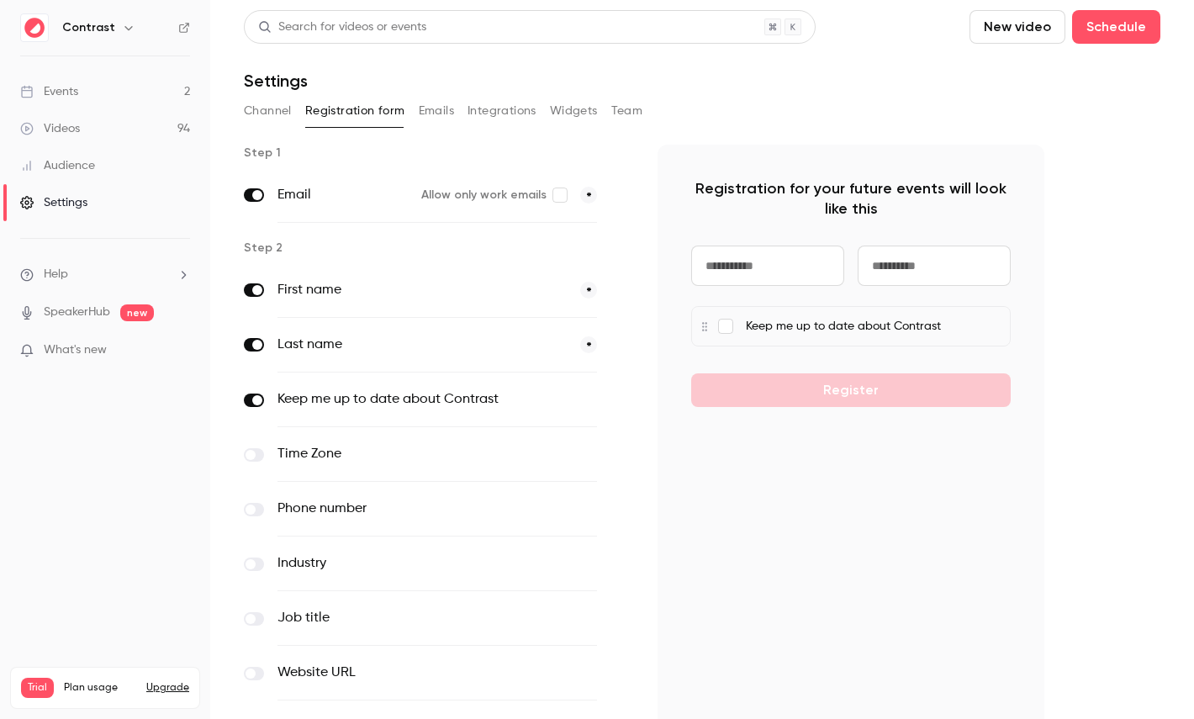
click at [444, 112] on button "Emails" at bounding box center [436, 111] width 35 height 27
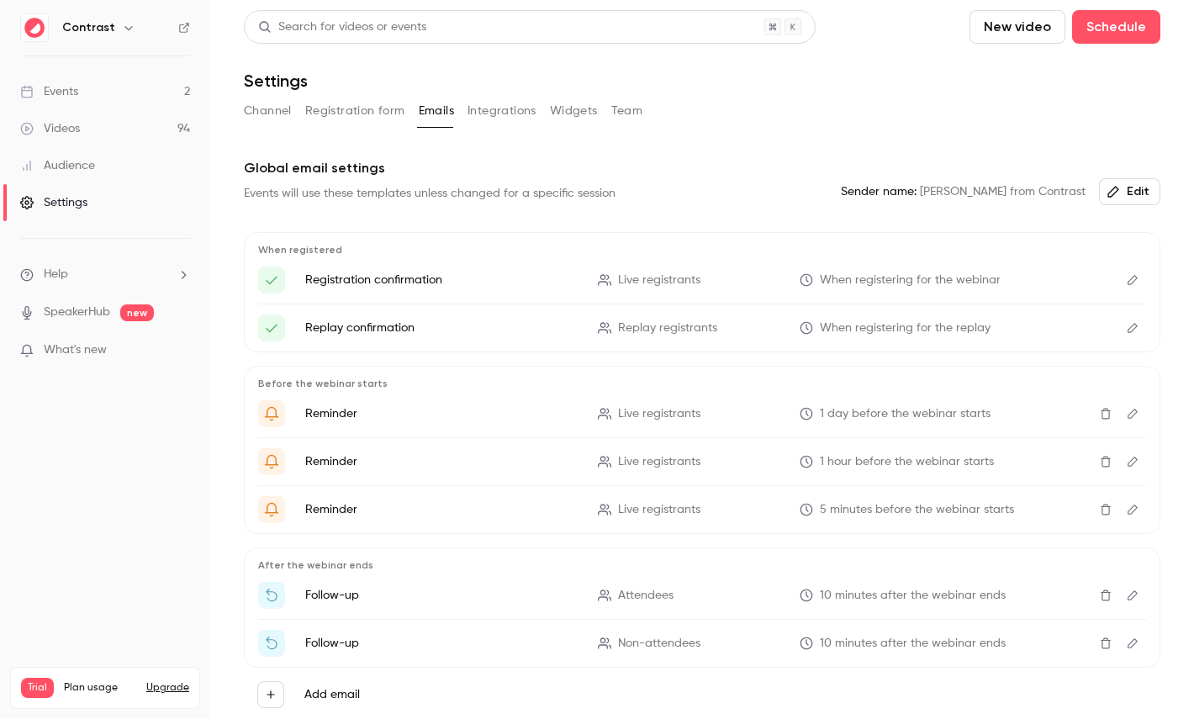
scroll to position [73, 0]
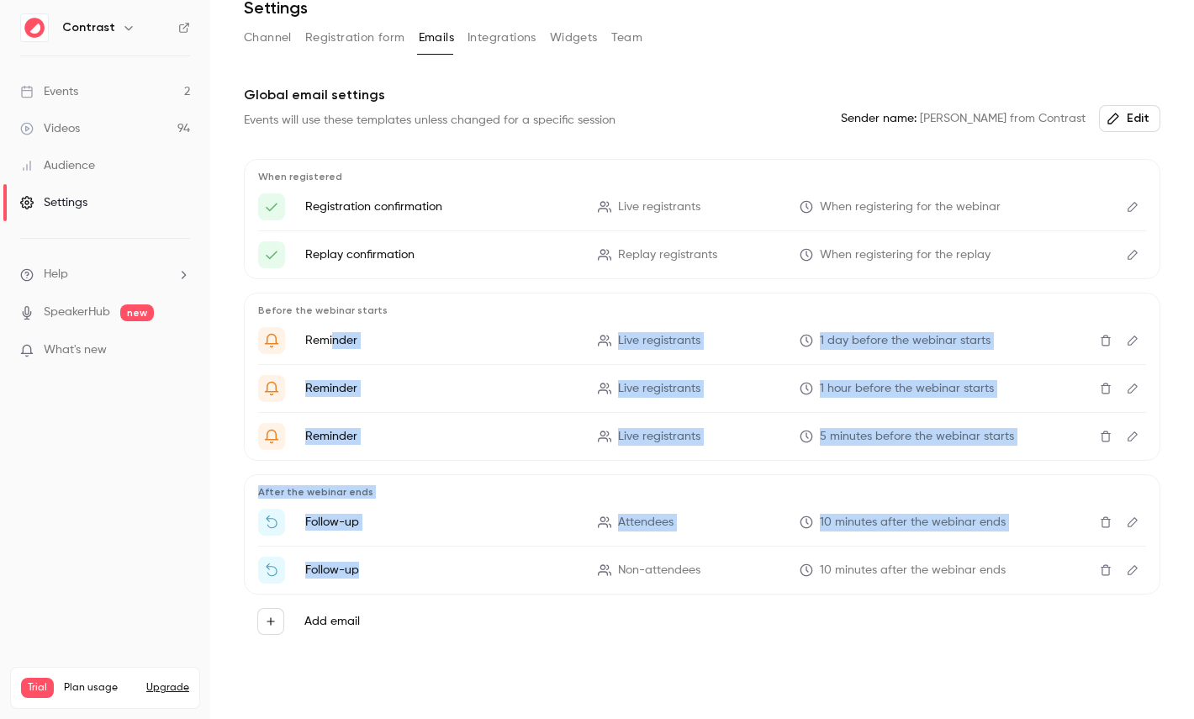
drag, startPoint x: 330, startPoint y: 343, endPoint x: 407, endPoint y: 571, distance: 240.3
click at [409, 573] on div "When registered Registration confirmation Live registrants When registering for…" at bounding box center [702, 403] width 916 height 489
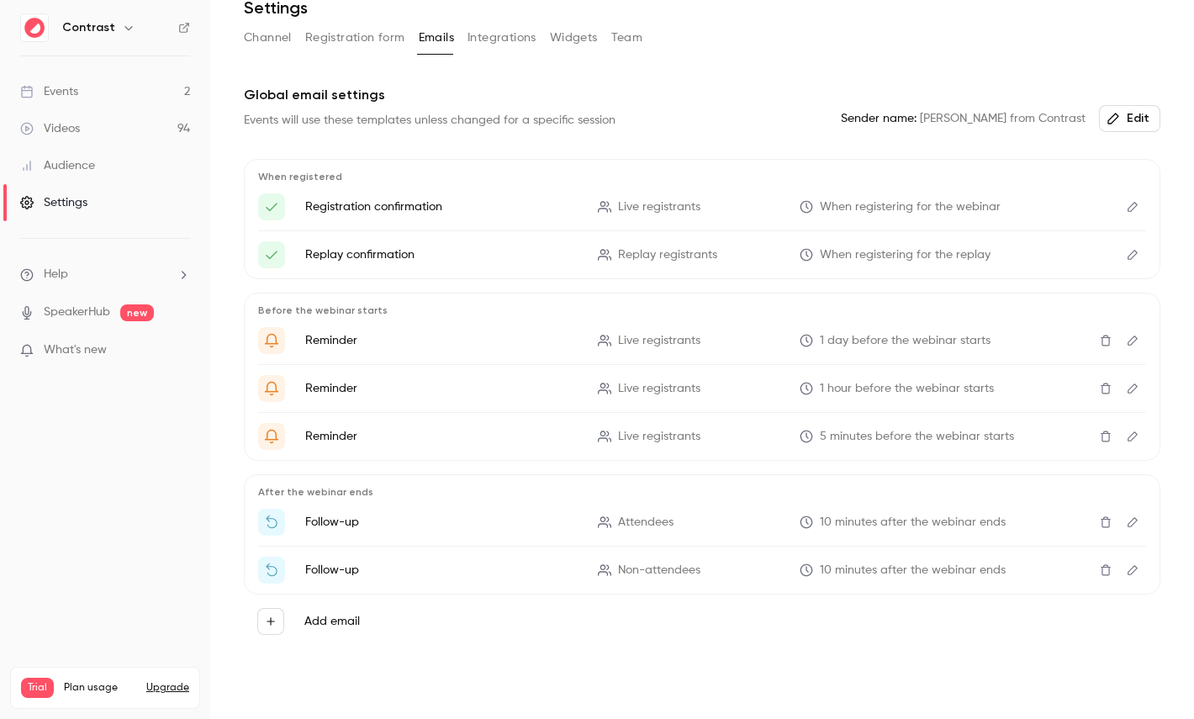
click at [429, 560] on li "Follow-up Non-attendees 10 minutes after the webinar ends" at bounding box center [702, 570] width 888 height 27
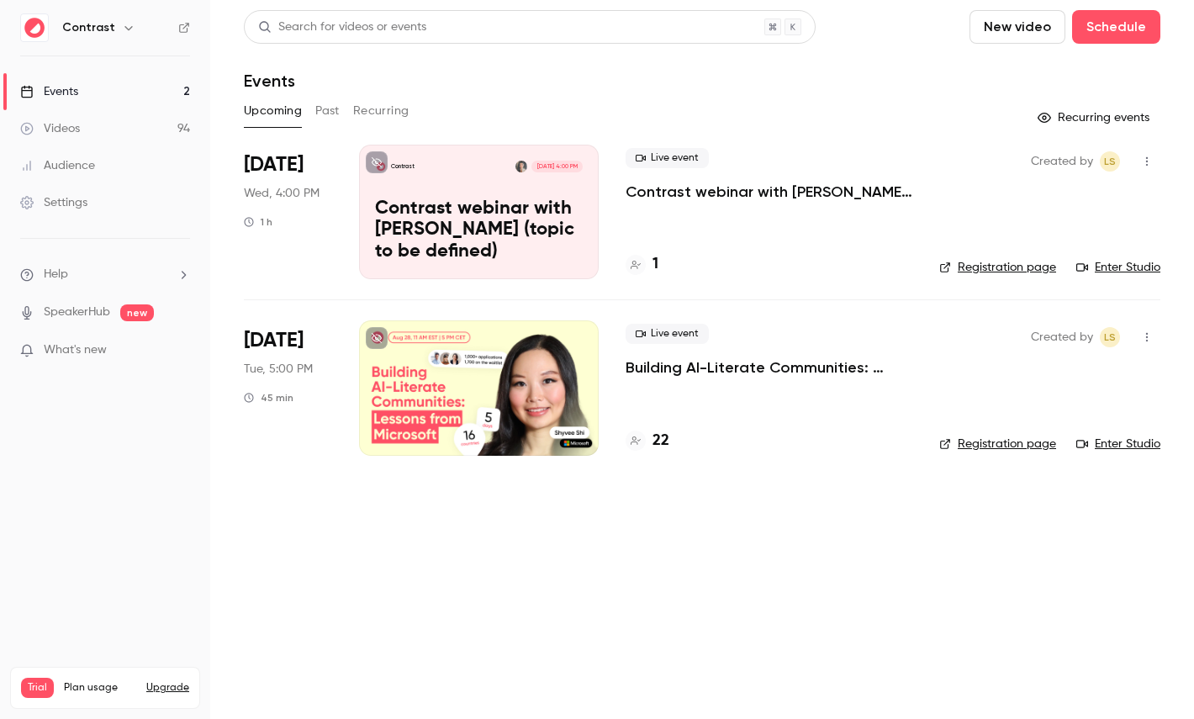
click at [73, 207] on div "Settings" at bounding box center [53, 202] width 67 height 17
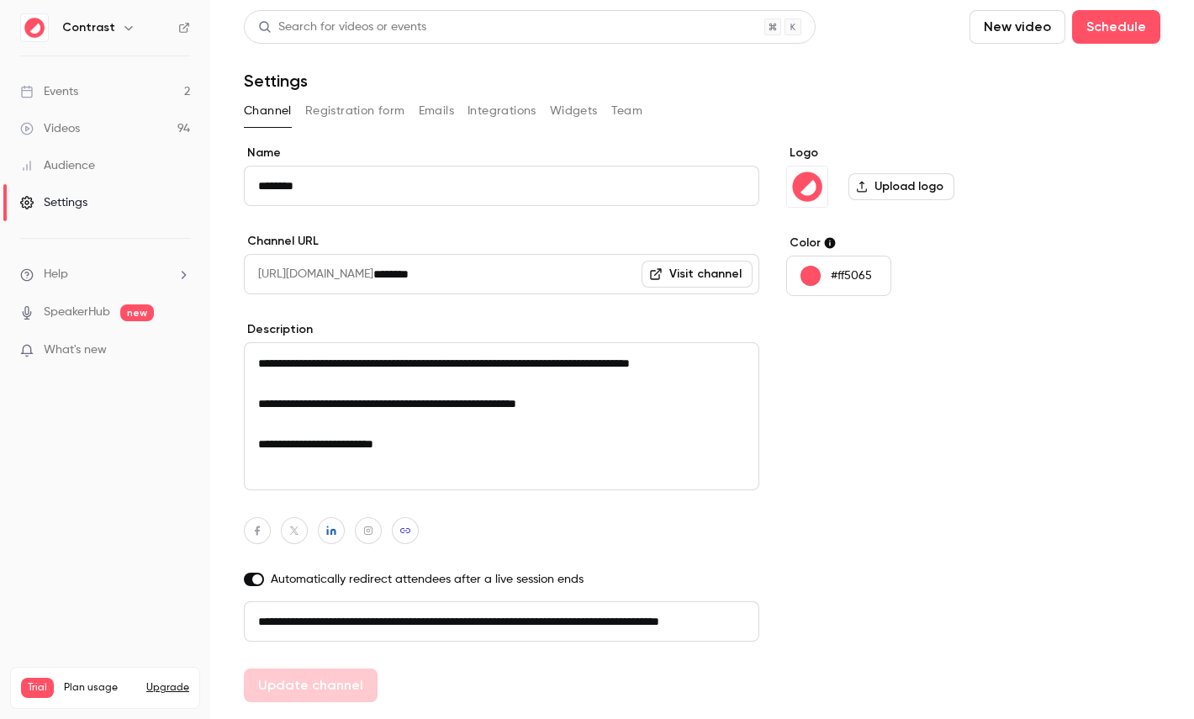
scroll to position [0, 95]
click at [425, 111] on button "Emails" at bounding box center [436, 111] width 35 height 27
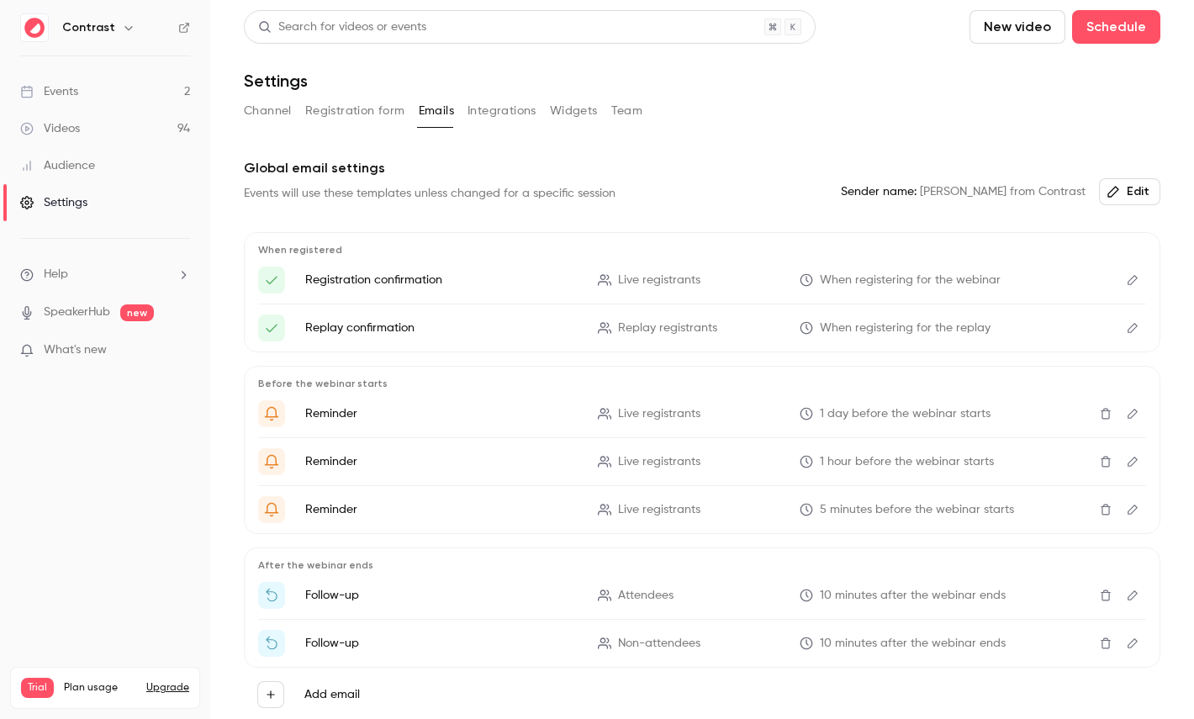
click at [1128, 281] on icon "Edit" at bounding box center [1132, 280] width 10 height 10
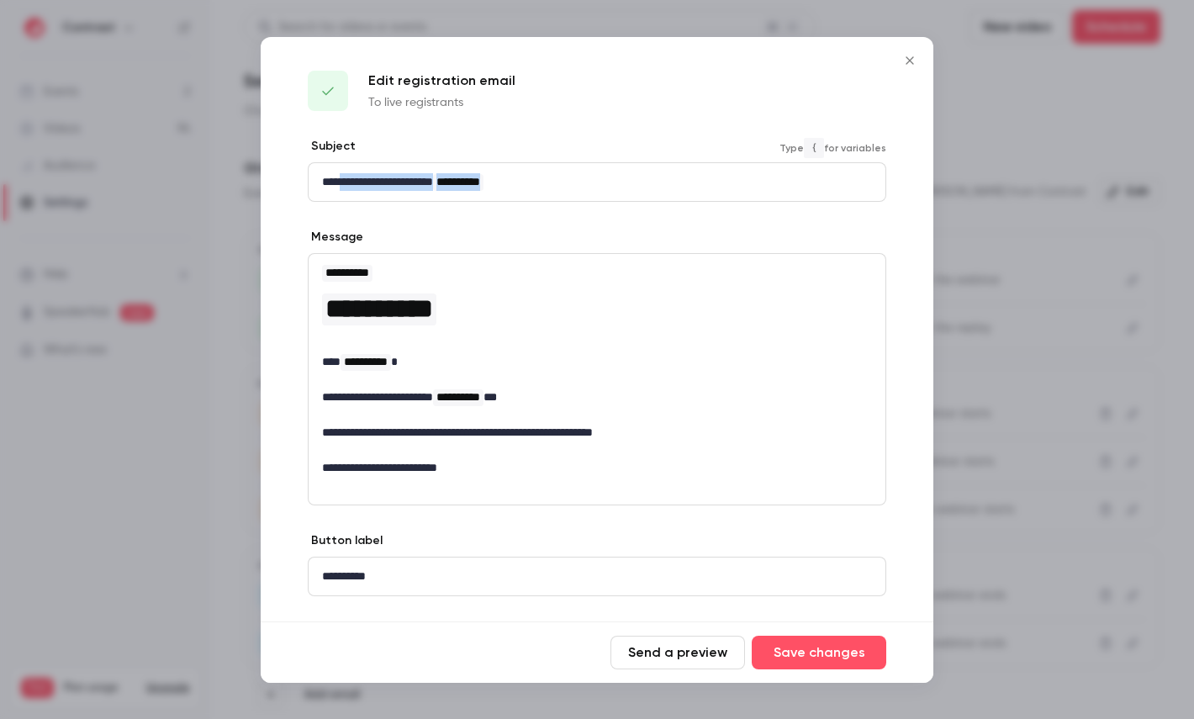
drag, startPoint x: 349, startPoint y: 182, endPoint x: 646, endPoint y: 184, distance: 296.8
click at [646, 184] on p "**********" at bounding box center [597, 182] width 550 height 18
click at [994, 338] on div at bounding box center [597, 359] width 1194 height 719
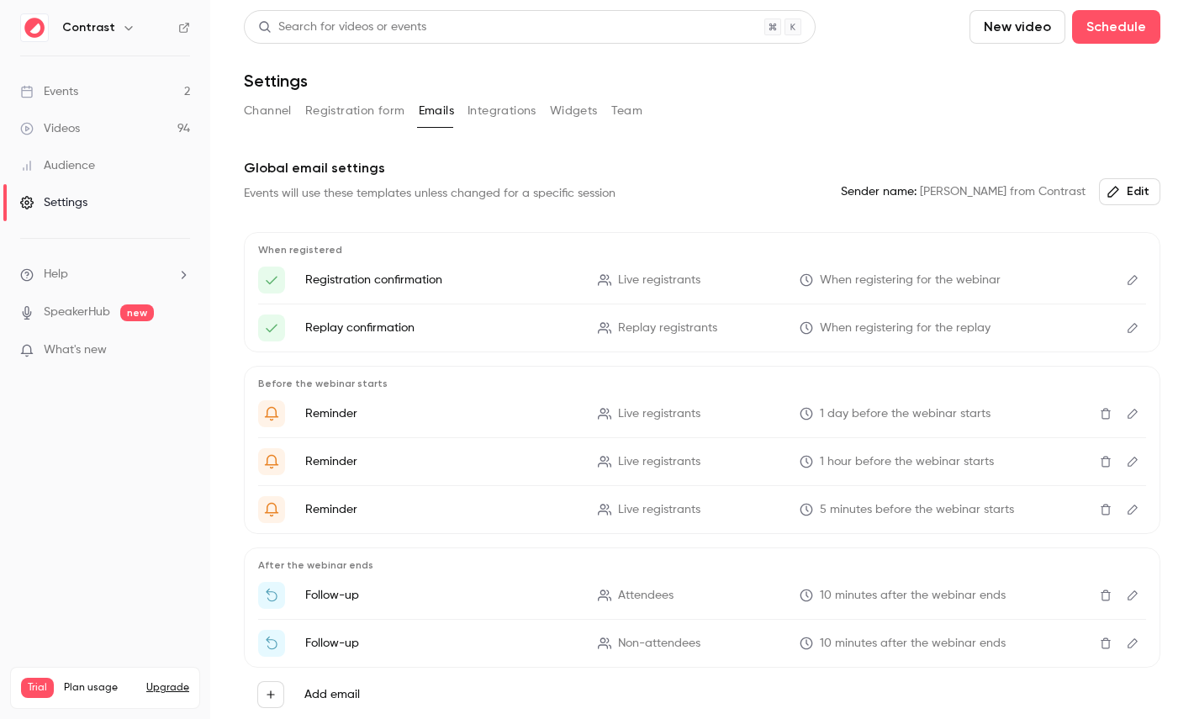
click at [95, 118] on link "Videos 94" at bounding box center [105, 128] width 210 height 37
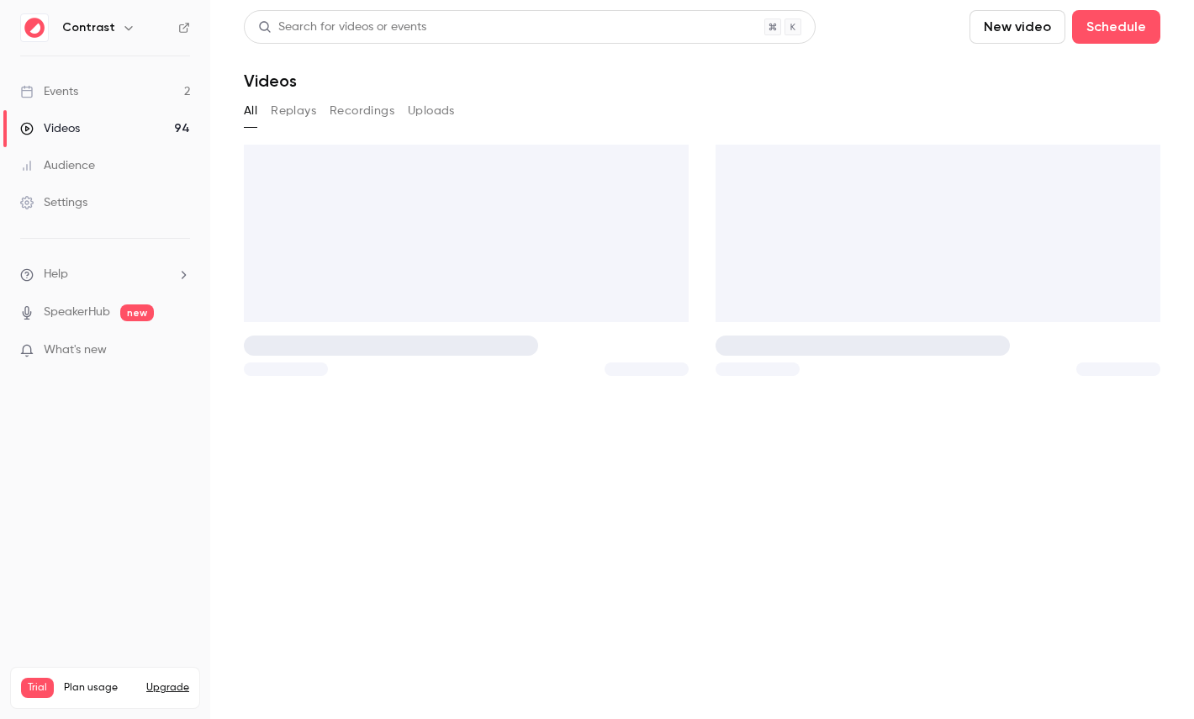
click at [87, 94] on link "Events 2" at bounding box center [105, 91] width 210 height 37
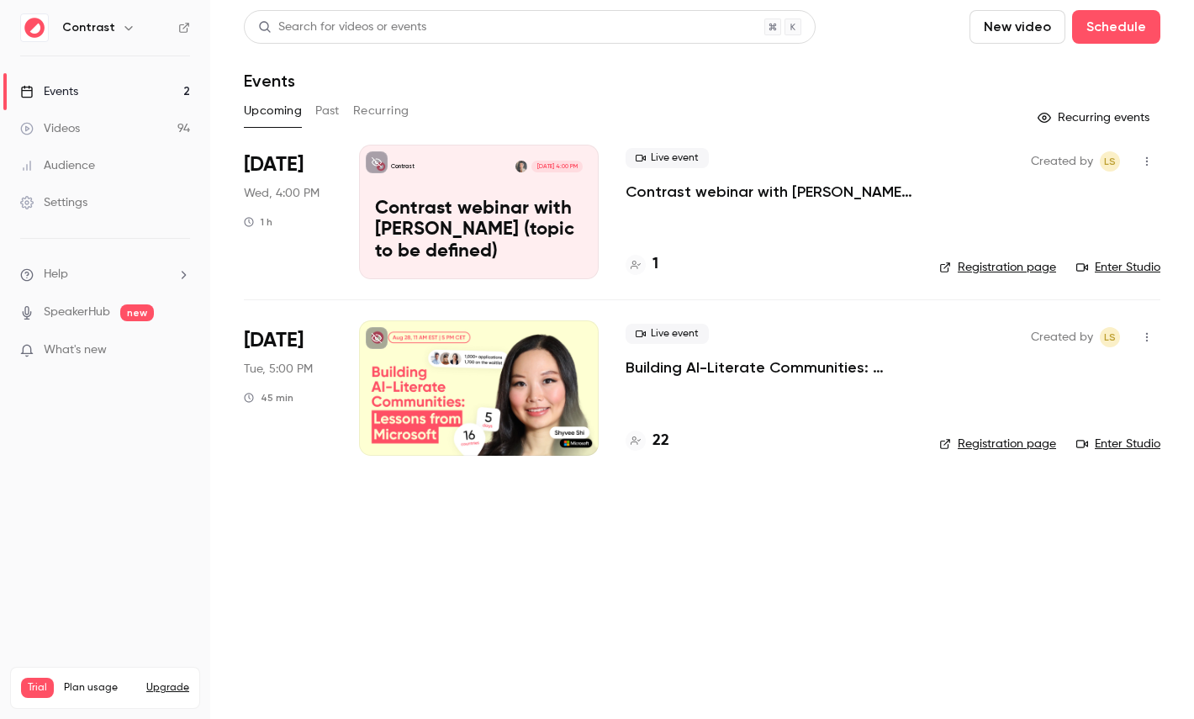
click at [127, 25] on icon "button" at bounding box center [128, 27] width 13 height 13
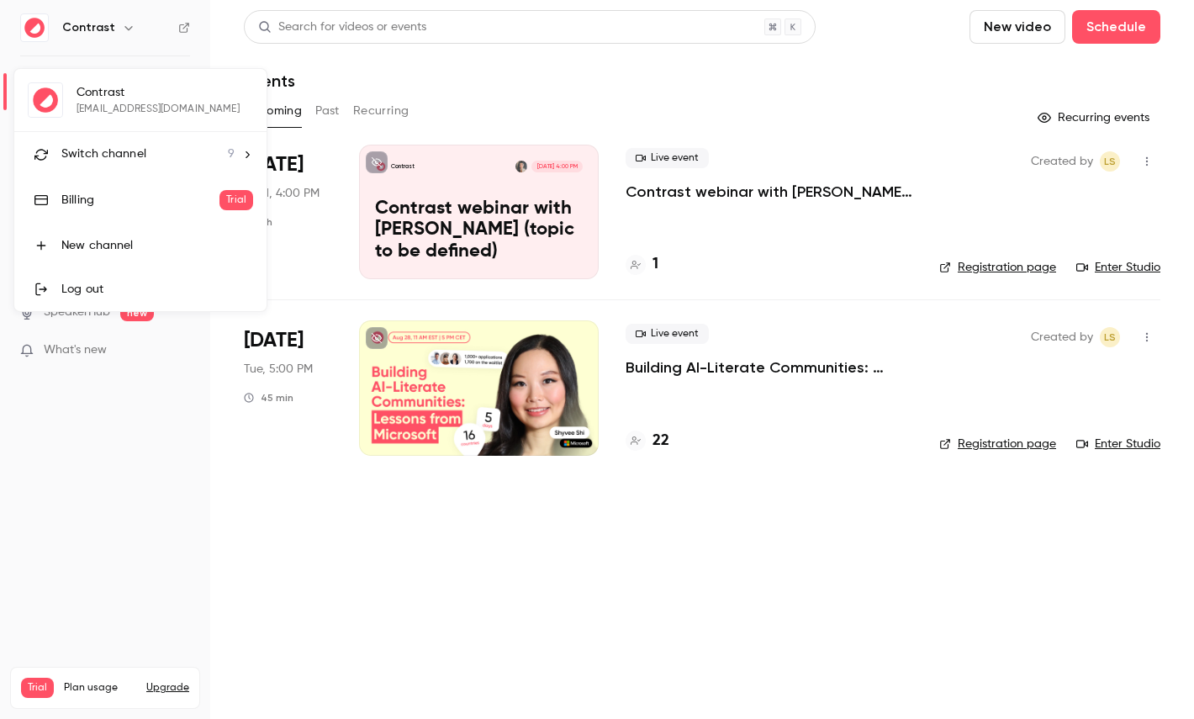
click at [125, 141] on li "Switch channel 9" at bounding box center [140, 154] width 252 height 45
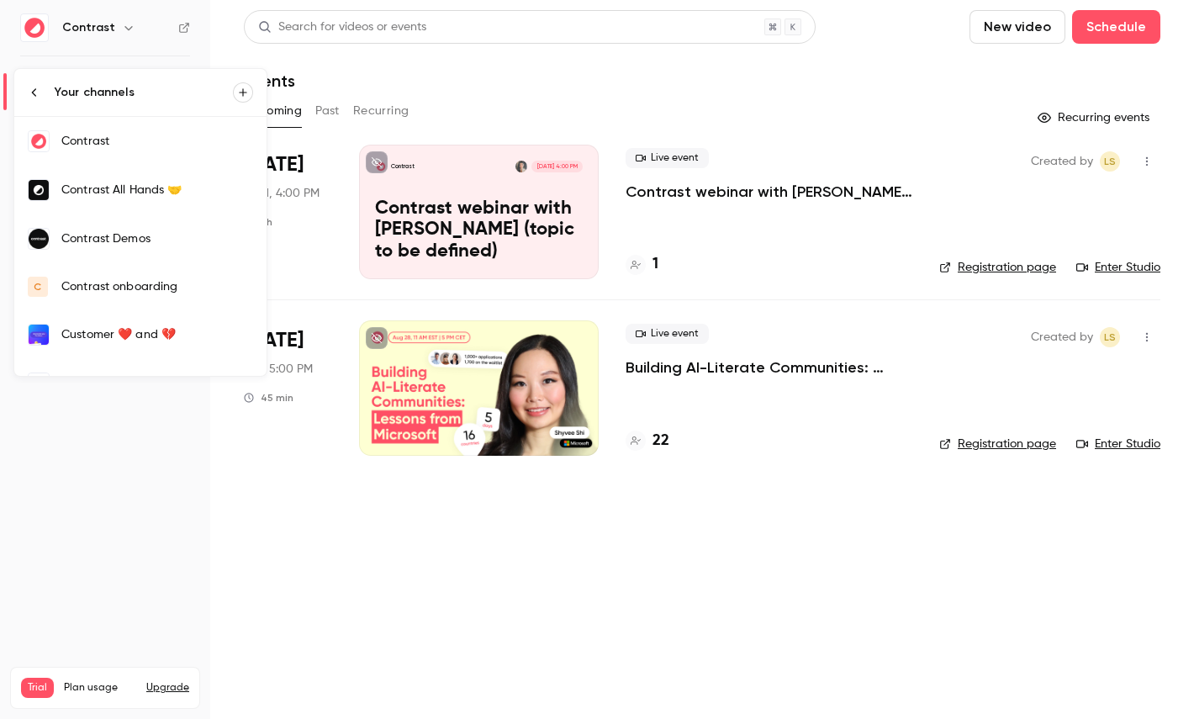
click at [153, 235] on div "Contrast Demos" at bounding box center [157, 238] width 192 height 17
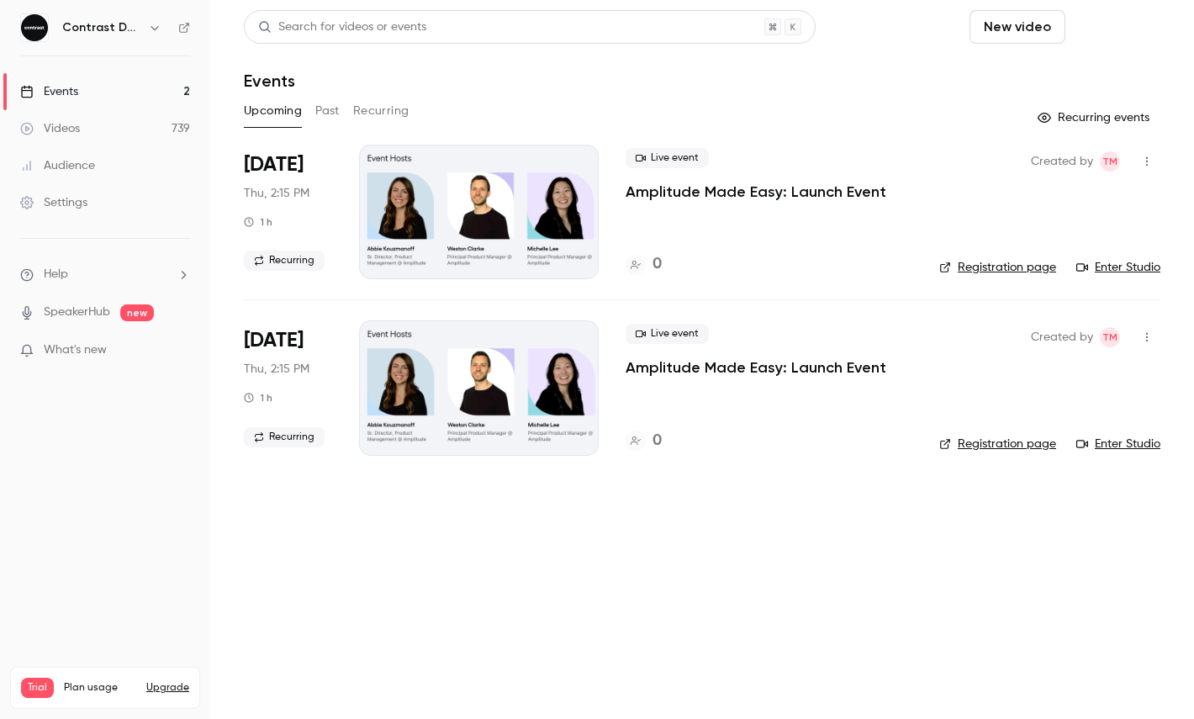
click at [1113, 32] on button "Schedule" at bounding box center [1116, 27] width 88 height 34
click at [1071, 68] on div "One time event" at bounding box center [1082, 73] width 128 height 17
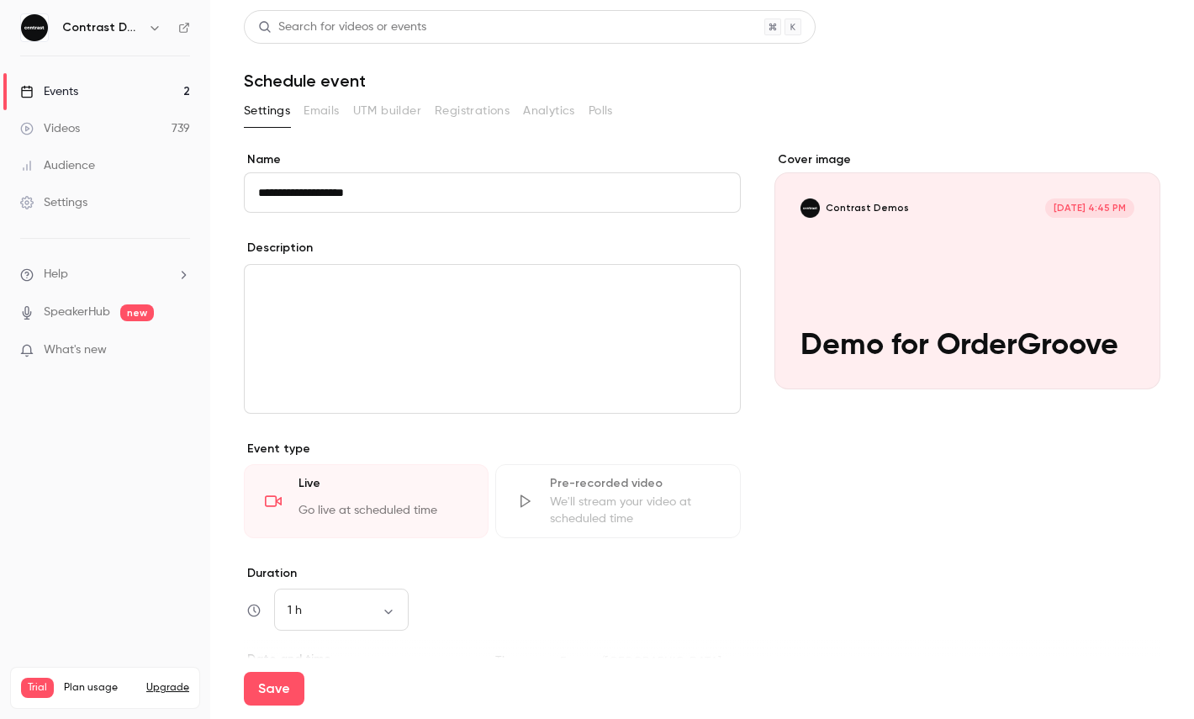
click at [352, 195] on input "**********" at bounding box center [492, 192] width 497 height 40
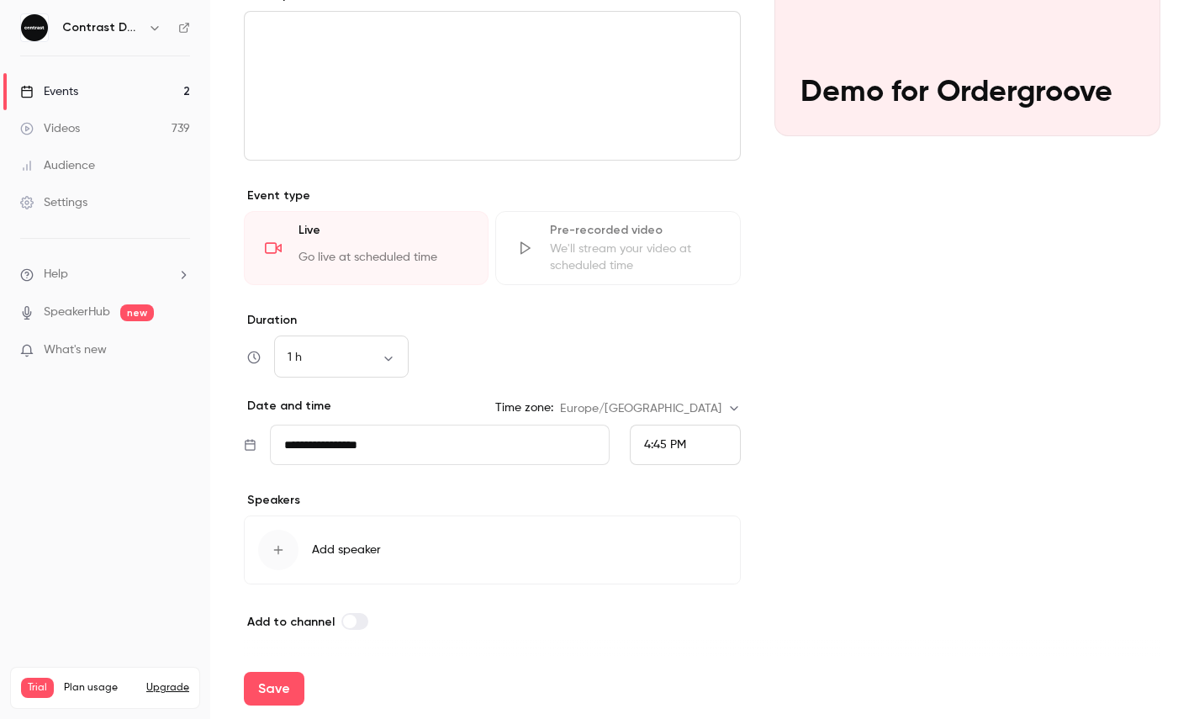
type input "**********"
click at [660, 449] on span "4:45 PM" at bounding box center [665, 445] width 42 height 12
click at [715, 315] on div "5:00 PM" at bounding box center [685, 321] width 82 height 18
click at [303, 680] on div "Save" at bounding box center [702, 688] width 916 height 61
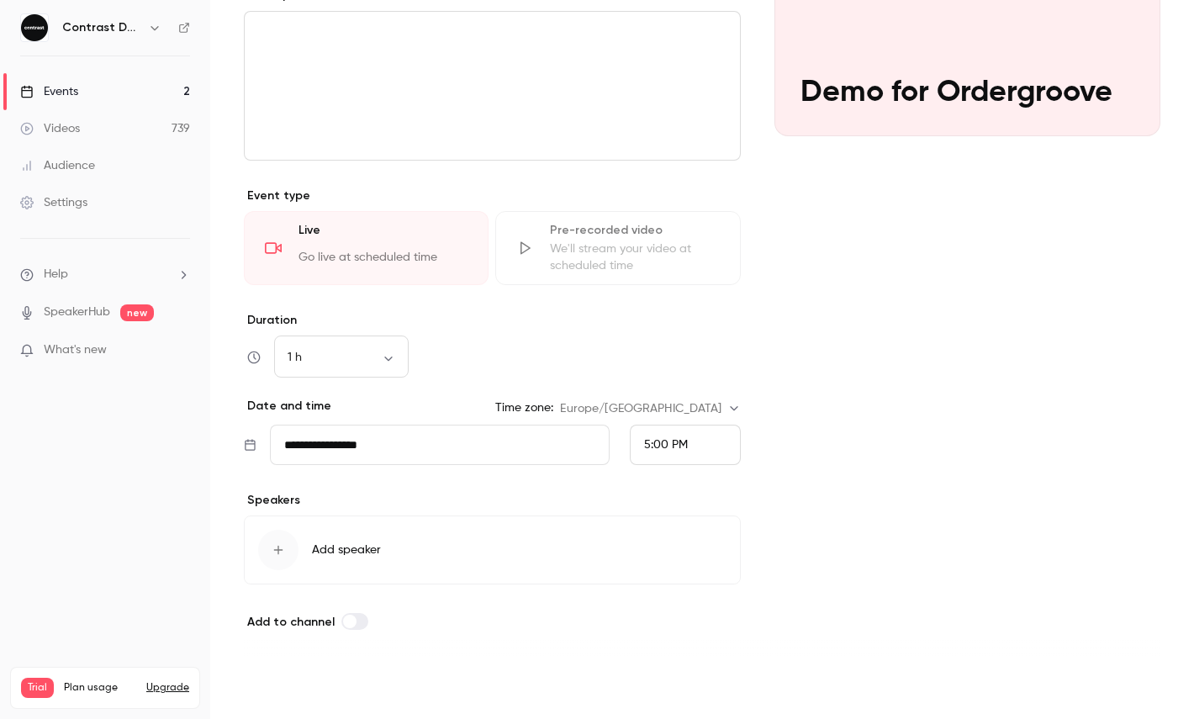
click at [287, 692] on button "Save" at bounding box center [274, 689] width 61 height 34
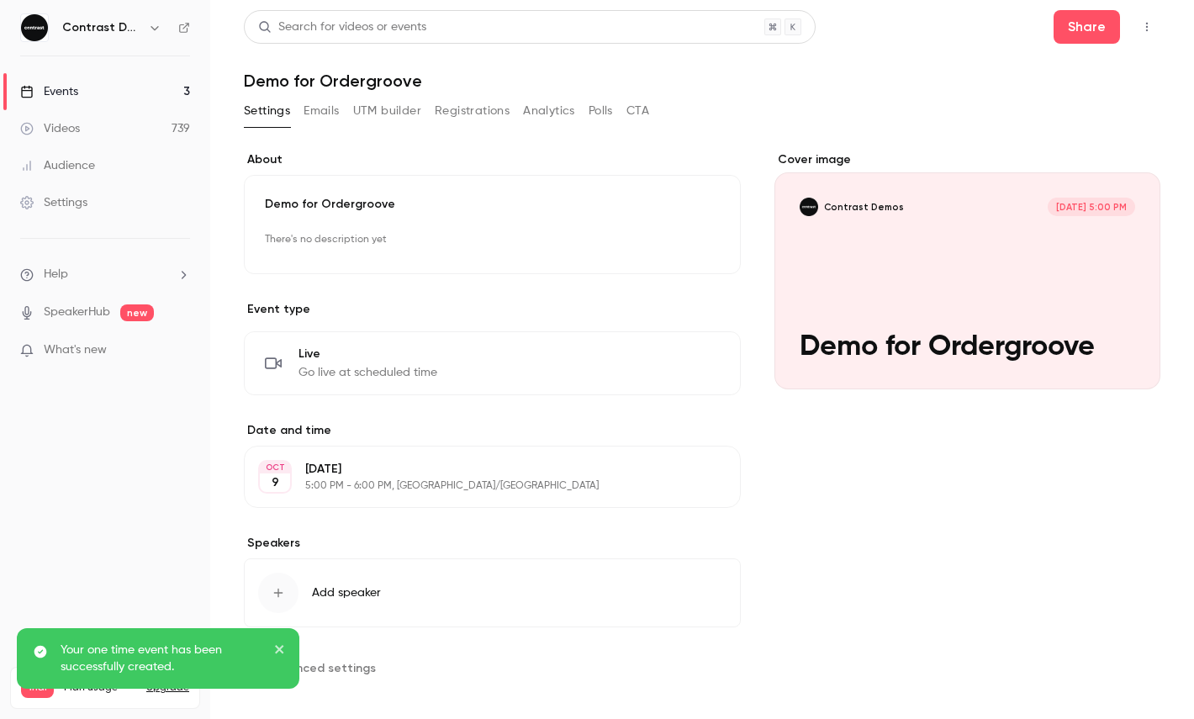
click at [1158, 29] on button "button" at bounding box center [1146, 26] width 27 height 27
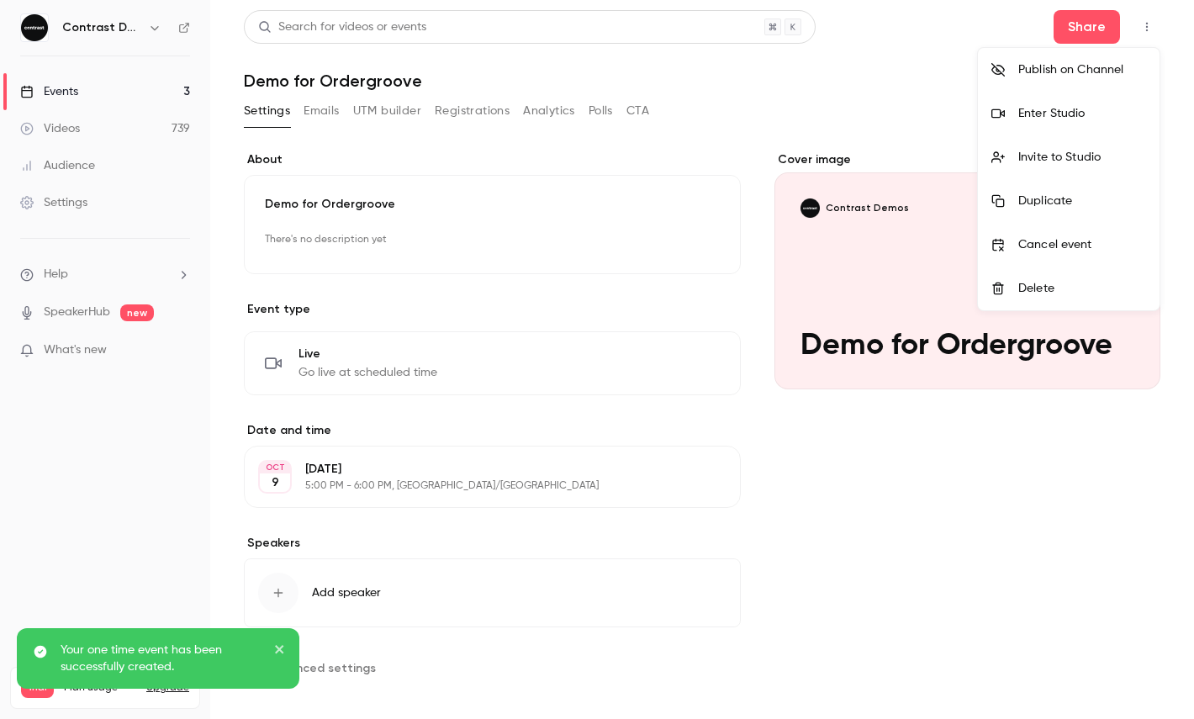
click at [1048, 116] on div "Enter Studio" at bounding box center [1082, 113] width 128 height 17
